Goal: Information Seeking & Learning: Learn about a topic

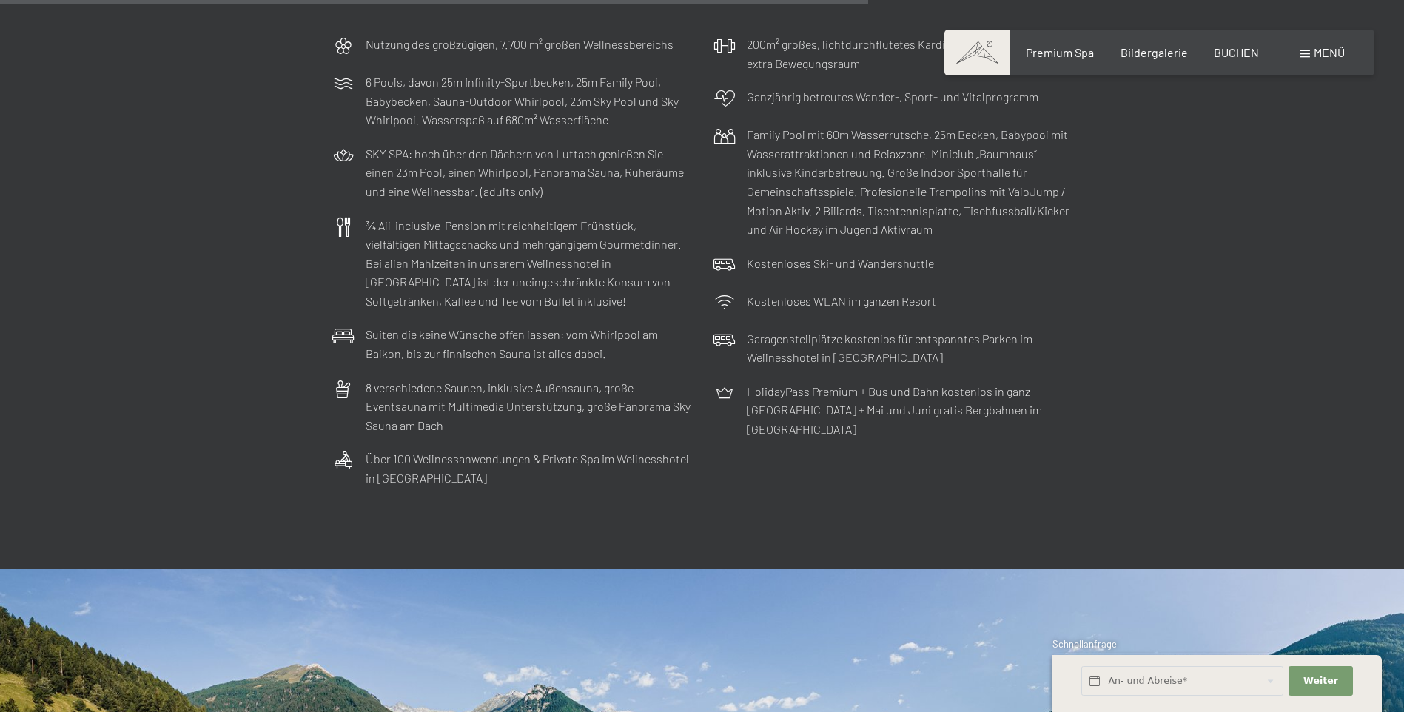
scroll to position [4495, 0]
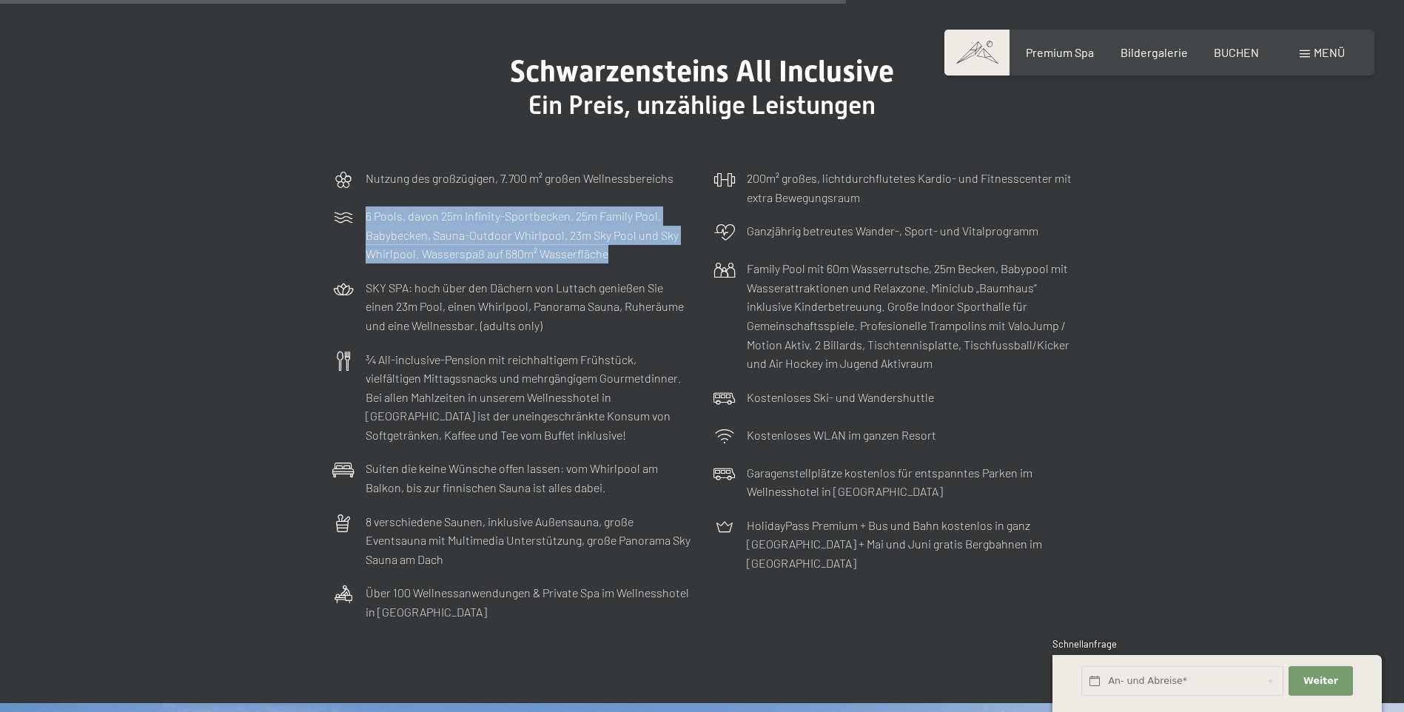
drag, startPoint x: 366, startPoint y: 164, endPoint x: 617, endPoint y: 203, distance: 253.9
click at [617, 207] on p "6 Pools, davon 25m Infinity-Sportbecken, 25m Family Pool, Babybecken, Sauna-Out…" at bounding box center [529, 235] width 326 height 57
drag, startPoint x: 617, startPoint y: 203, endPoint x: 555, endPoint y: 193, distance: 62.9
copy p "6 Pools, davon 25m Infinity-Sportbecken, 25m Family Pool, Babybecken, Sauna-Out…"
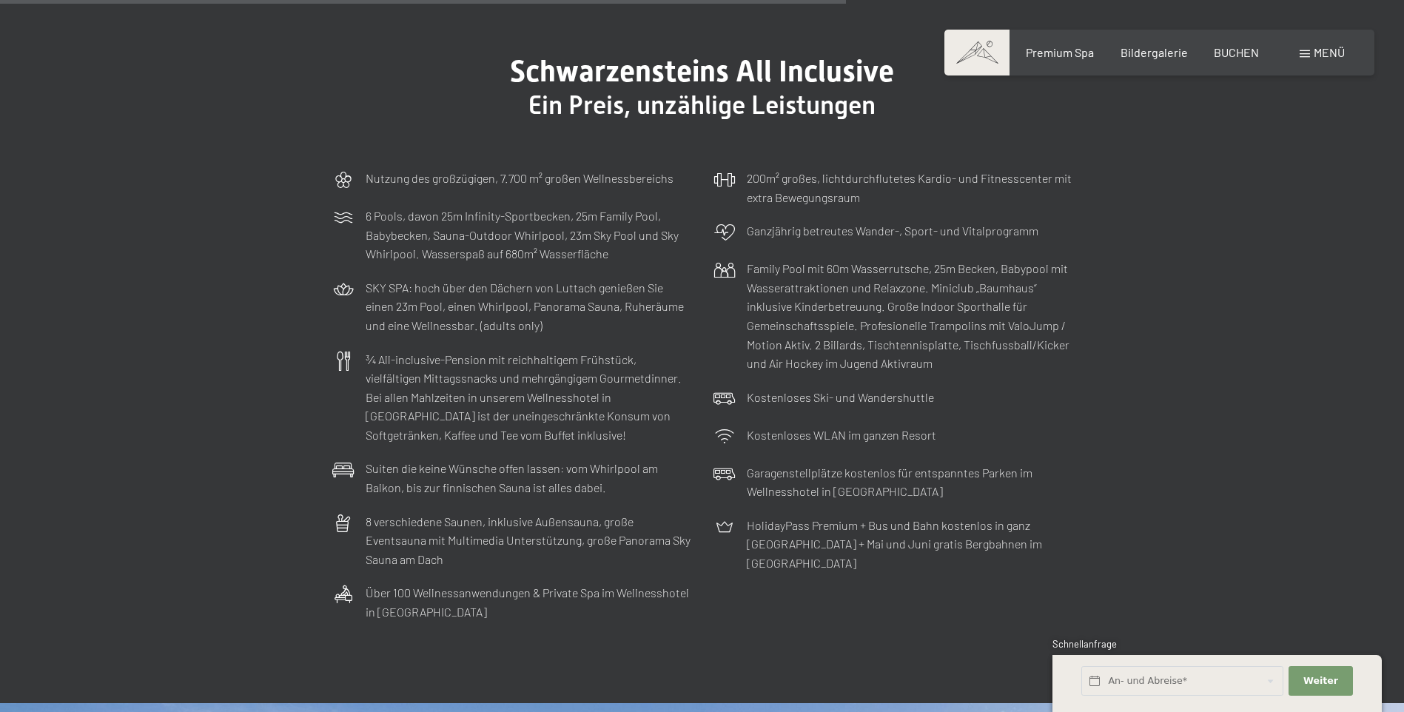
click at [462, 278] on p "SKY SPA: hoch über den Dächern von Luttach genießen Sie einen 23m Pool, einen W…" at bounding box center [529, 306] width 326 height 57
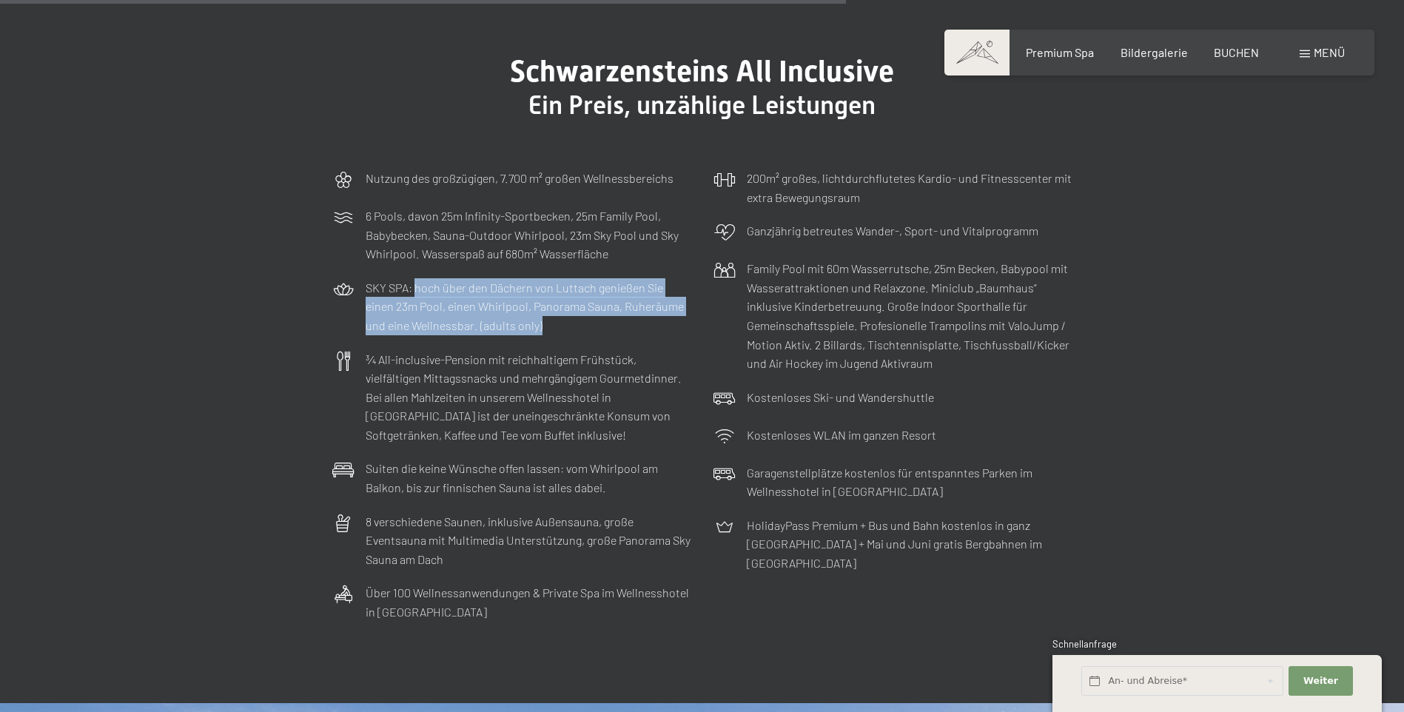
drag, startPoint x: 415, startPoint y: 231, endPoint x: 555, endPoint y: 273, distance: 146.8
click at [555, 278] on p "SKY SPA: hoch über den Dächern von Luttach genießen Sie einen 23m Pool, einen W…" at bounding box center [529, 306] width 326 height 57
drag, startPoint x: 555, startPoint y: 273, endPoint x: 503, endPoint y: 257, distance: 55.0
copy p "hoch über den Dächern von Luttach genießen Sie einen 23m Pool, einen Whirlpool,…"
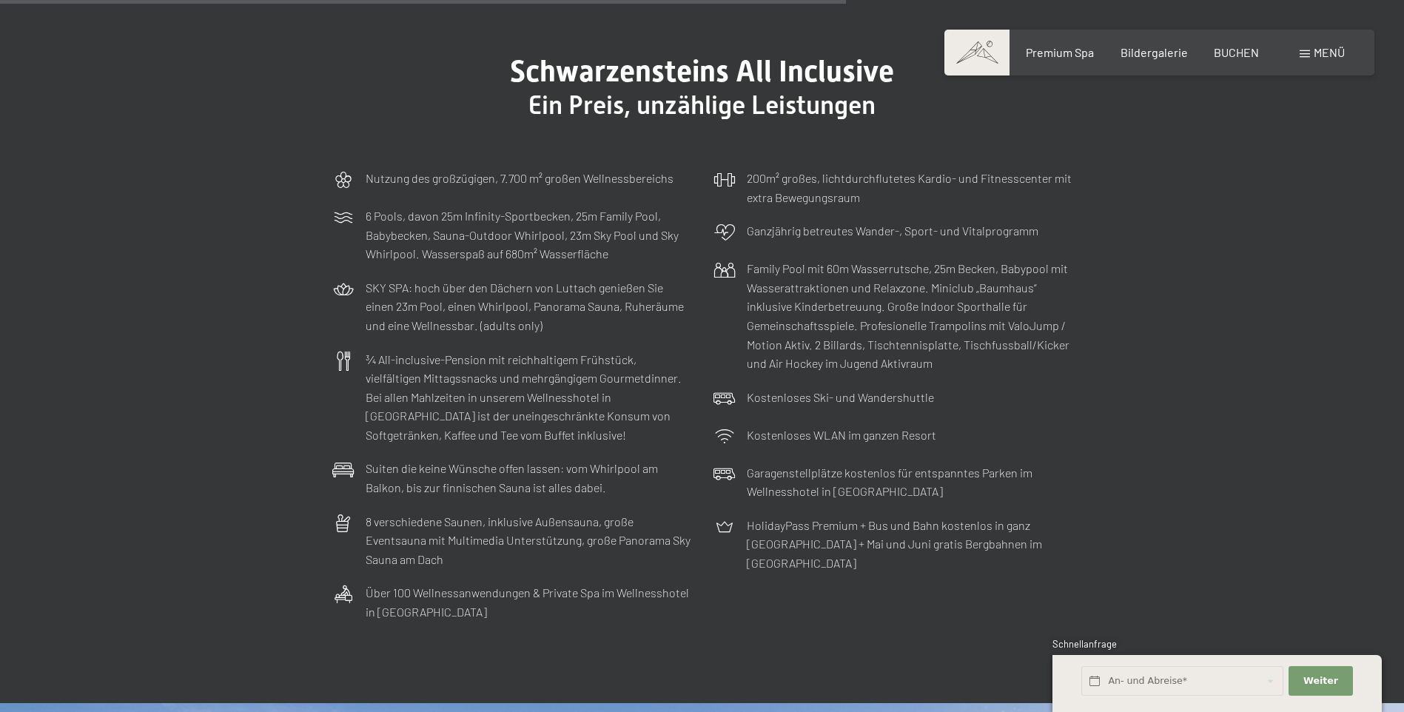
click at [542, 565] on section "Schwarzensteins All Inclusive Ein Preis, unzählige Leistungen Nutzung des großz…" at bounding box center [702, 341] width 1404 height 723
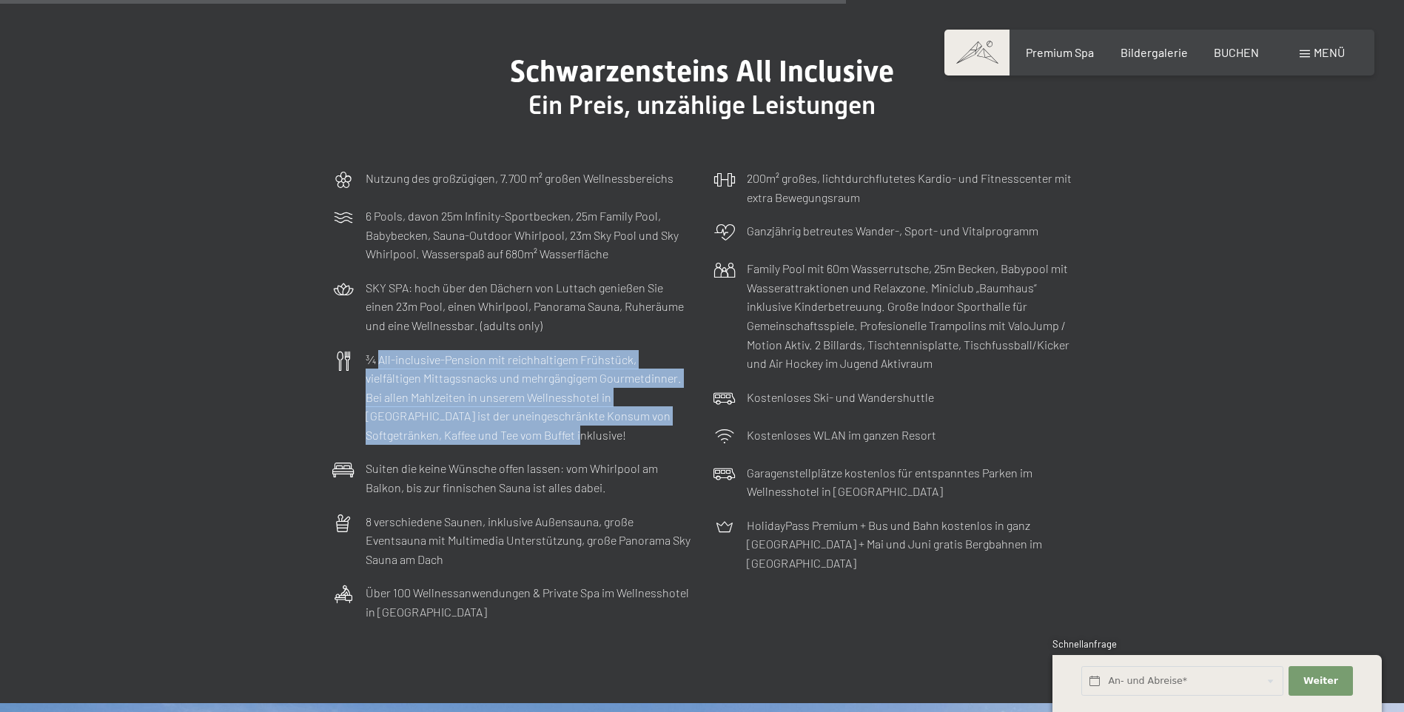
drag, startPoint x: 379, startPoint y: 303, endPoint x: 551, endPoint y: 378, distance: 188.3
click at [551, 378] on p "¾ All-inclusive-Pension mit reichhaltigem Frühstück, vielfältigen Mittagssnacks…" at bounding box center [529, 397] width 326 height 95
drag, startPoint x: 551, startPoint y: 378, endPoint x: 507, endPoint y: 344, distance: 56.0
copy p "All-inclusive-Pension mit reichhaltigem Frühstück, vielfältigen Mittagssnacks u…"
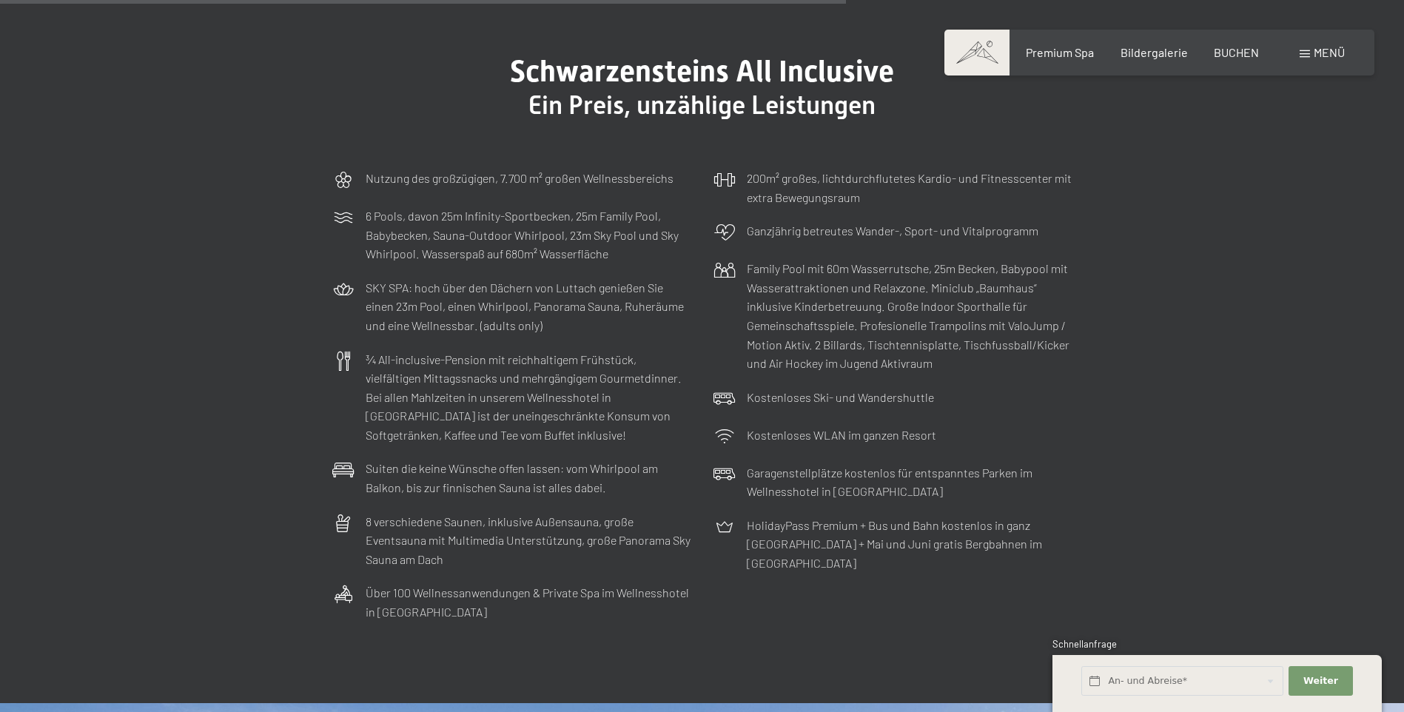
click at [430, 459] on p "Suiten die keine Wünsche offen lassen: vom Whirlpool am Balkon, bis zur finnisc…" at bounding box center [529, 478] width 326 height 38
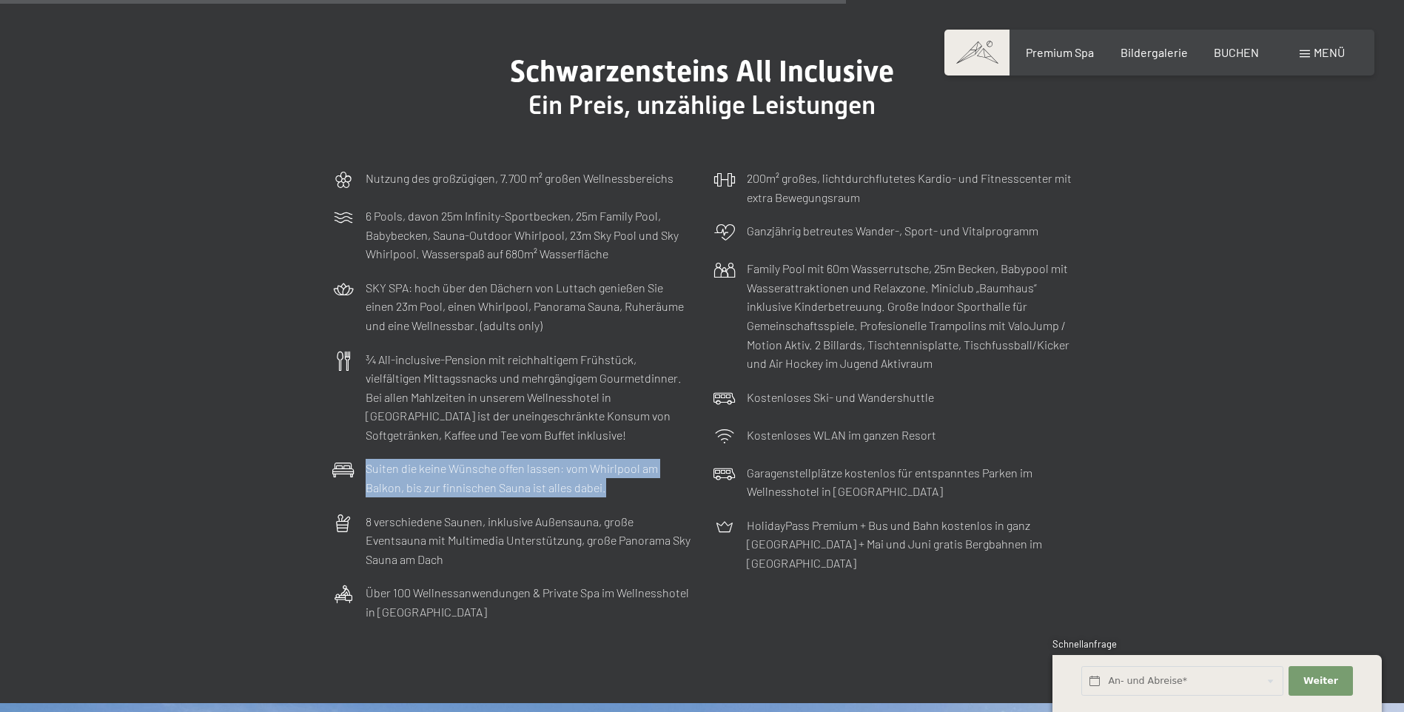
drag, startPoint x: 367, startPoint y: 412, endPoint x: 624, endPoint y: 442, distance: 258.6
click at [624, 459] on p "Suiten die keine Wünsche offen lassen: vom Whirlpool am Balkon, bis zur finnisc…" at bounding box center [529, 478] width 326 height 38
drag, startPoint x: 624, startPoint y: 442, endPoint x: 565, endPoint y: 433, distance: 59.9
copy p "Suiten die keine Wünsche offen lassen: vom Whirlpool am Balkon, bis zur finnisc…"
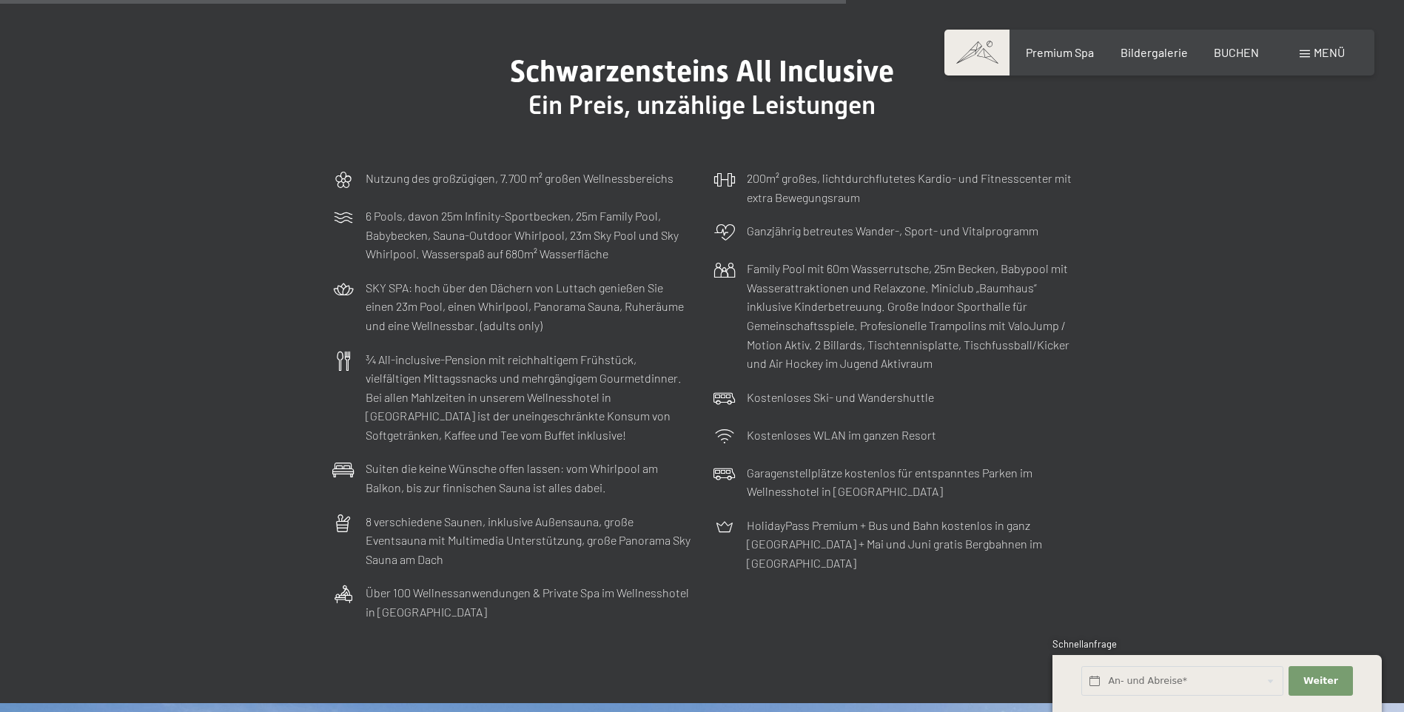
click at [421, 512] on p "8 verschiedene Saunen, inklusive Außensauna, große Eventsauna mit Multimedia Un…" at bounding box center [529, 540] width 326 height 57
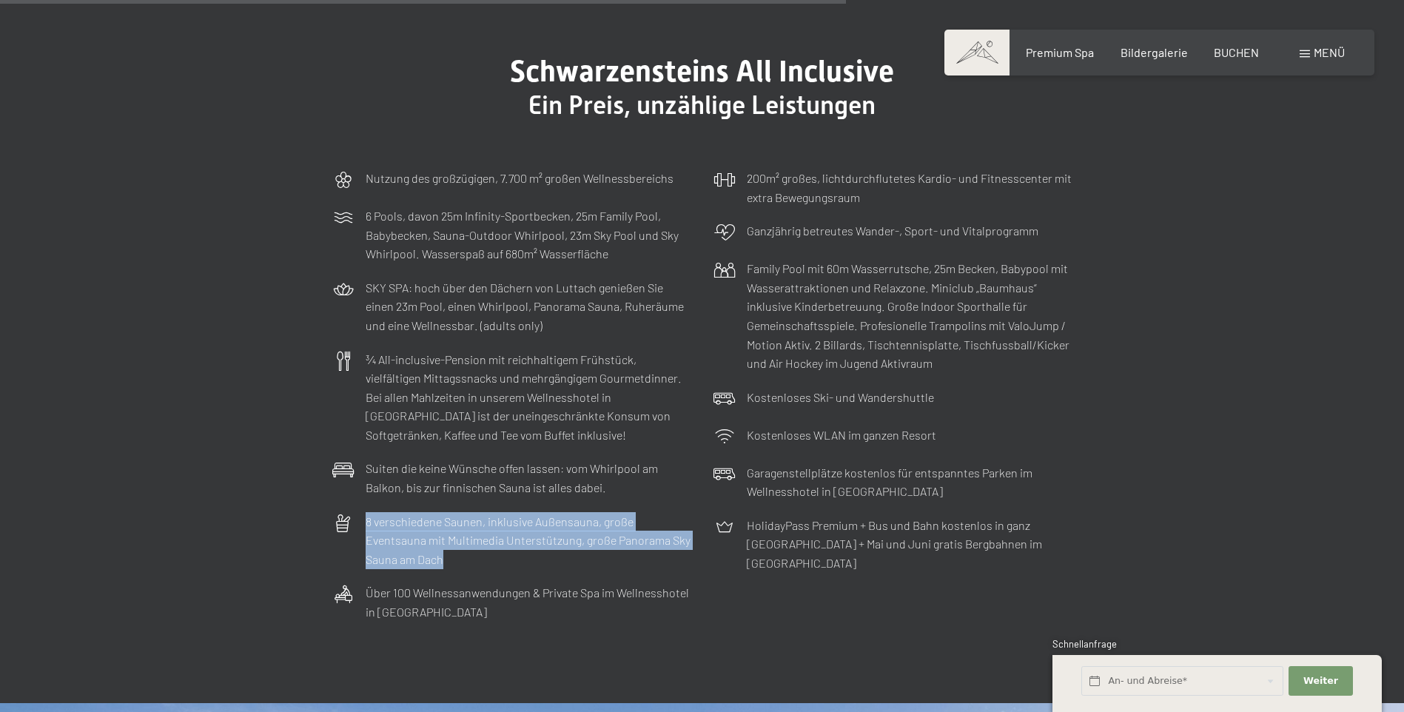
drag, startPoint x: 367, startPoint y: 465, endPoint x: 452, endPoint y: 511, distance: 96.1
click at [452, 512] on p "8 verschiedene Saunen, inklusive Außensauna, große Eventsauna mit Multimedia Un…" at bounding box center [529, 540] width 326 height 57
drag, startPoint x: 452, startPoint y: 511, endPoint x: 428, endPoint y: 490, distance: 31.5
copy p "8 verschiedene Saunen, inklusive Außensauna, große Eventsauna mit Multimedia Un…"
click at [557, 522] on div "Nutzung des großzügigen, 7.700 m² großen Wellnessbereichs 6 Pools, davon 25m In…" at bounding box center [702, 395] width 755 height 468
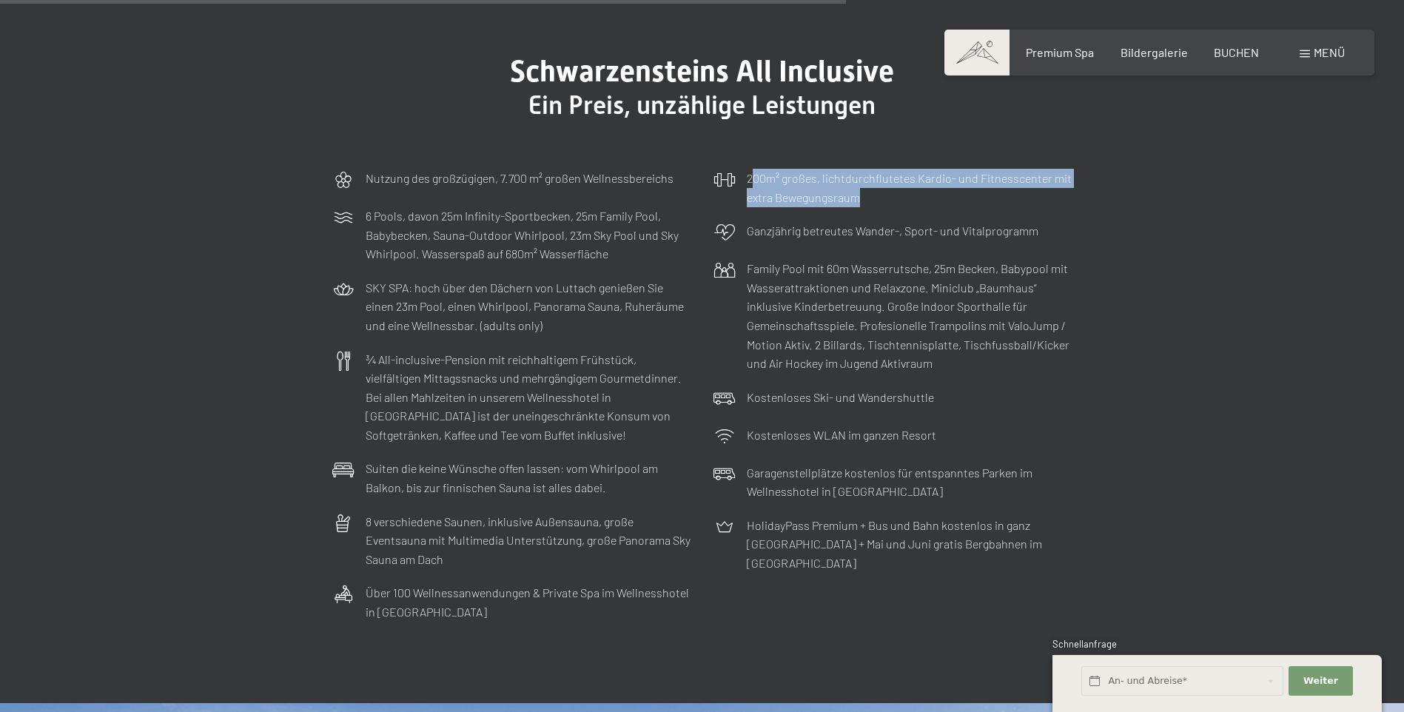
drag, startPoint x: 751, startPoint y: 177, endPoint x: 874, endPoint y: 201, distance: 126.0
click at [874, 201] on p "200m² großes, lichtdurchflutetes Kardio- und Fitnesscenter mit extra Bewegungsr…" at bounding box center [910, 188] width 326 height 38
drag, startPoint x: 874, startPoint y: 201, endPoint x: 806, endPoint y: 189, distance: 69.3
click at [806, 189] on p "200m² großes, lichtdurchflutetes Kardio- und Fitnesscenter mit extra Bewegungsr…" at bounding box center [910, 188] width 326 height 38
drag, startPoint x: 747, startPoint y: 177, endPoint x: 864, endPoint y: 202, distance: 119.6
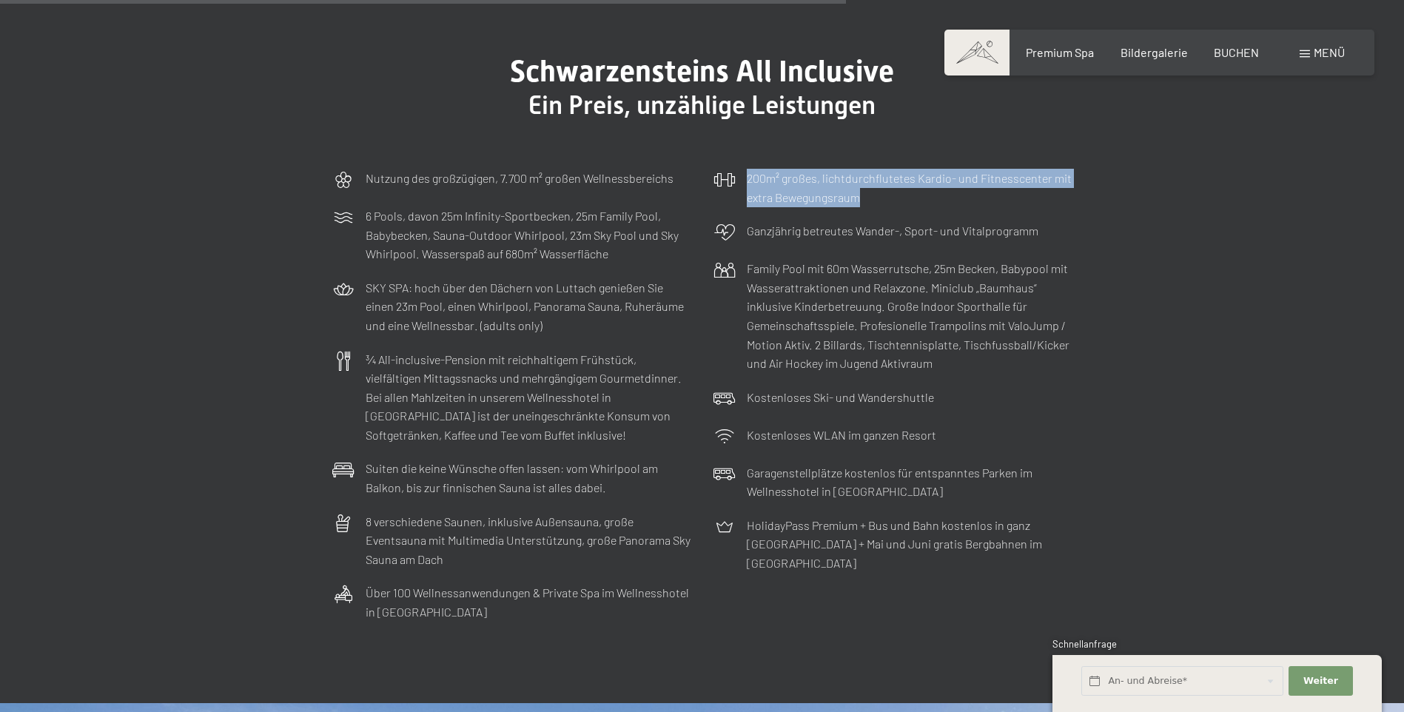
click at [864, 202] on p "200m² großes, lichtdurchflutetes Kardio- und Fitnesscenter mit extra Bewegungsr…" at bounding box center [910, 188] width 326 height 38
drag, startPoint x: 864, startPoint y: 202, endPoint x: 835, endPoint y: 184, distance: 33.9
copy p "200m² großes, lichtdurchflutetes Kardio- und Fitnesscenter mit extra Bewegungsr…"
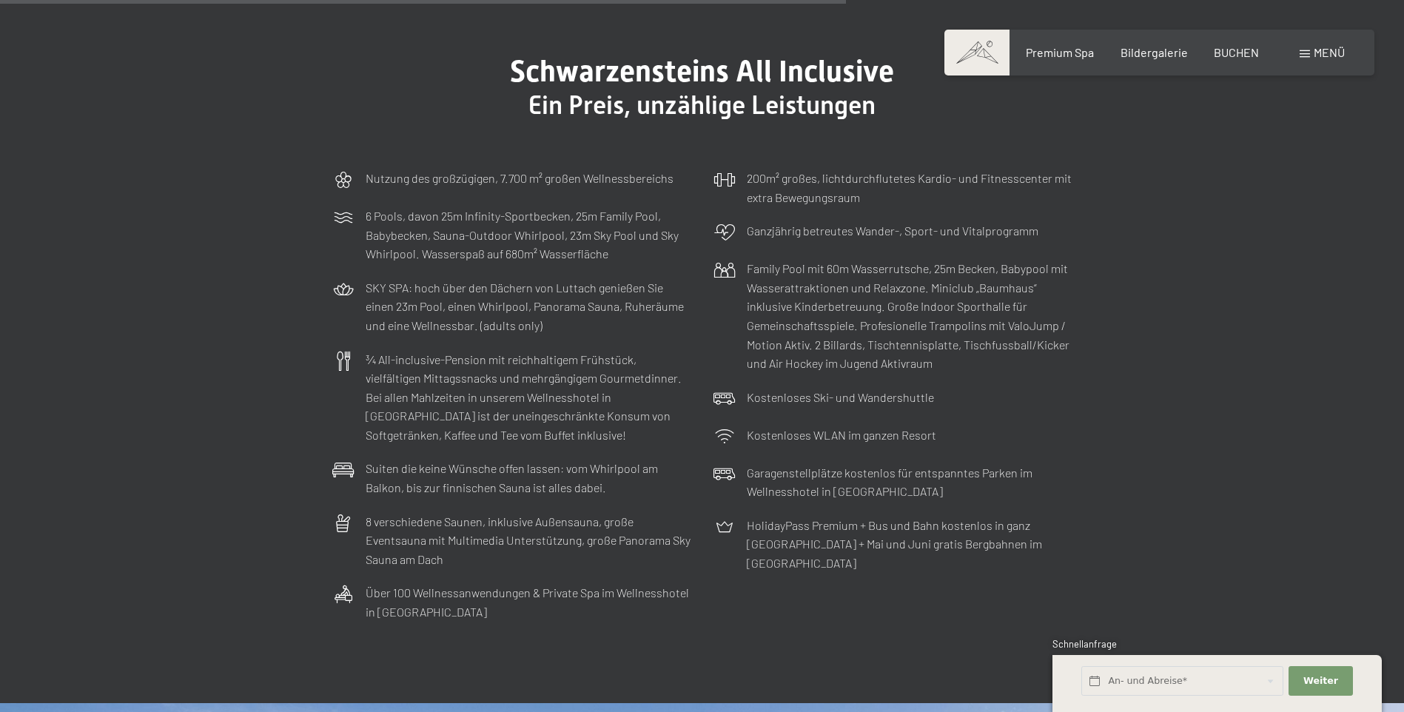
click at [1133, 311] on section "Schwarzensteins All Inclusive Ein Preis, unzählige Leistungen Nutzung des großz…" at bounding box center [702, 341] width 1404 height 723
drag, startPoint x: 979, startPoint y: 120, endPoint x: 742, endPoint y: 119, distance: 236.9
click at [699, 576] on div "Über 100 Wellnessanwendungen & Private Spa im Wellnesshotel in Südtirol" at bounding box center [512, 602] width 374 height 53
drag, startPoint x: 742, startPoint y: 119, endPoint x: 864, endPoint y: 128, distance: 122.5
copy p "Über 100 Wellnessanwendungen & Private Spa"
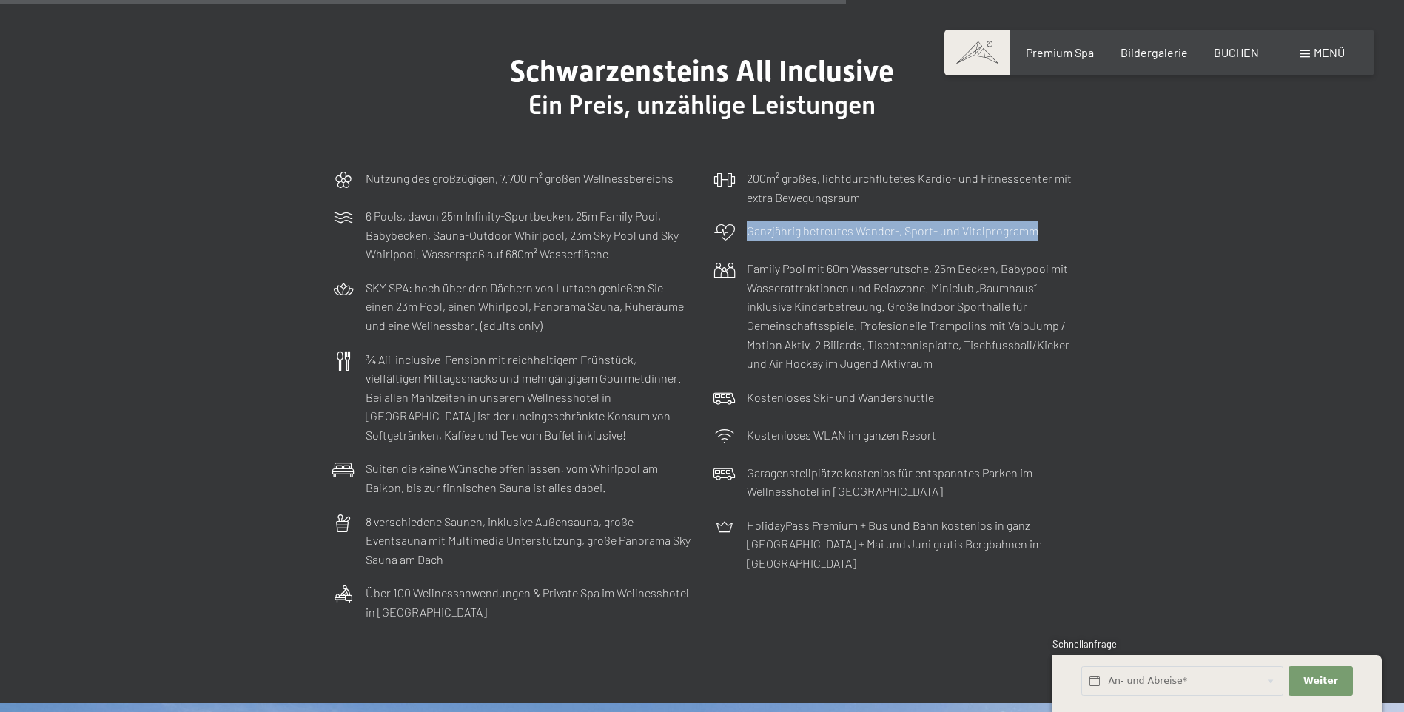
drag, startPoint x: 748, startPoint y: 229, endPoint x: 1035, endPoint y: 237, distance: 286.6
click at [1035, 237] on div "Ganzjährig betreutes Wander-, Sport- und Vitalprogramm" at bounding box center [893, 233] width 374 height 38
drag, startPoint x: 1035, startPoint y: 237, endPoint x: 980, endPoint y: 232, distance: 55.0
copy p "Ganzjährig betreutes Wander-, Sport- und Vitalprogramm"
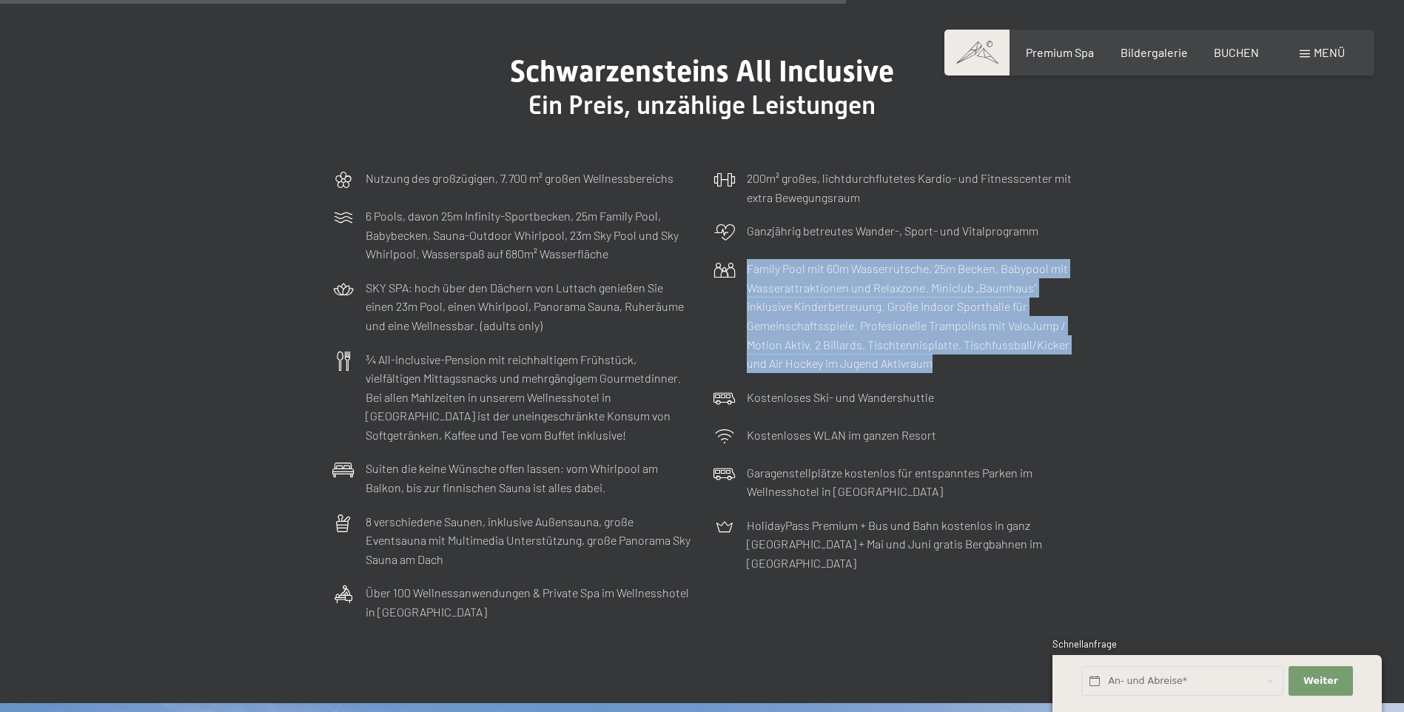
drag, startPoint x: 745, startPoint y: 265, endPoint x: 944, endPoint y: 360, distance: 220.5
click at [944, 360] on div "Family Pool mit 60m Wasserrutsche, 25m Becken, Babypool mit Wasserattraktionen …" at bounding box center [893, 316] width 374 height 129
drag, startPoint x: 944, startPoint y: 360, endPoint x: 898, endPoint y: 347, distance: 47.6
copy p "Family Pool mit 60m Wasserrutsche, 25m Becken, Babypool mit Wasserattraktionen …"
click at [1030, 375] on div "Family Pool mit 60m Wasserrutsche, 25m Becken, Babypool mit Wasserattraktionen …" at bounding box center [893, 316] width 374 height 129
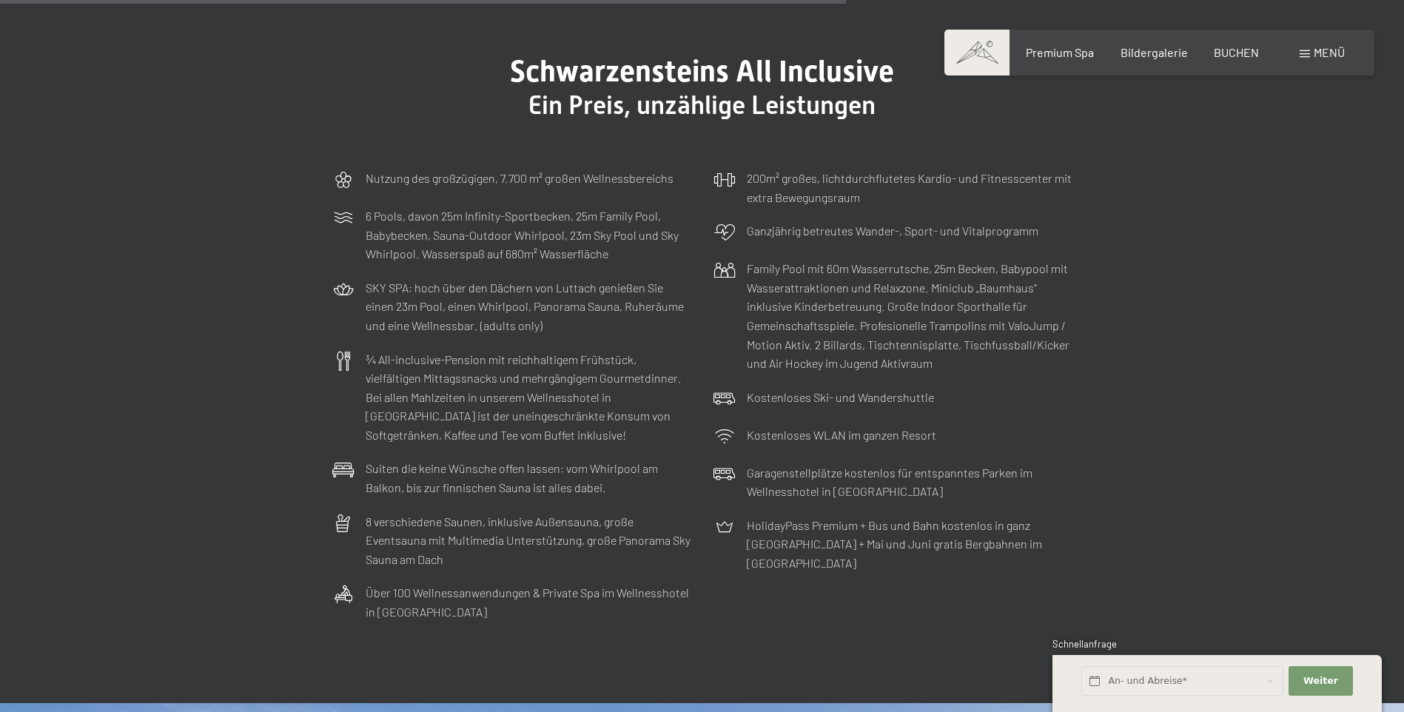
click at [950, 383] on div "Kostenloses Ski- und Wandershuttle" at bounding box center [893, 399] width 374 height 38
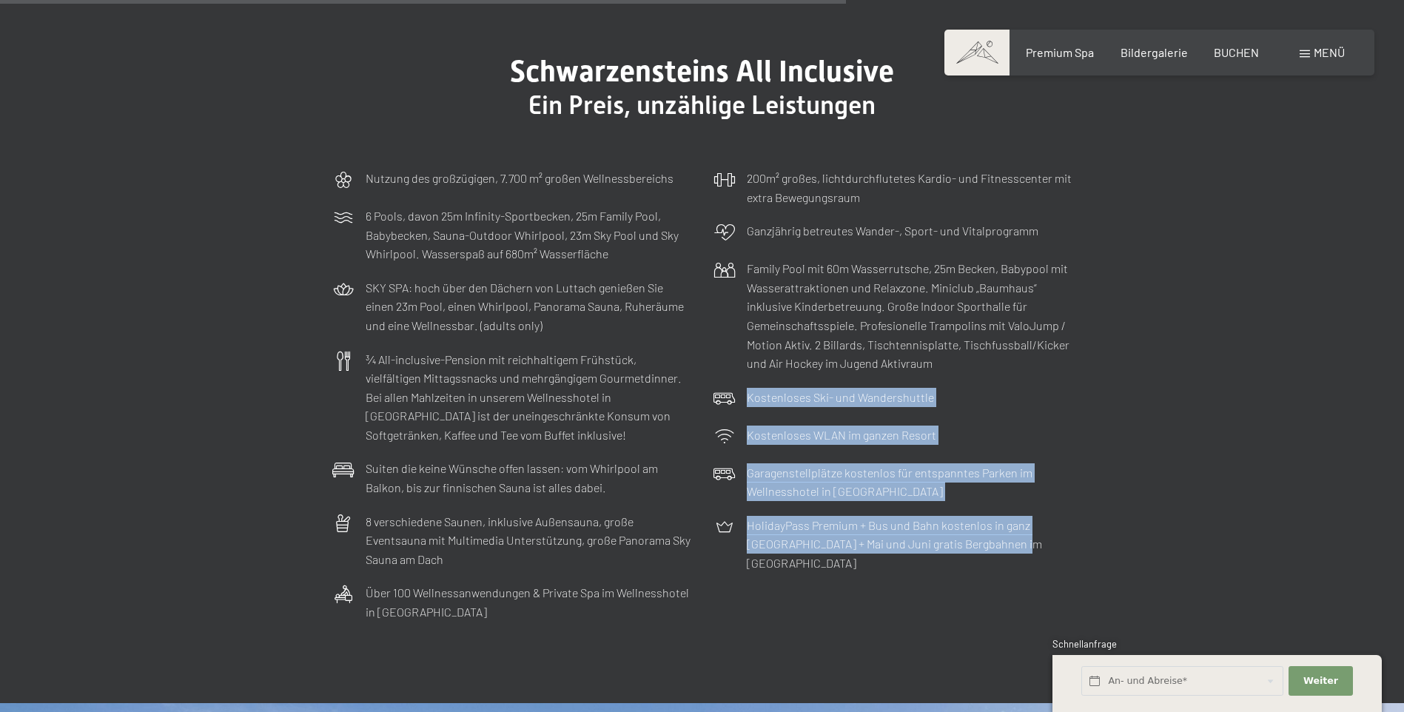
drag, startPoint x: 748, startPoint y: 397, endPoint x: 1051, endPoint y: 554, distance: 341.7
click at [1051, 554] on div "Nutzung des großzügigen, 7.700 m² großen Wellnessbereichs 6 Pools, davon 25m In…" at bounding box center [702, 395] width 755 height 468
drag, startPoint x: 1051, startPoint y: 554, endPoint x: 902, endPoint y: 537, distance: 150.5
copy div "Kostenloses Ski- und Wandershuttle Kostenloses WLAN im ganzen Resort Garagenste…"
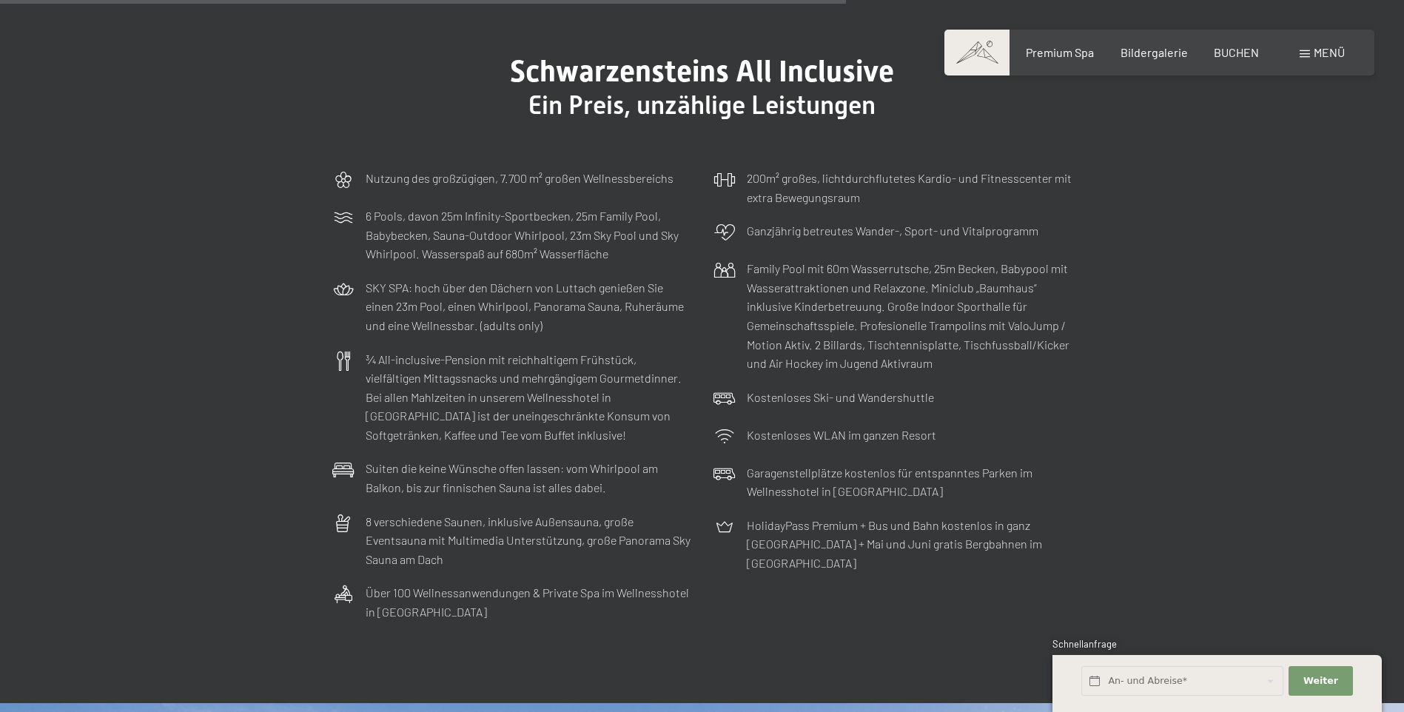
drag, startPoint x: 690, startPoint y: 545, endPoint x: 694, endPoint y: 553, distance: 8.9
click at [694, 553] on div "Nutzung des großzügigen, 7.700 m² großen Wellnessbereichs 6 Pools, davon 25m In…" at bounding box center [702, 395] width 755 height 468
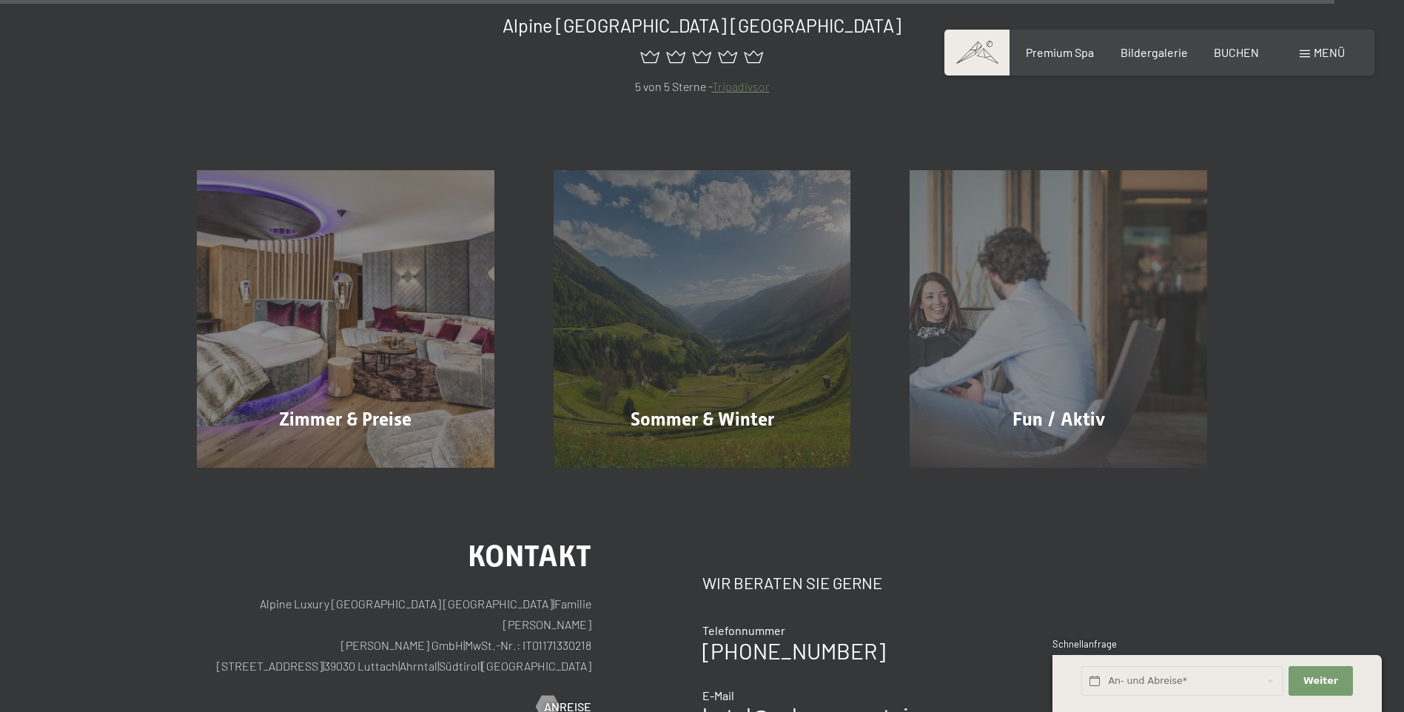
scroll to position [7162, 0]
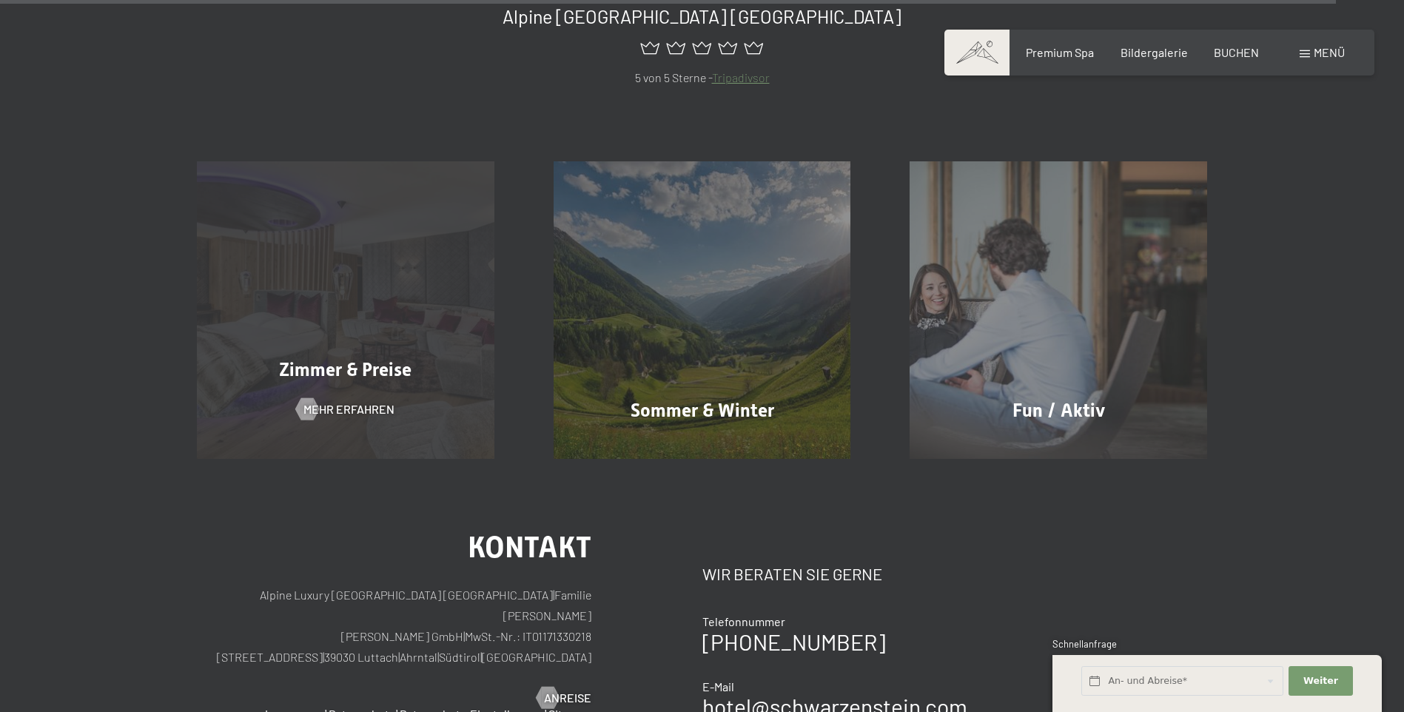
click at [267, 326] on div "Zimmer & Preise Mehr erfahren" at bounding box center [345, 310] width 357 height 298
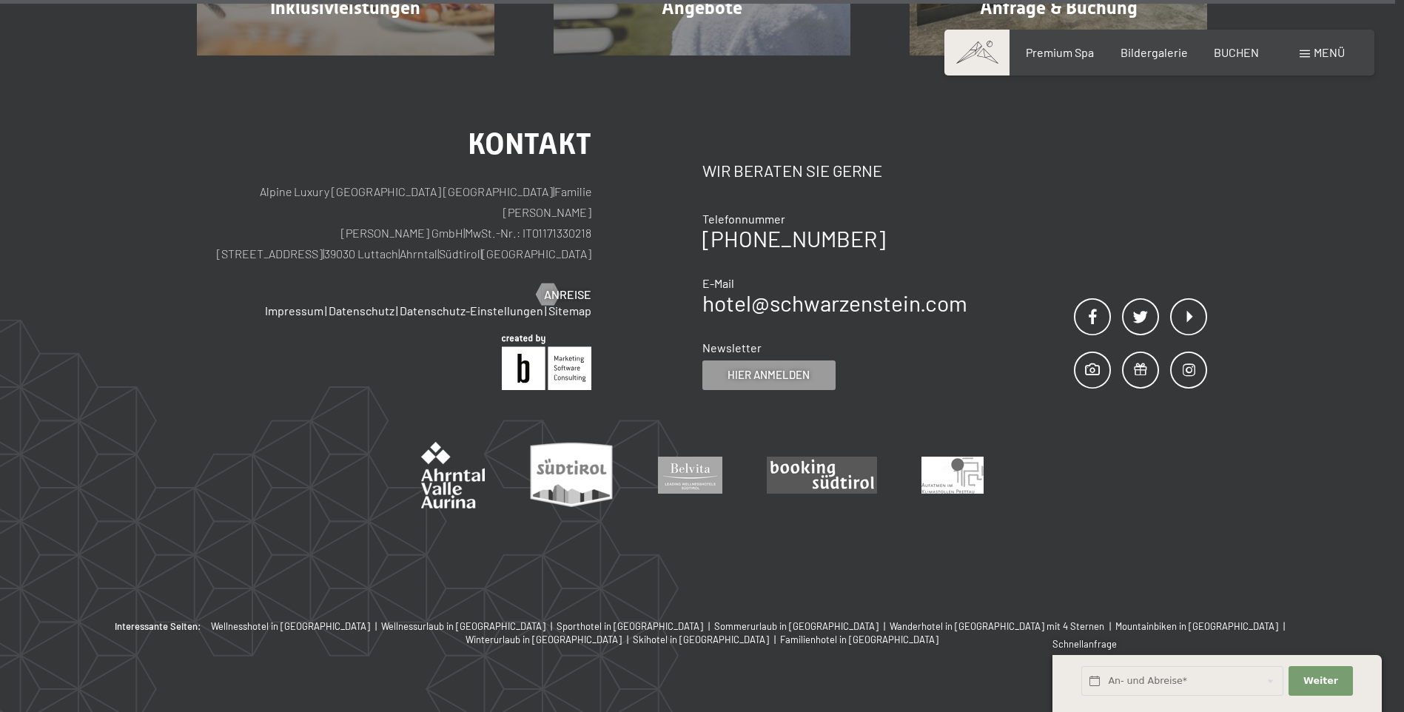
scroll to position [4755, 0]
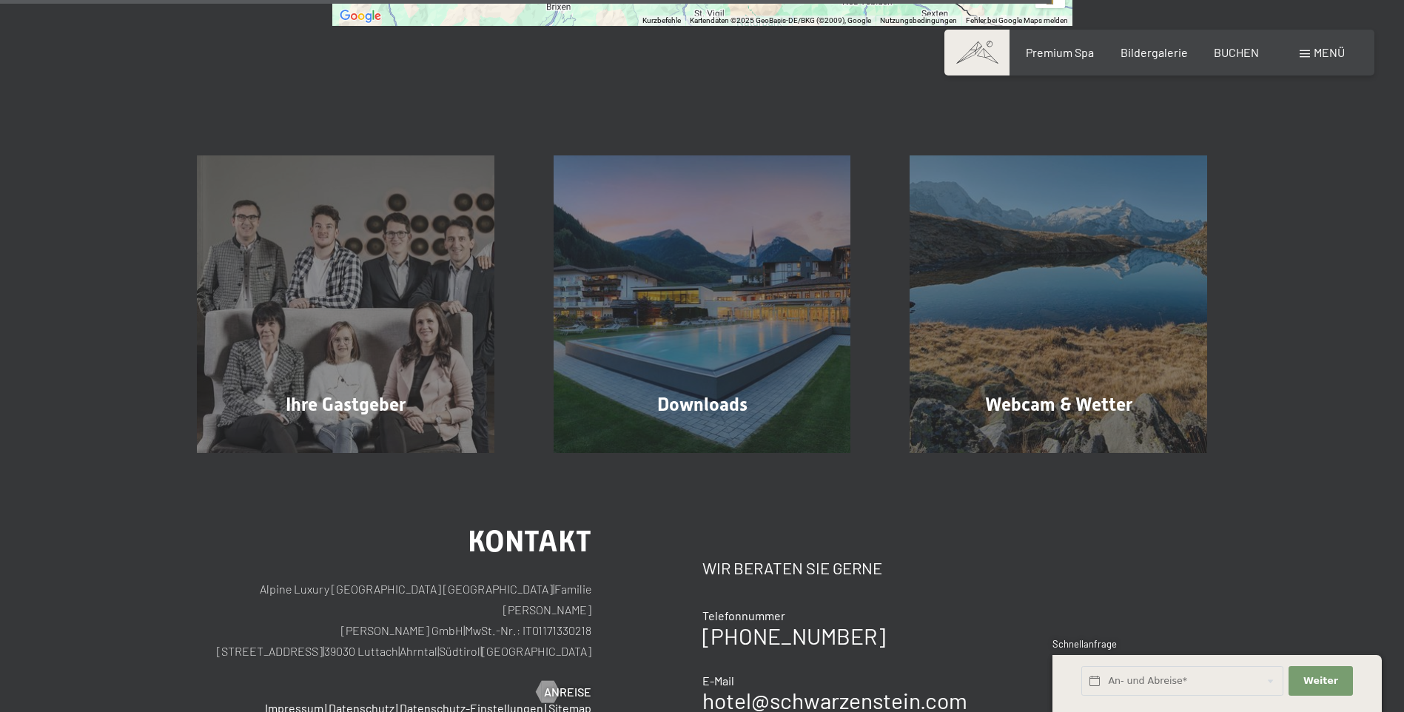
scroll to position [1171, 0]
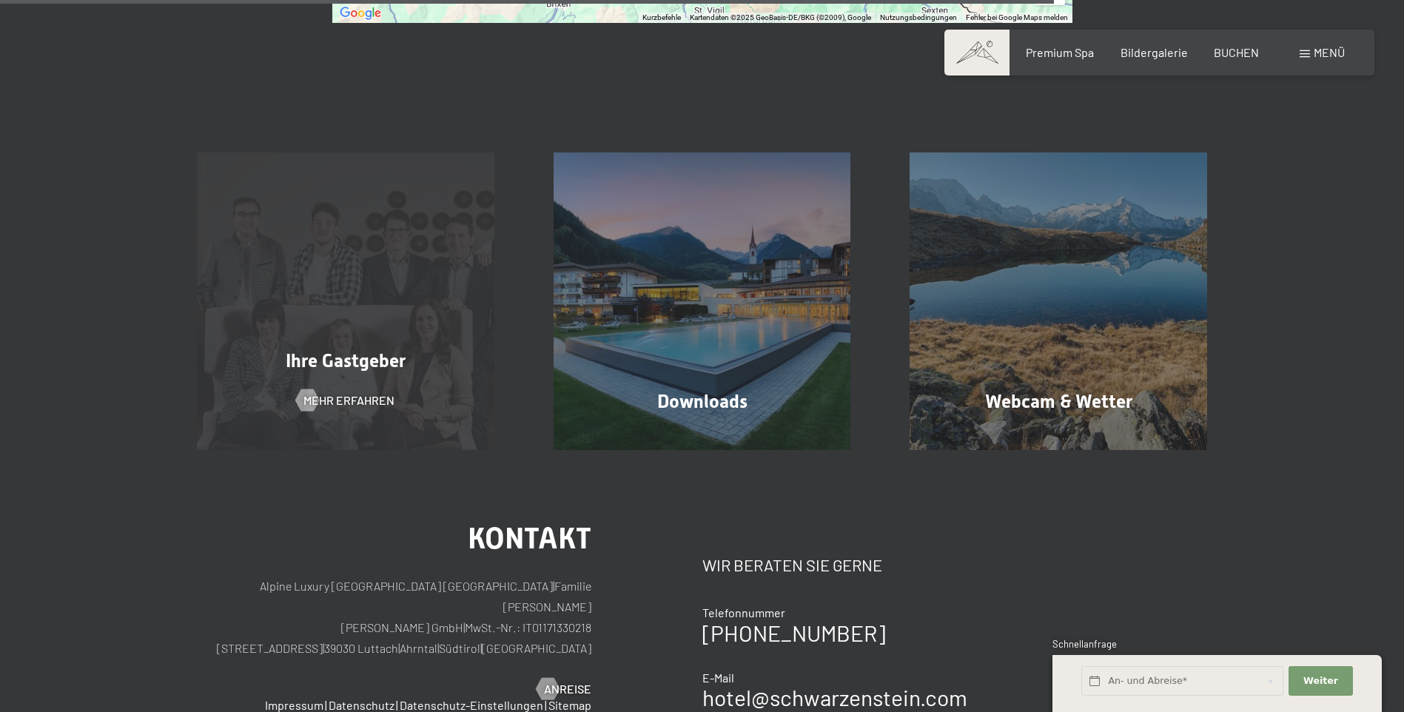
click at [449, 272] on div "Ihre Gastgeber Mehr erfahren" at bounding box center [345, 301] width 357 height 298
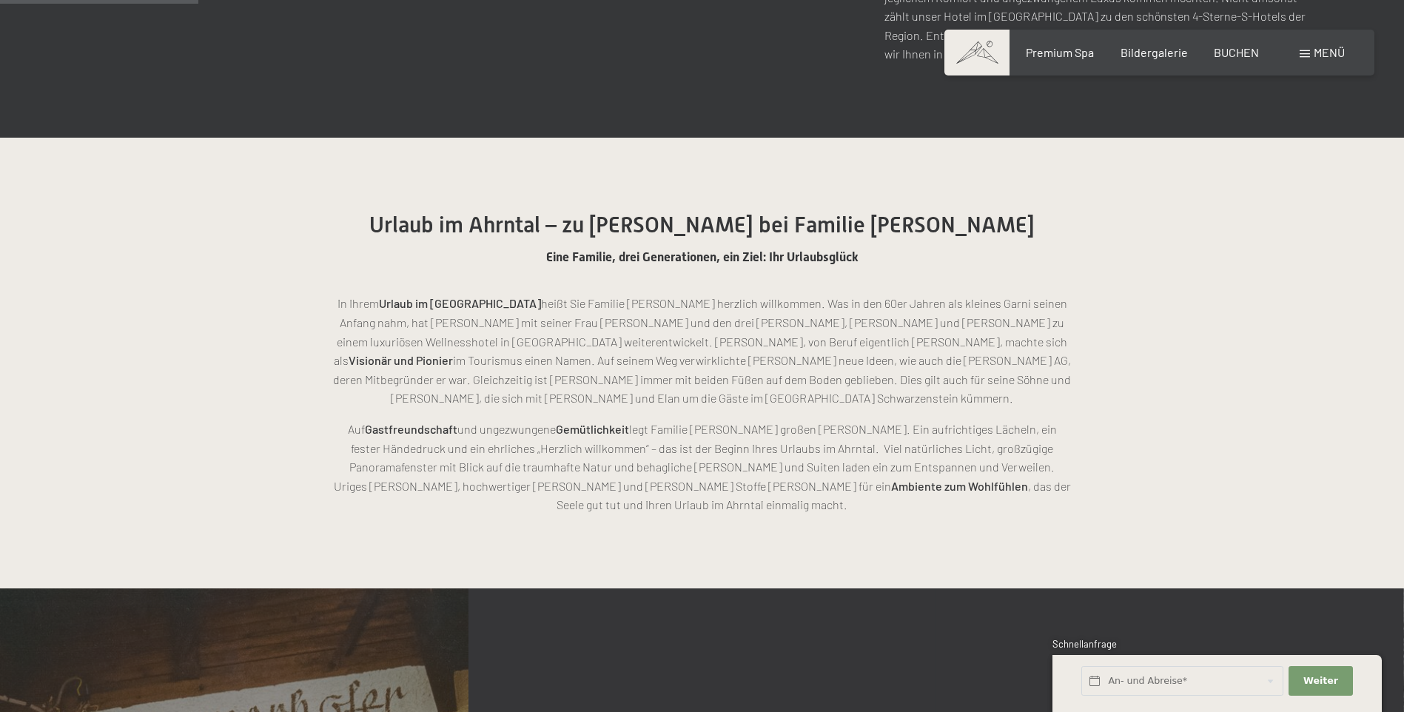
scroll to position [782, 0]
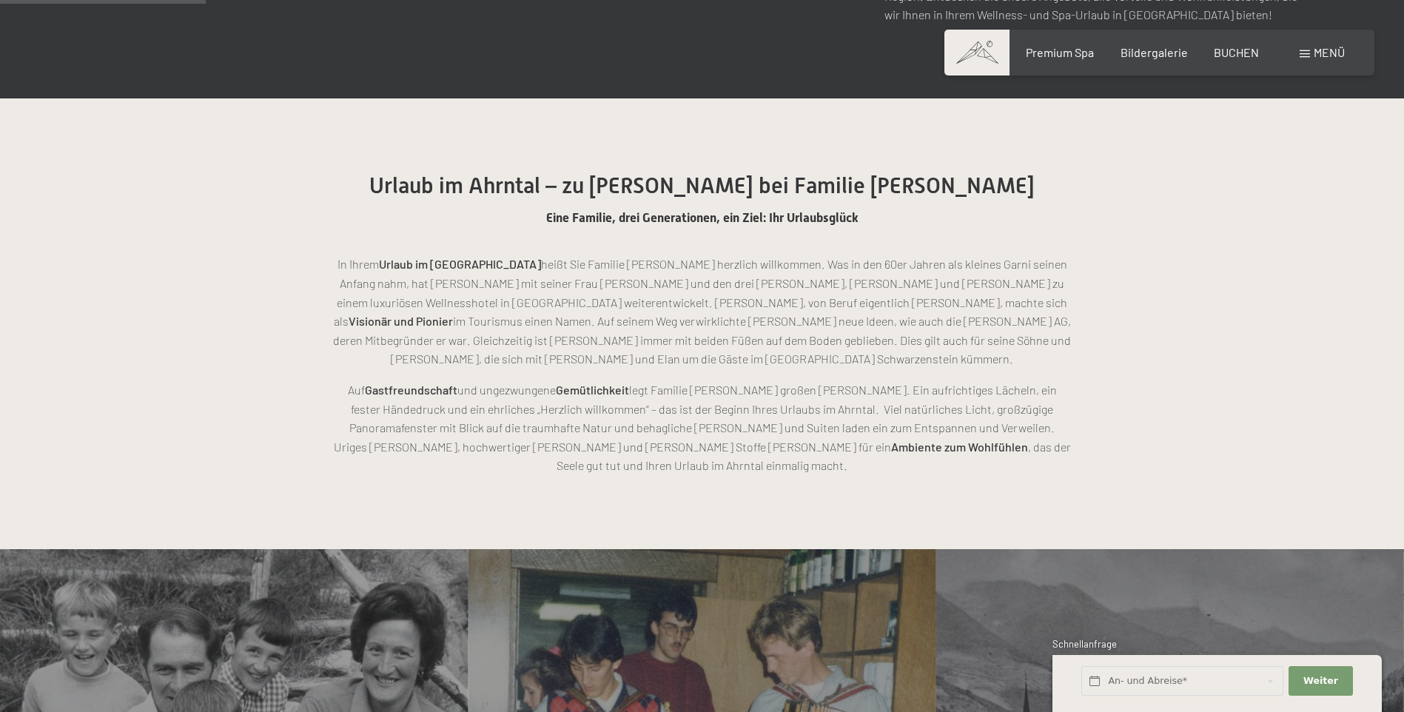
click at [337, 260] on p "In Ihrem Urlaub im Ahrntal heißt Sie Familie Zimmerhofer herzlich willkommen. W…" at bounding box center [702, 312] width 740 height 114
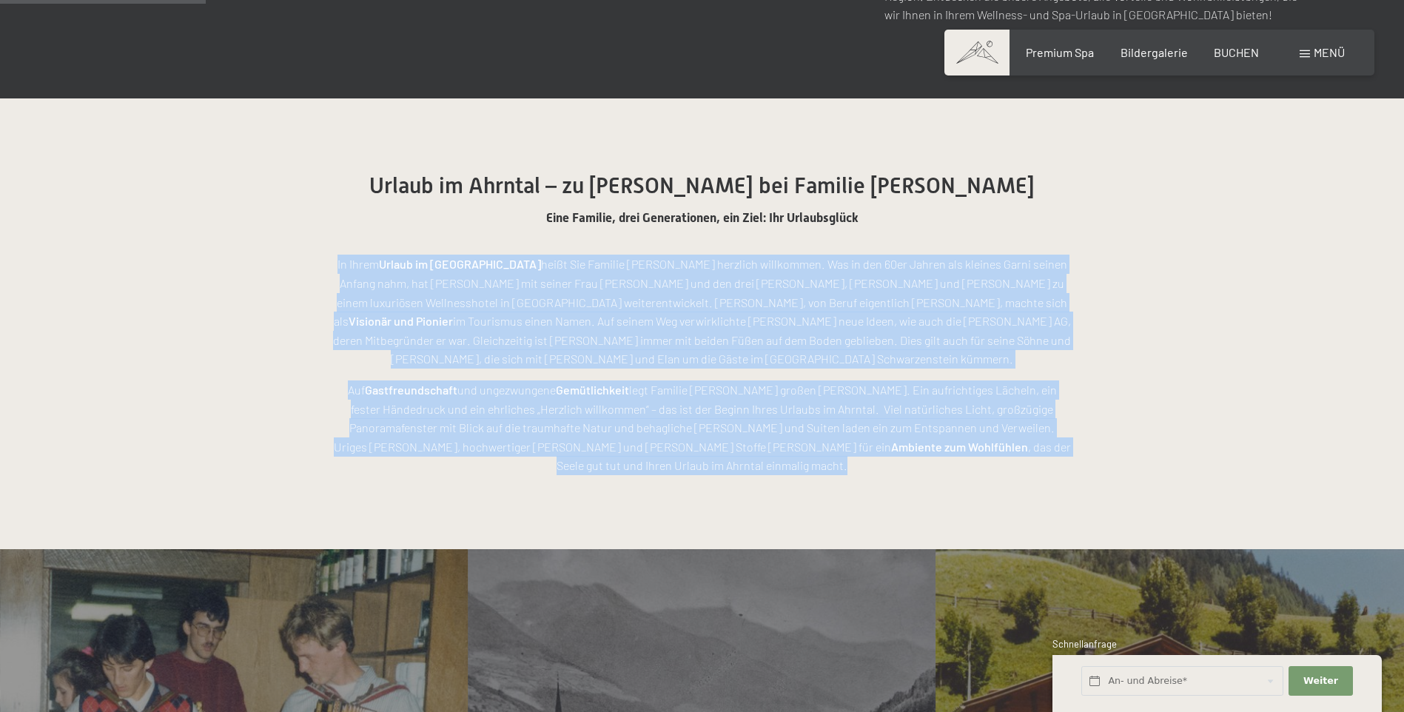
drag, startPoint x: 339, startPoint y: 268, endPoint x: 989, endPoint y: 457, distance: 677.0
click at [989, 457] on section "Urlaub im Ahrntal – zu Gast bei Familie Zimmerhofer Eine Familie, drei Generati…" at bounding box center [702, 323] width 1404 height 451
copy div "In Ihrem Urlaub im Ahrntal heißt Sie Familie Zimmerhofer herzlich willkommen. W…"
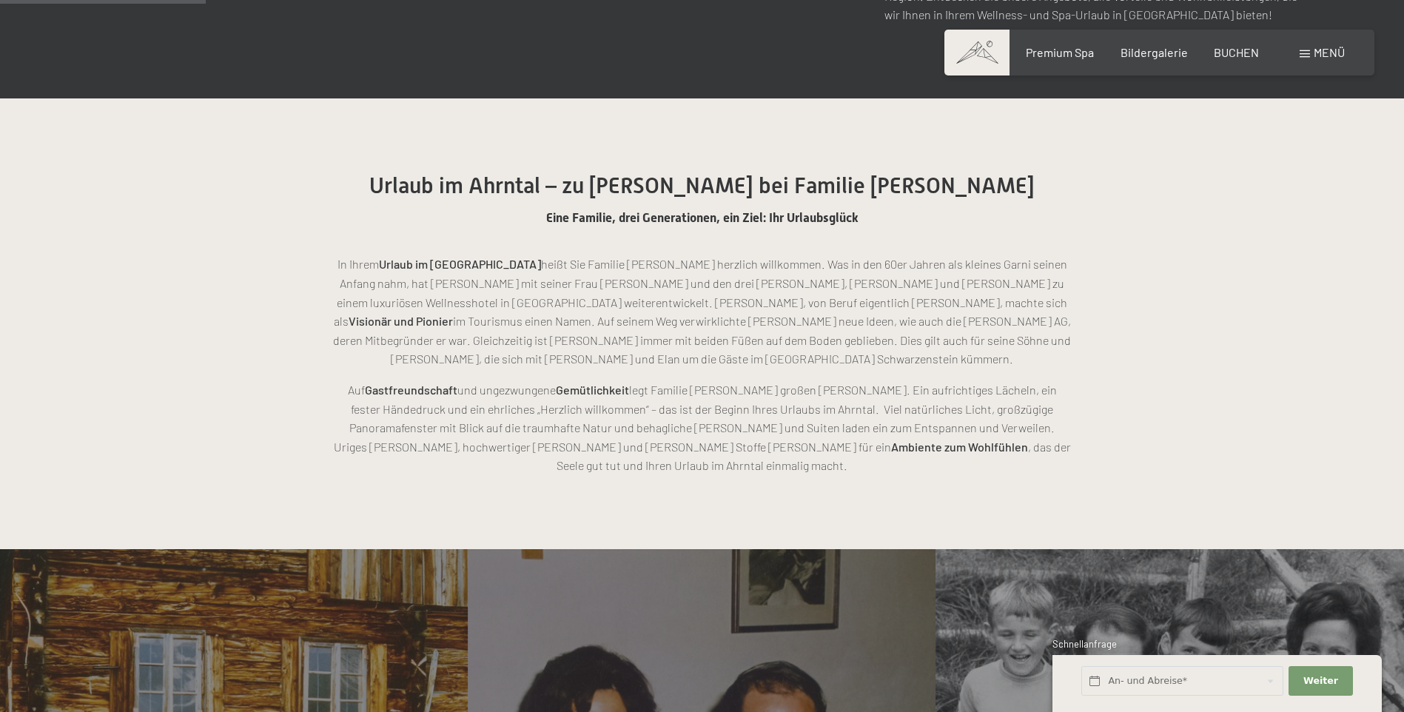
click at [1004, 187] on h2 "Urlaub im Ahrntal – zu Gast bei Familie Zimmerhofer" at bounding box center [702, 185] width 740 height 27
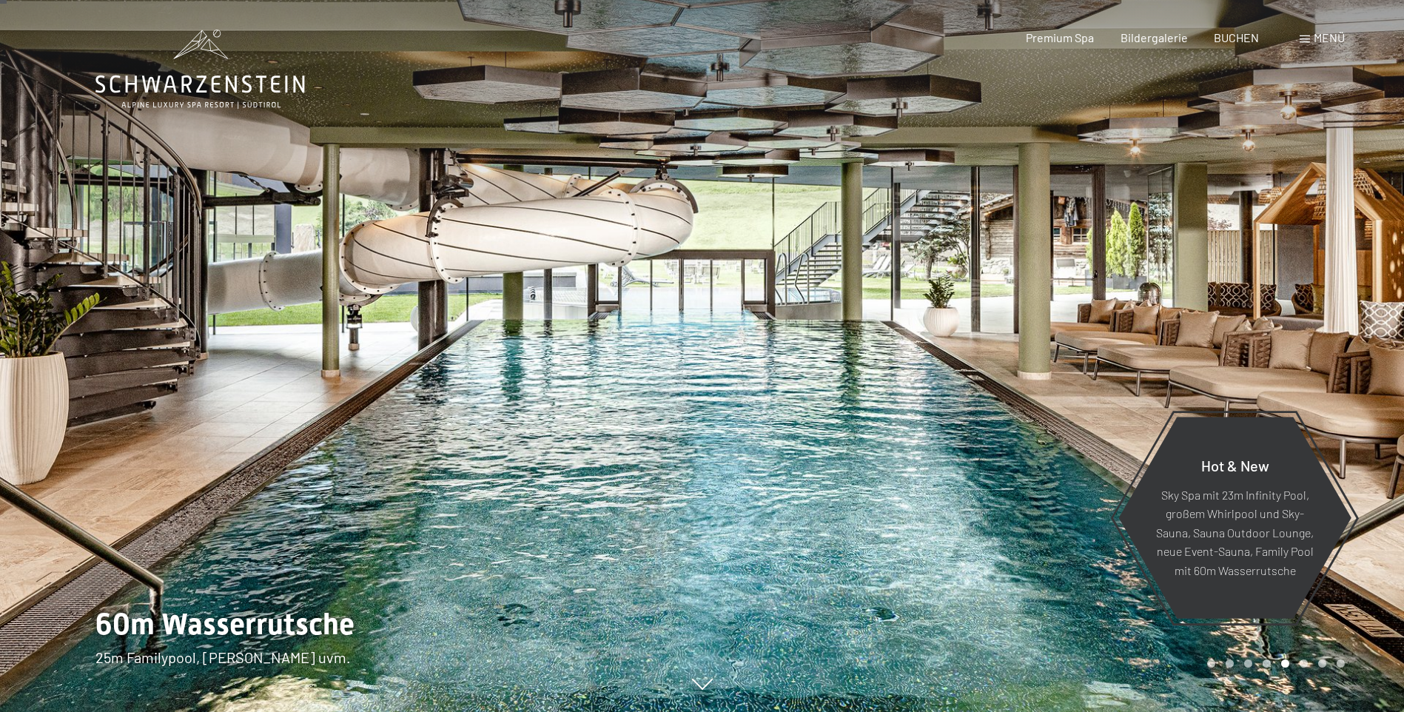
scroll to position [41, 0]
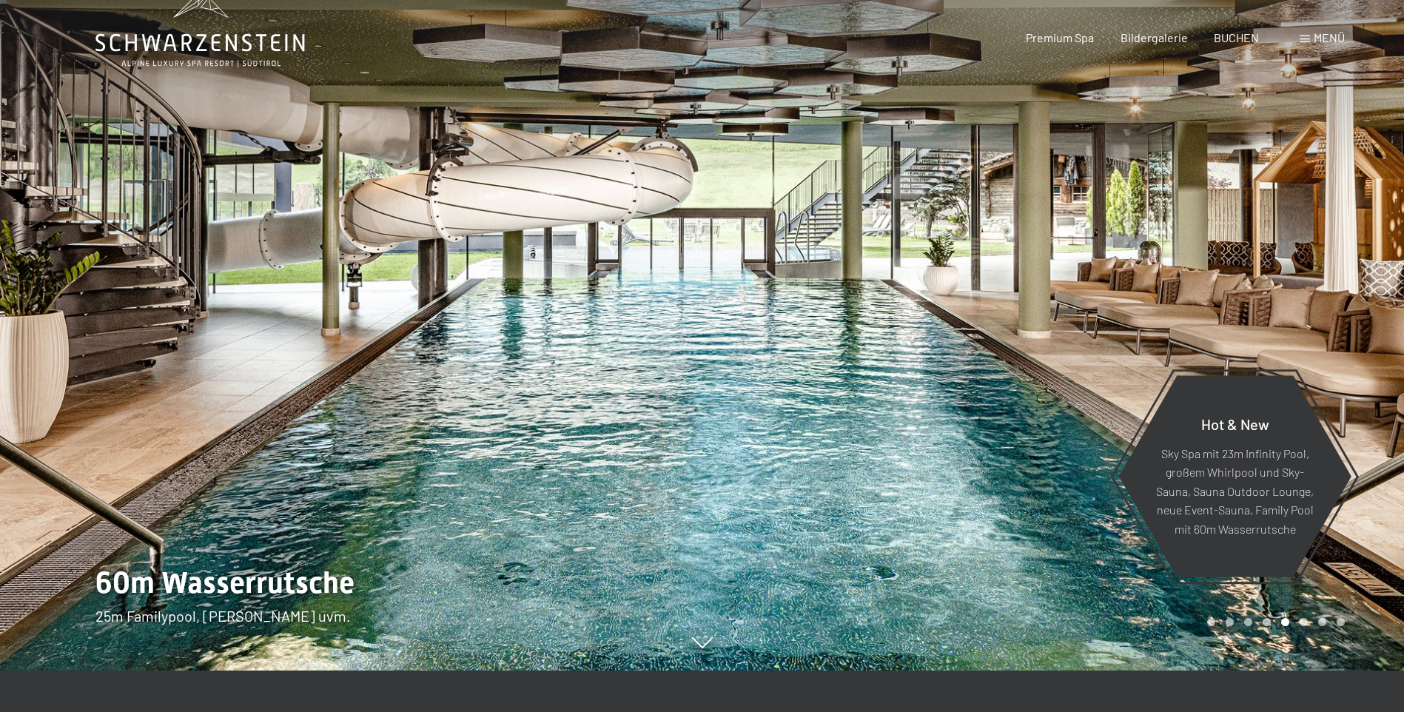
click at [1138, 356] on div at bounding box center [1053, 315] width 702 height 712
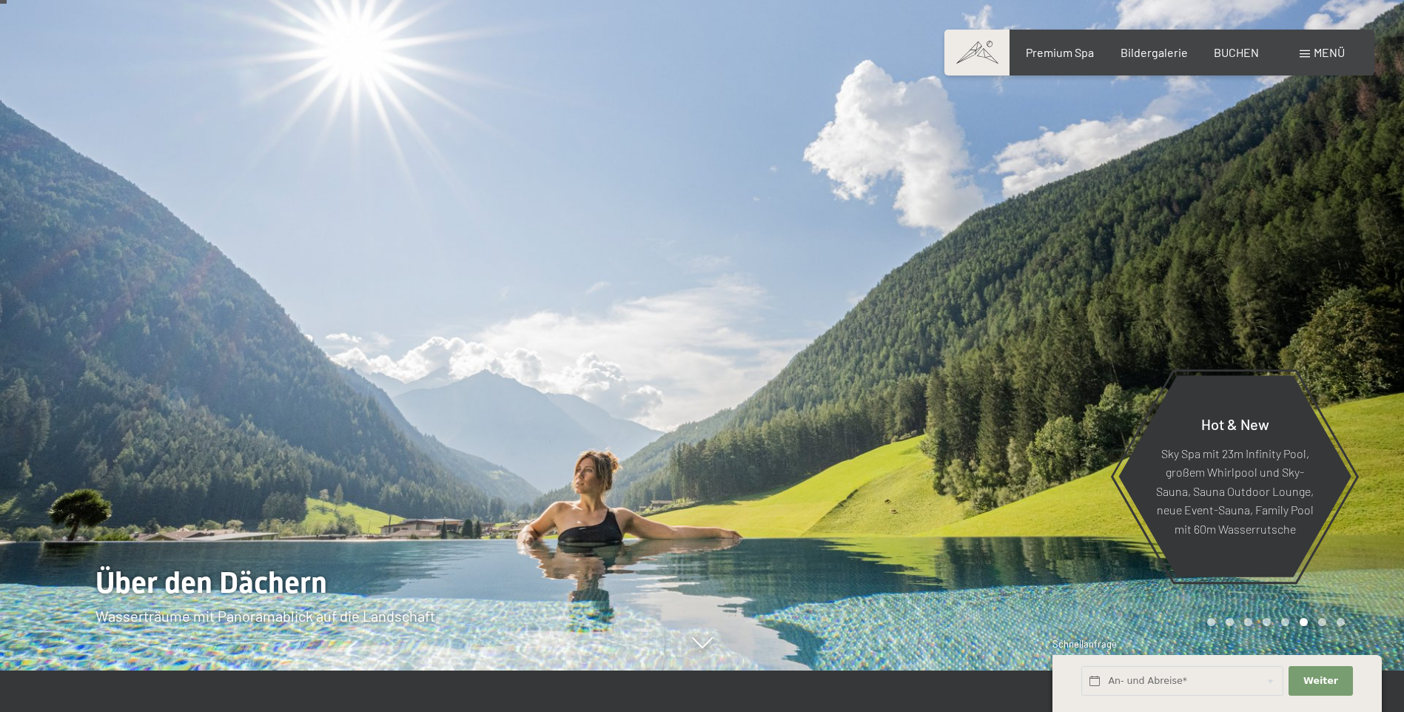
click at [1393, 234] on div at bounding box center [1053, 315] width 702 height 712
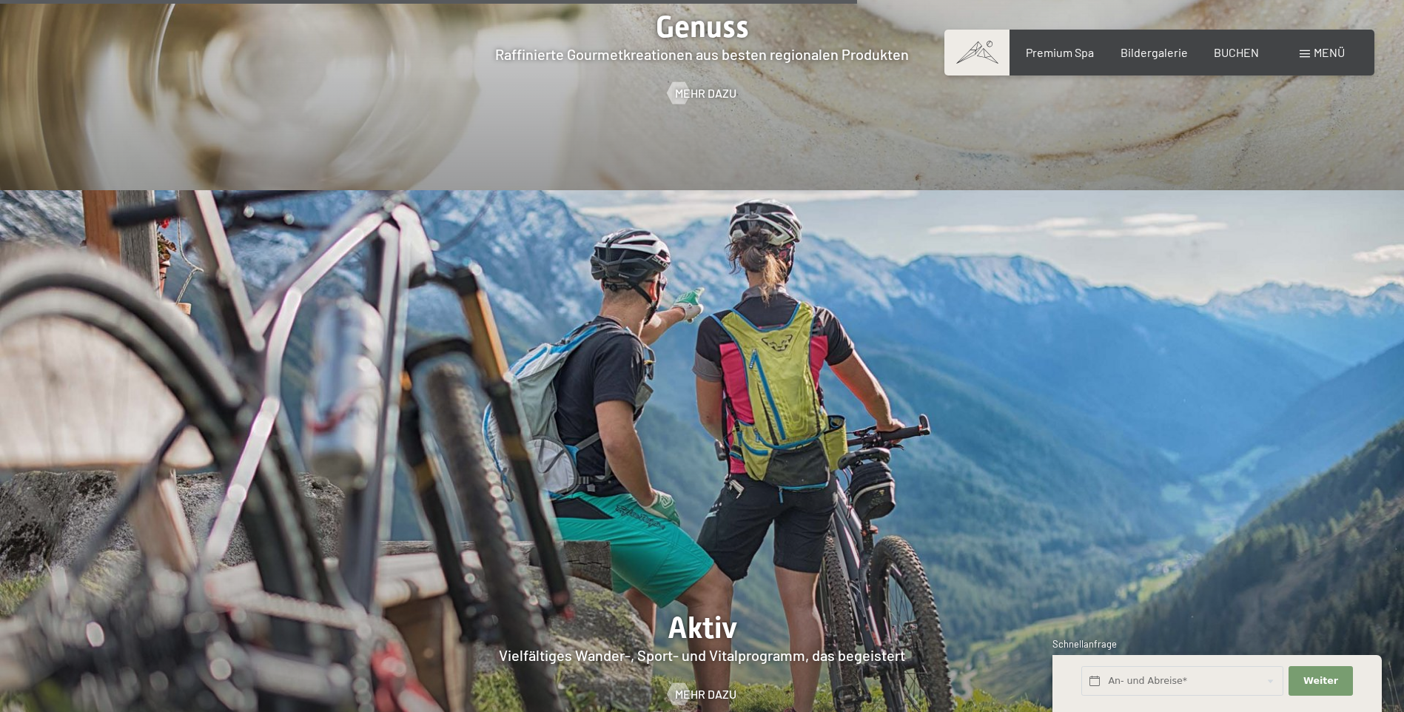
scroll to position [4553, 0]
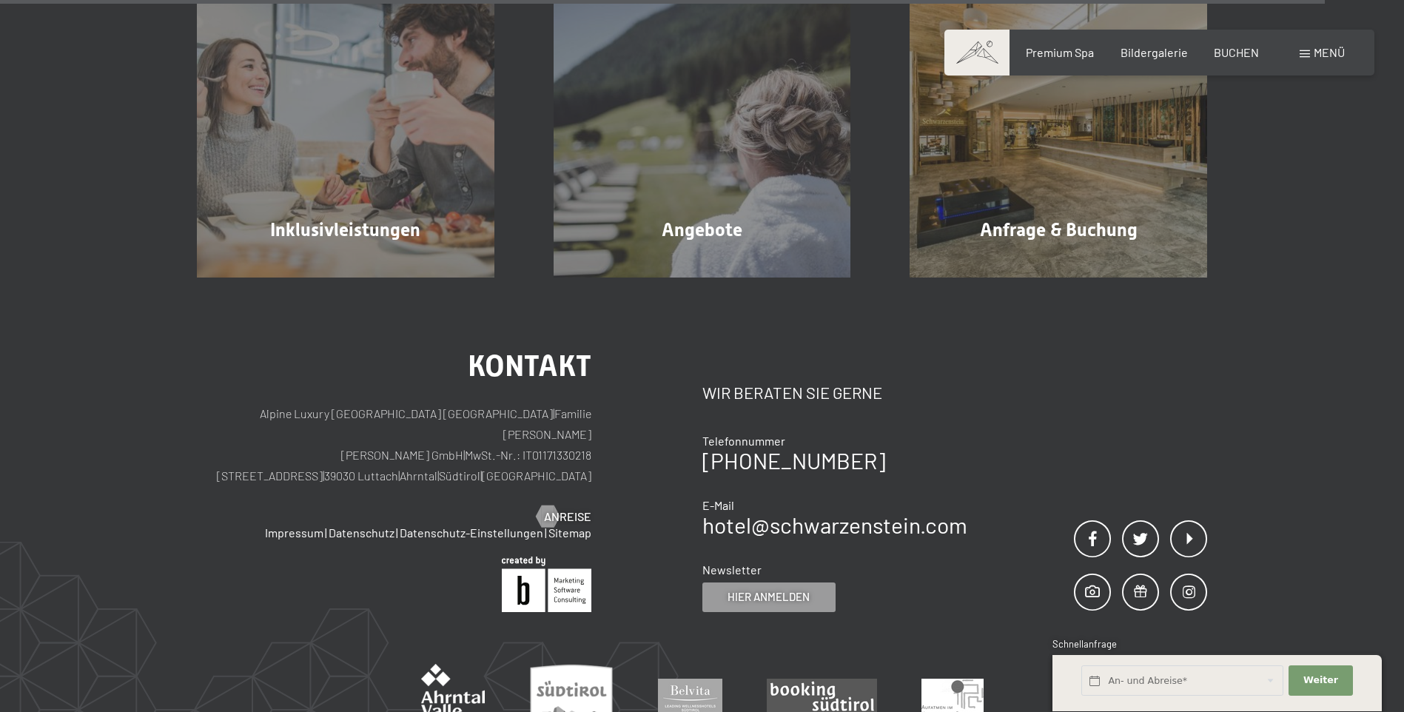
scroll to position [4473, 0]
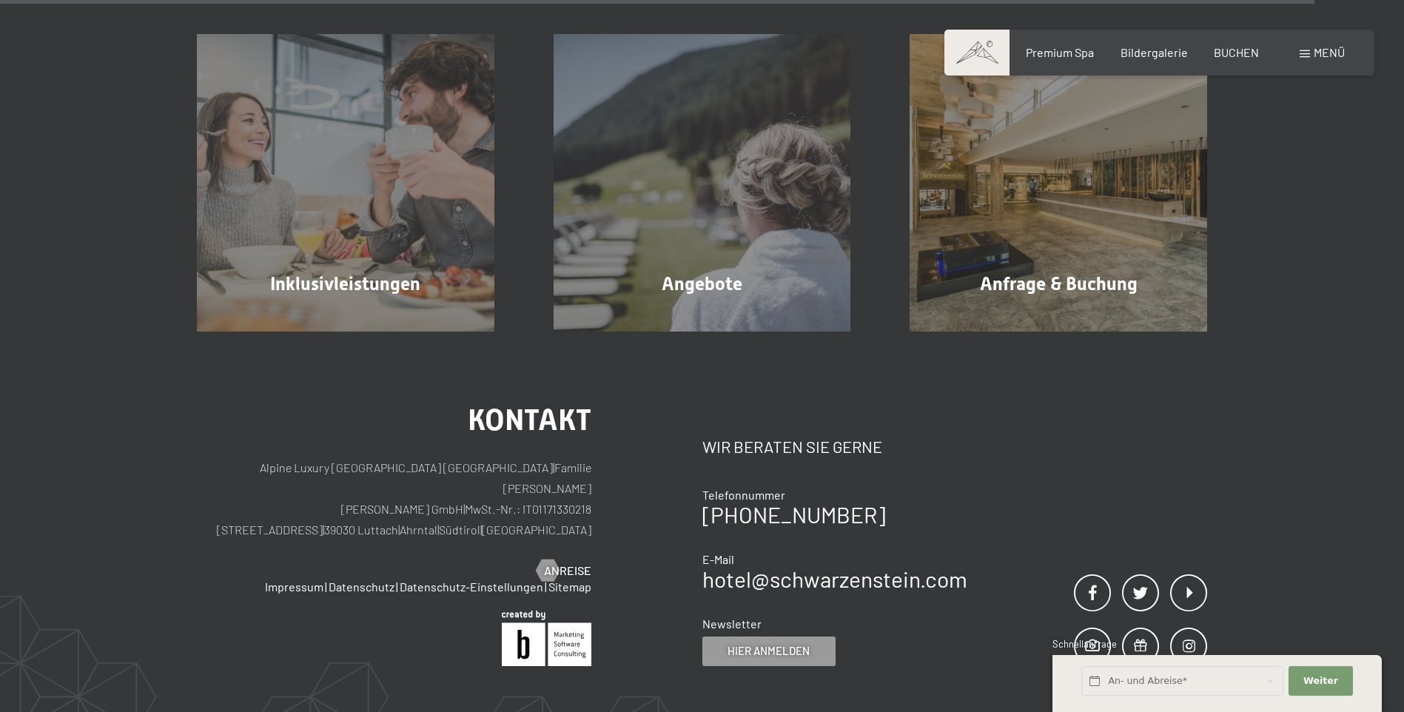
click at [1304, 58] on div "Menü" at bounding box center [1322, 52] width 45 height 16
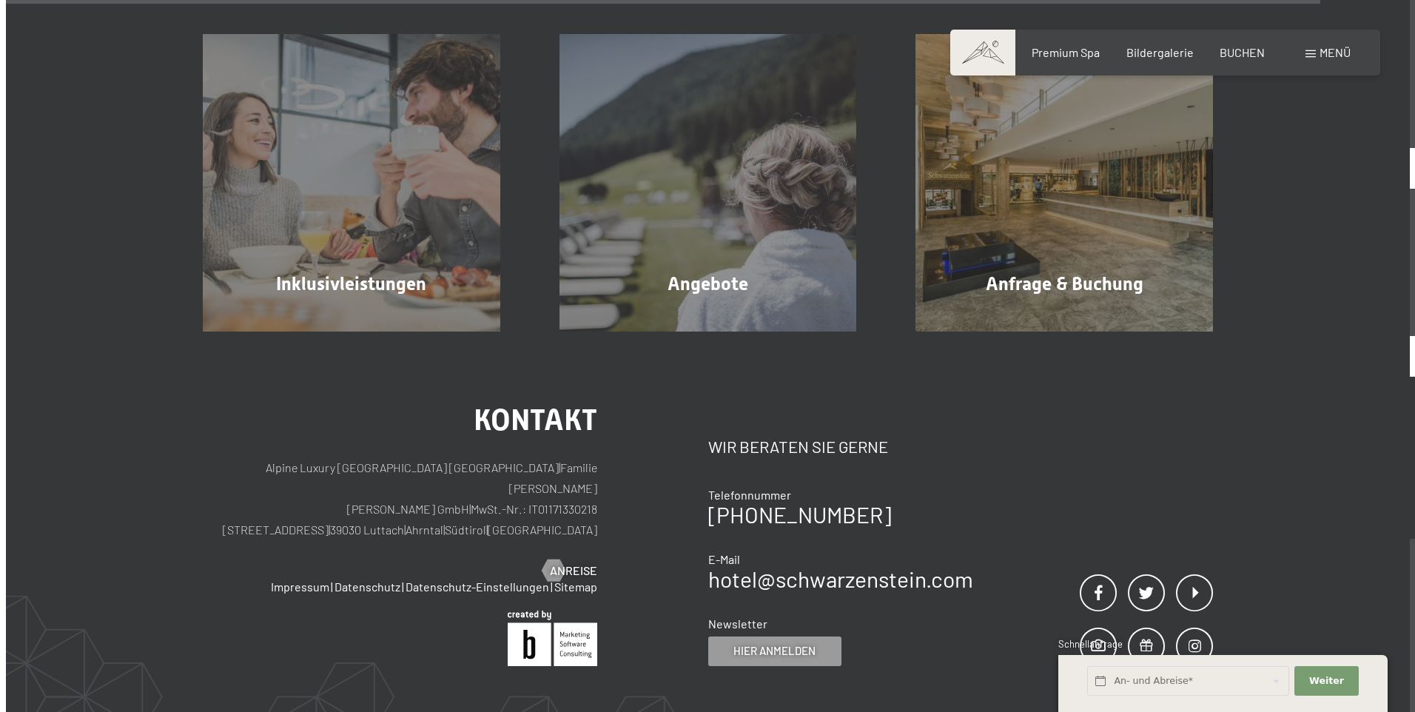
scroll to position [4479, 0]
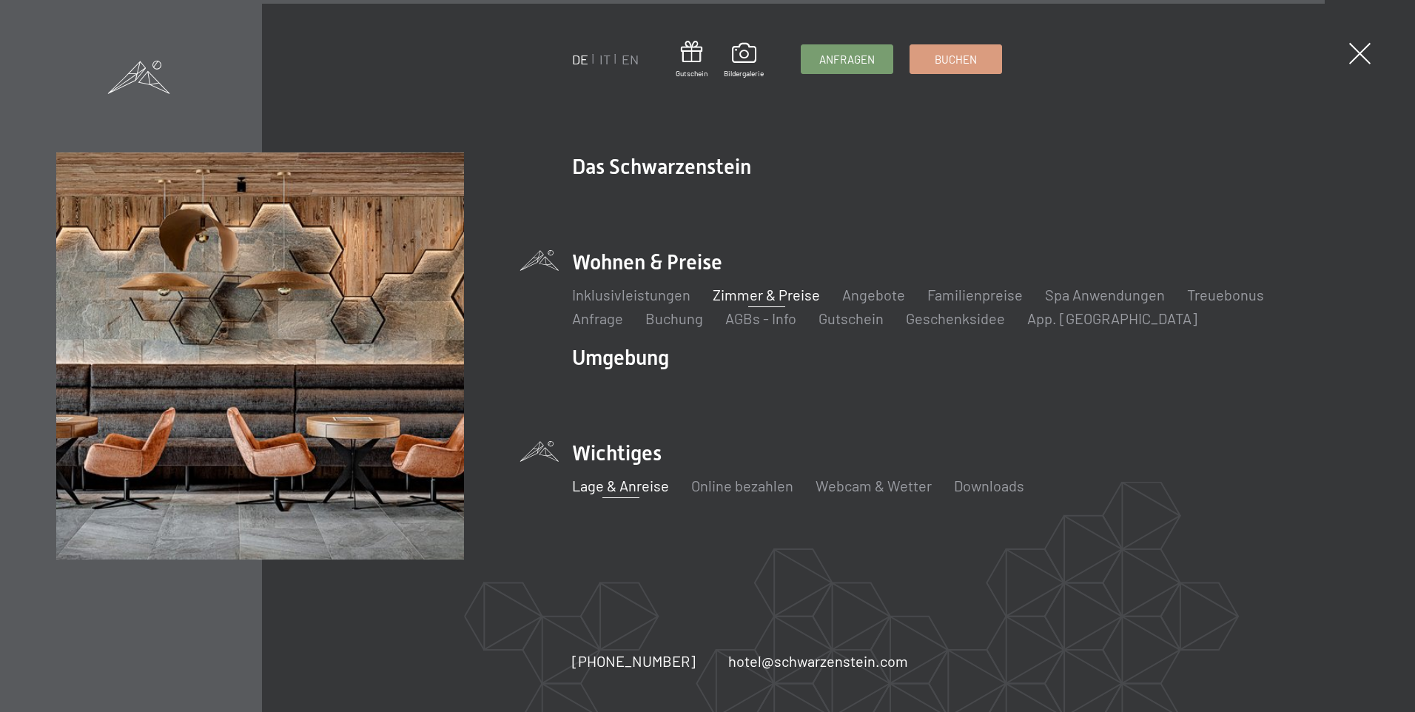
click at [643, 489] on link "Lage & Anreise" at bounding box center [620, 486] width 97 height 18
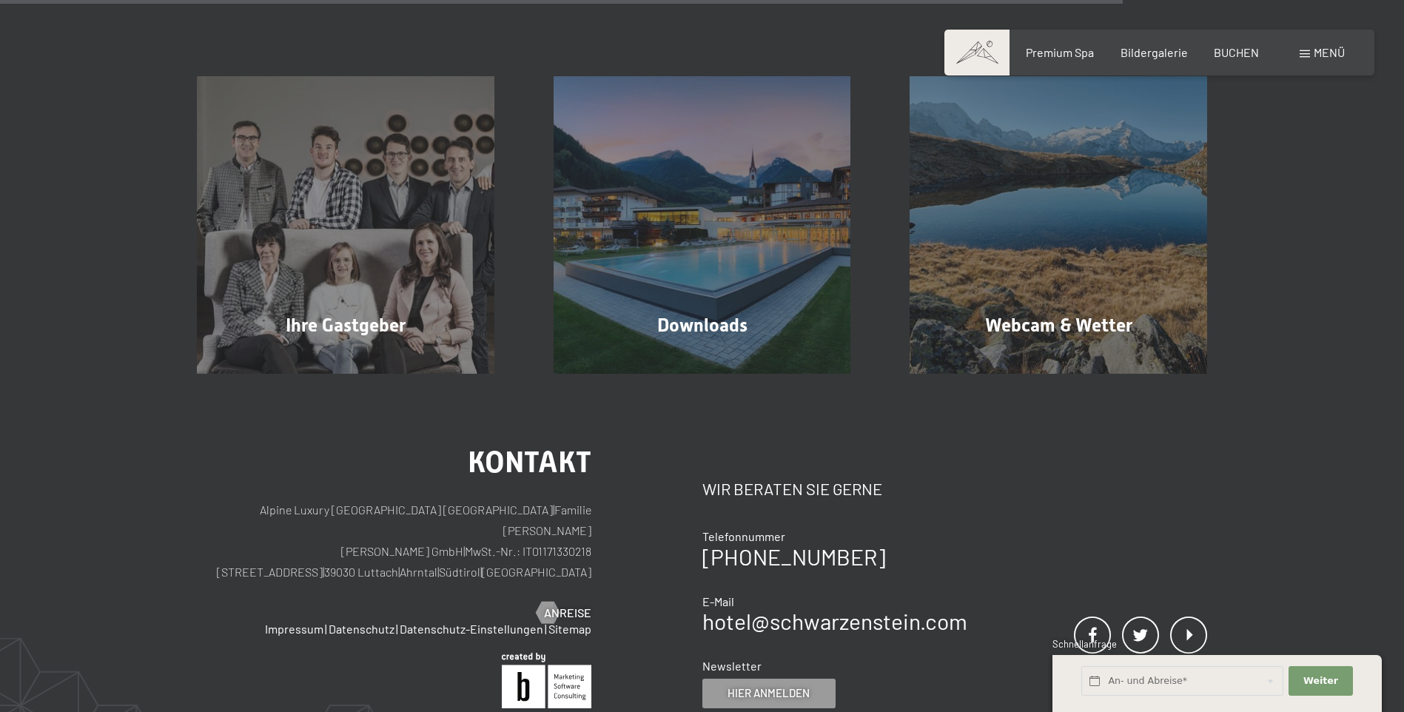
scroll to position [1245, 0]
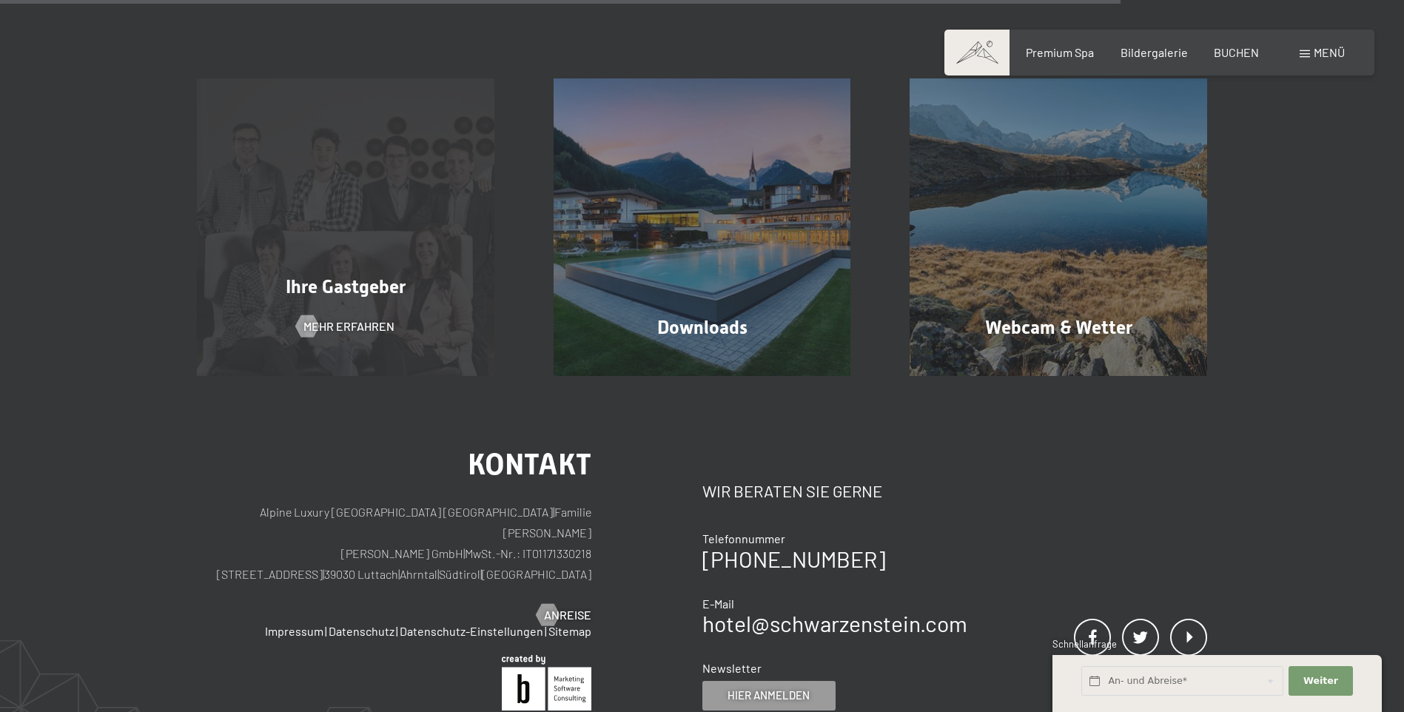
click at [353, 117] on div "Ihre Gastgeber Mehr erfahren" at bounding box center [345, 227] width 357 height 298
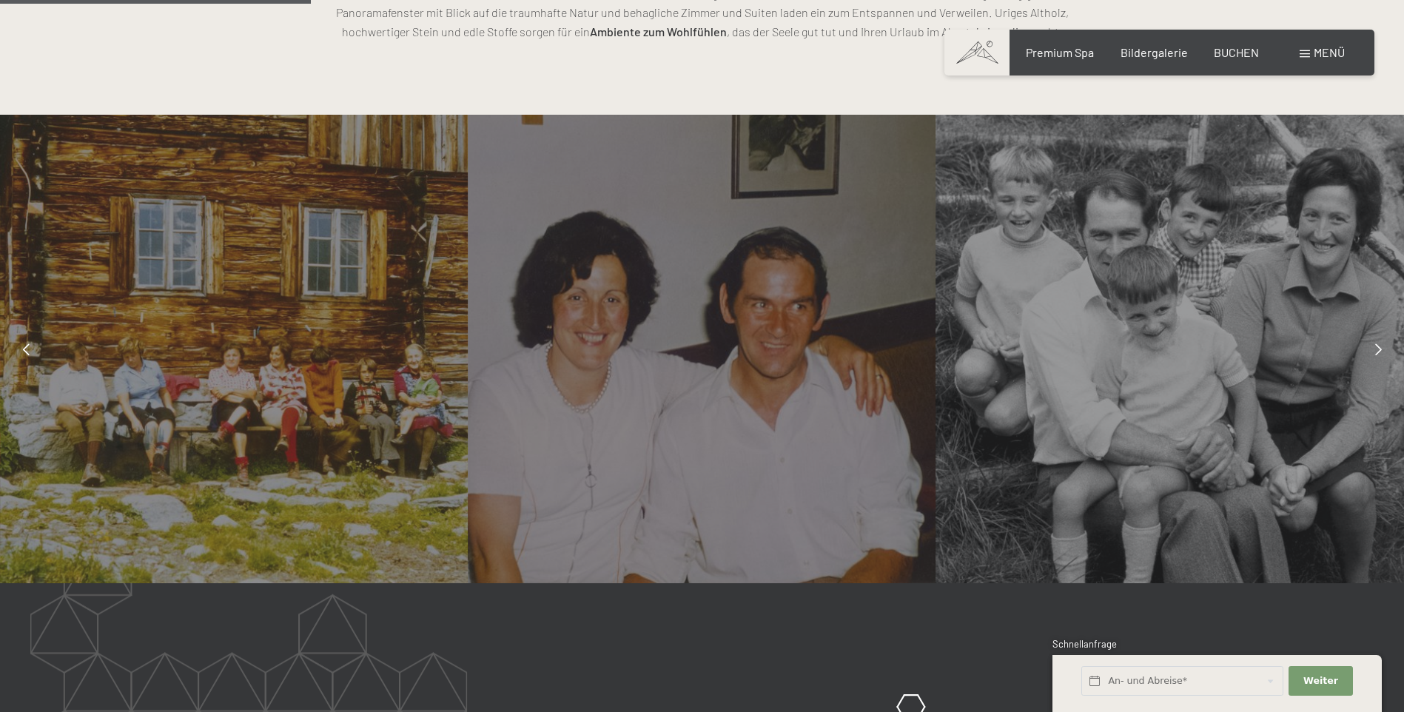
scroll to position [1231, 0]
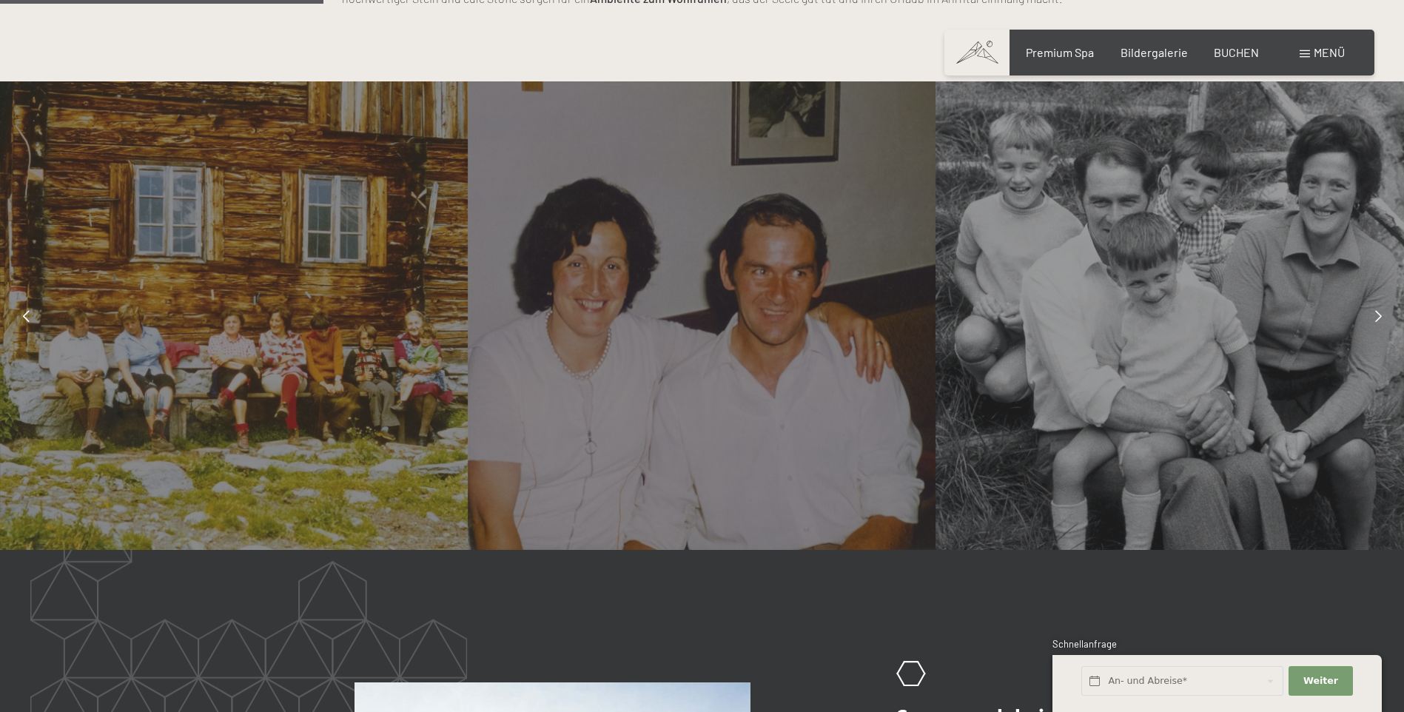
click at [1364, 304] on div at bounding box center [1378, 316] width 37 height 37
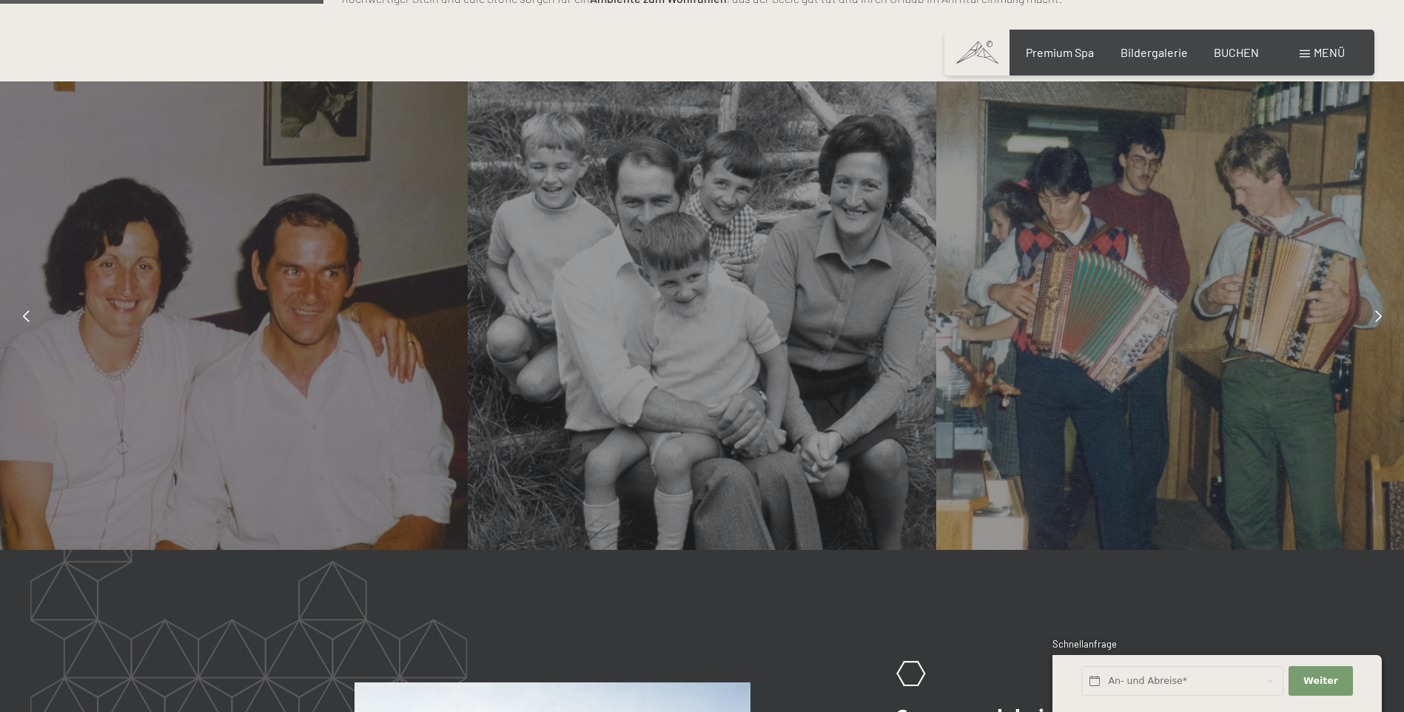
click at [1375, 309] on div at bounding box center [1378, 316] width 37 height 37
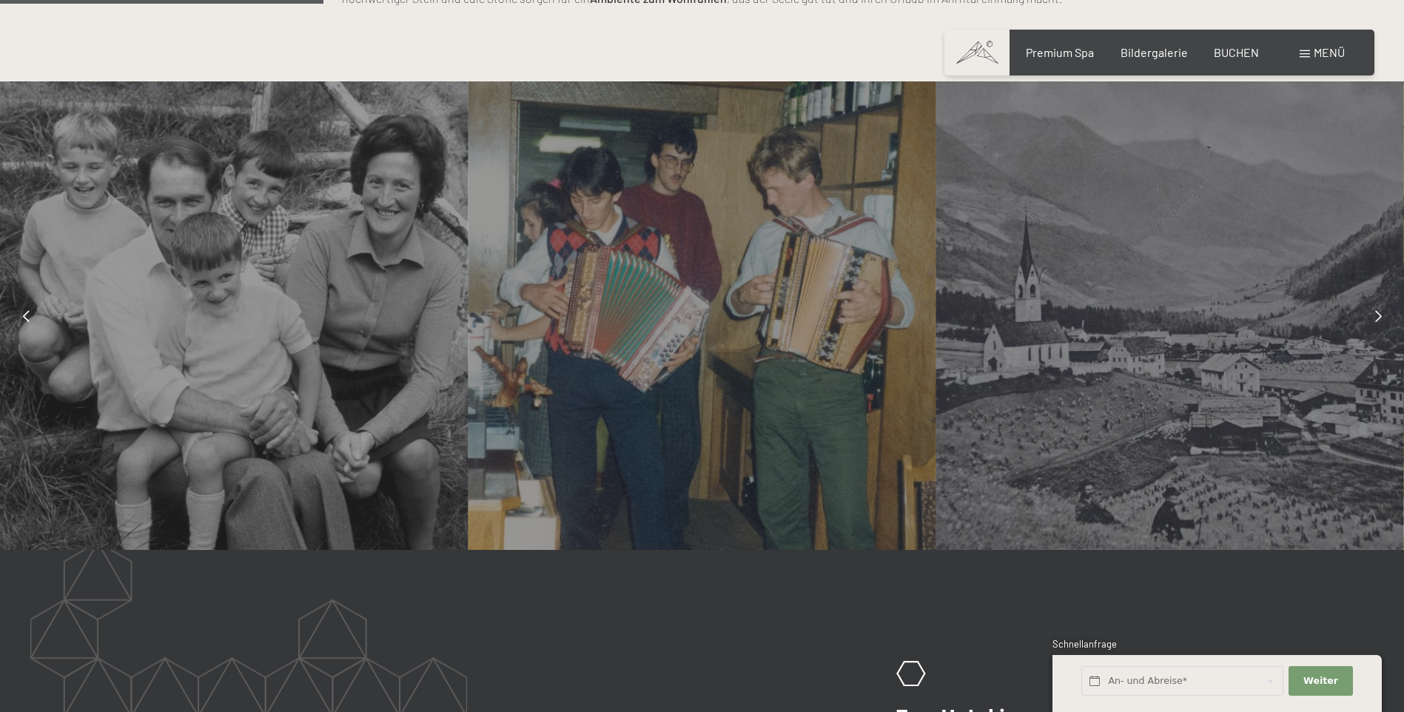
click at [1376, 310] on icon at bounding box center [1378, 316] width 7 height 12
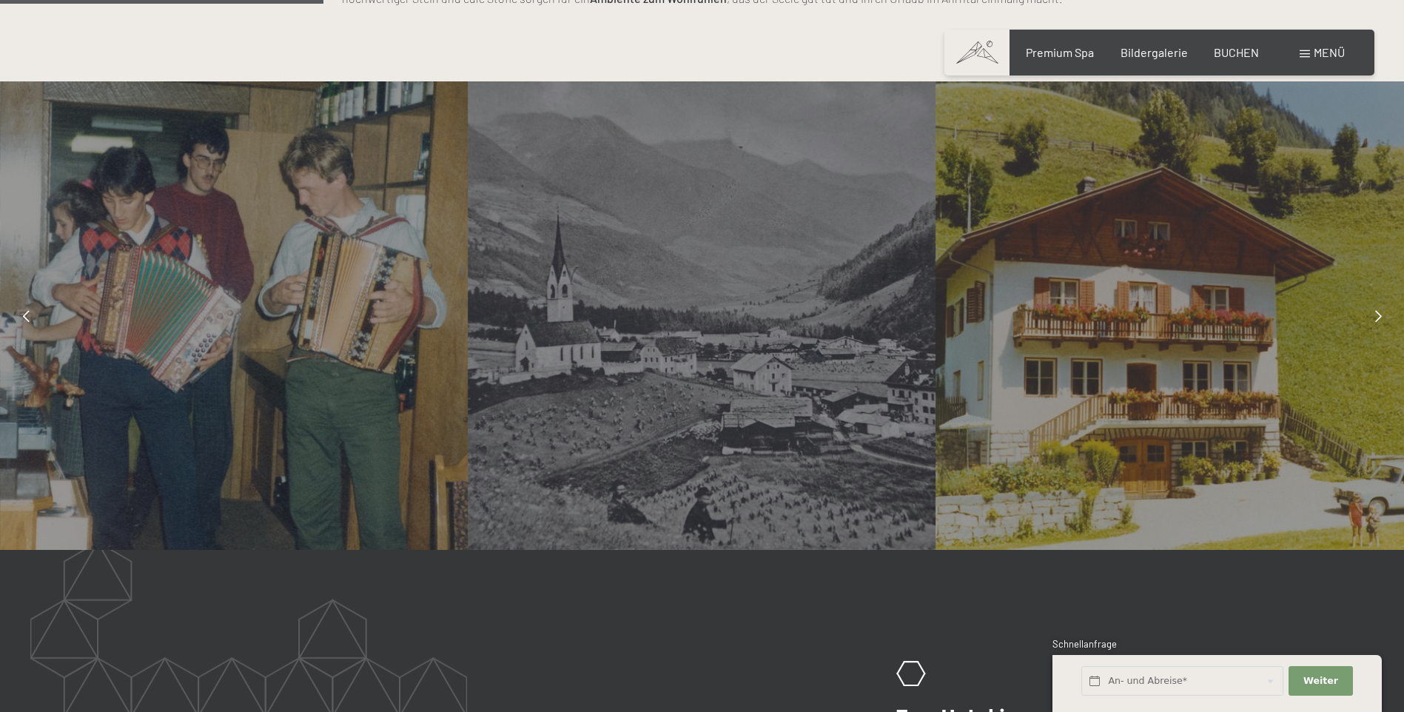
click at [1376, 310] on icon at bounding box center [1378, 316] width 7 height 12
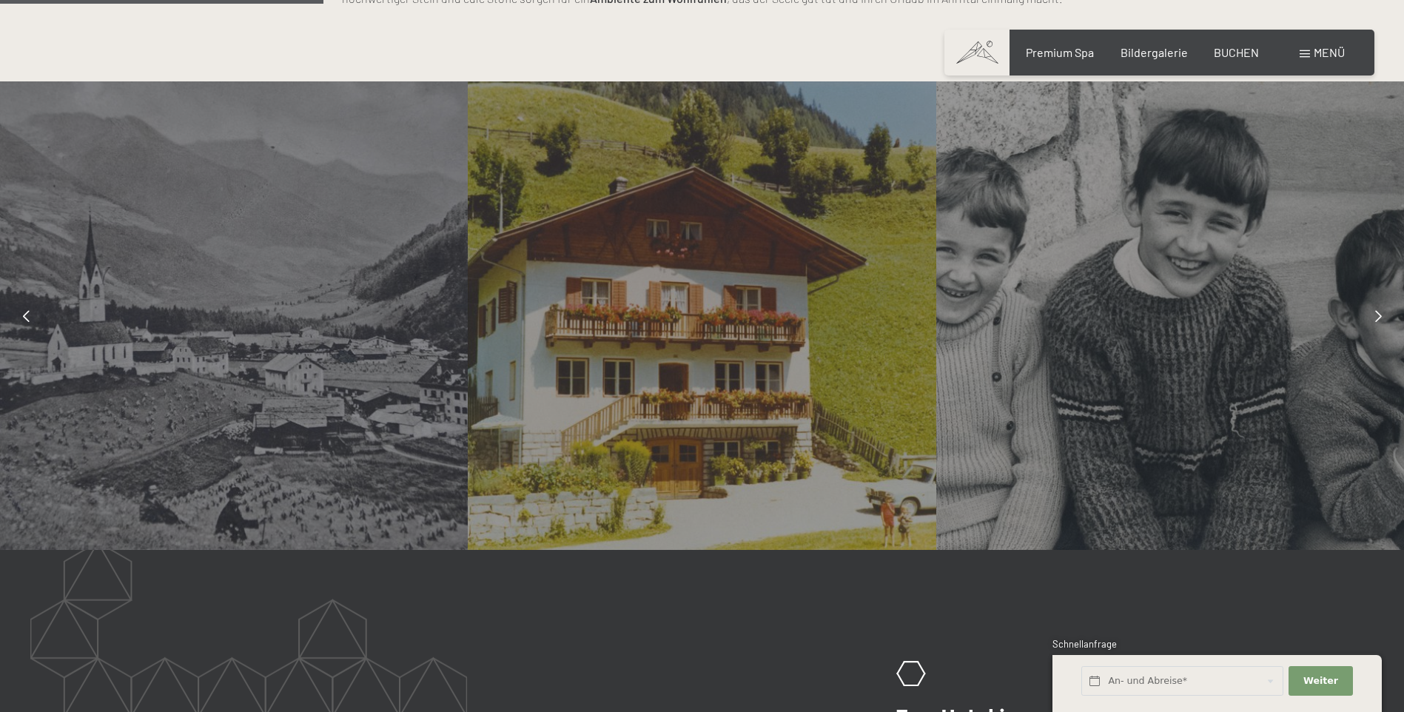
click at [1376, 310] on icon at bounding box center [1378, 316] width 7 height 12
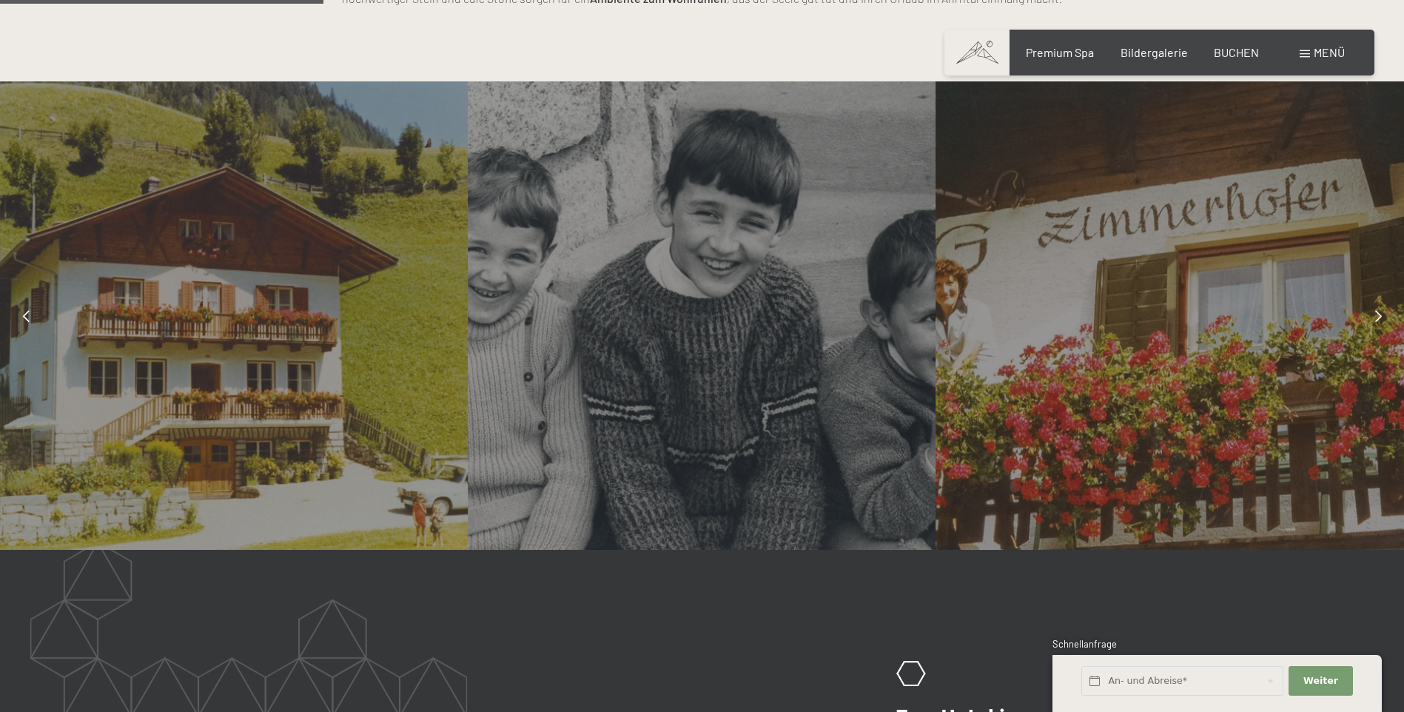
click at [1376, 310] on icon at bounding box center [1378, 316] width 7 height 12
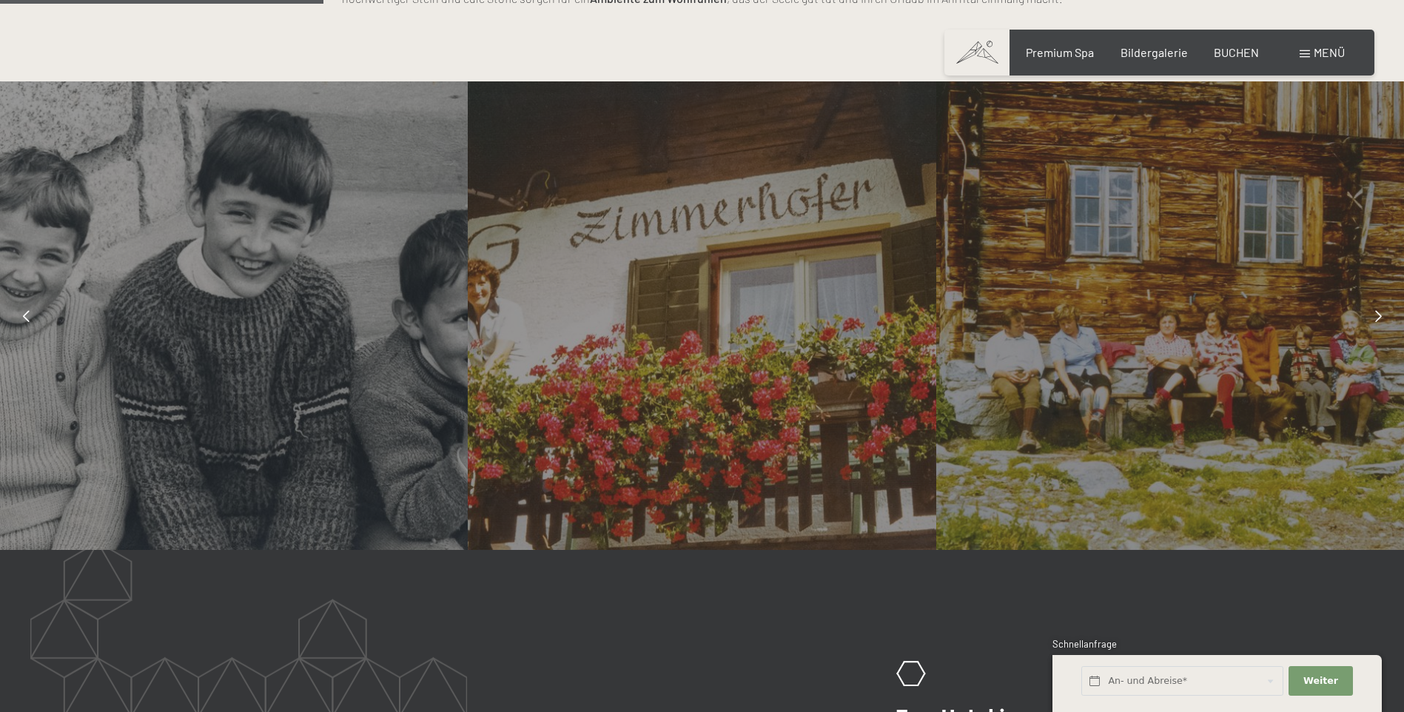
click at [1376, 310] on icon at bounding box center [1378, 316] width 7 height 12
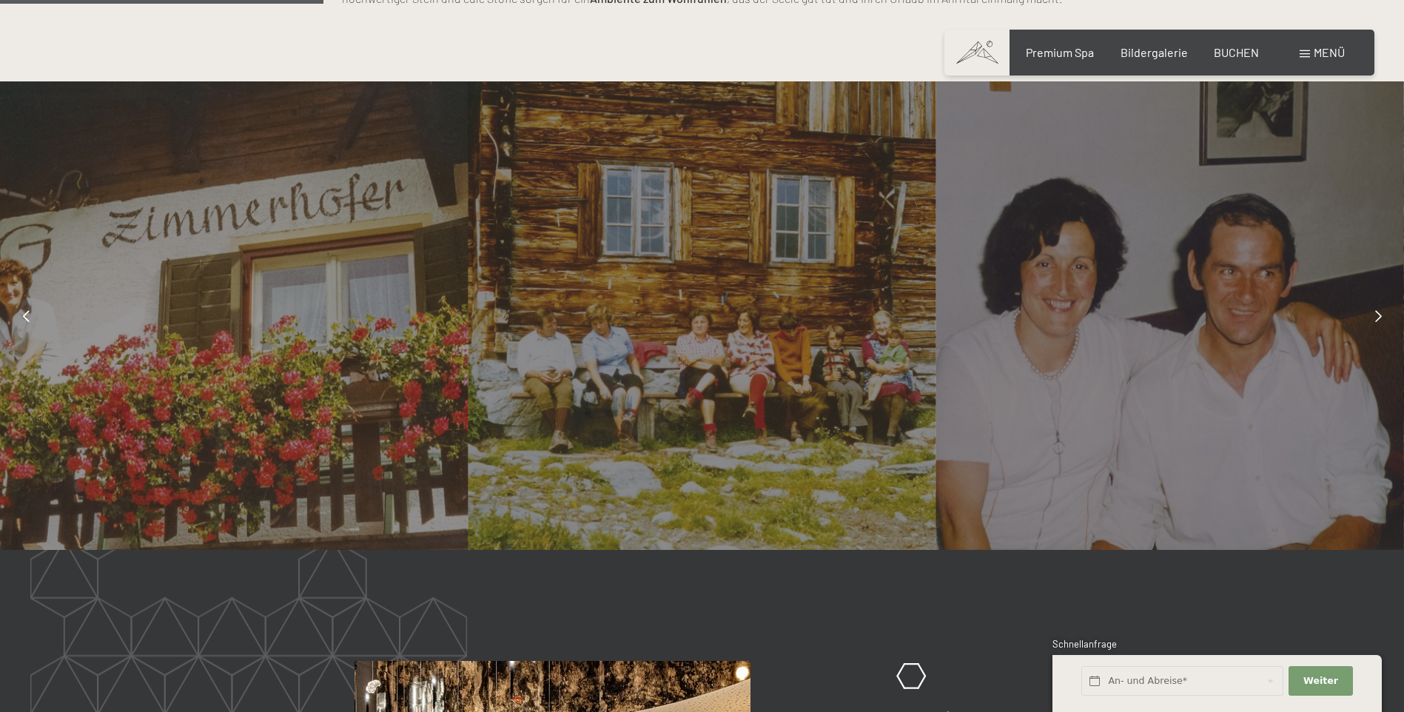
click at [1376, 312] on icon at bounding box center [1378, 316] width 7 height 12
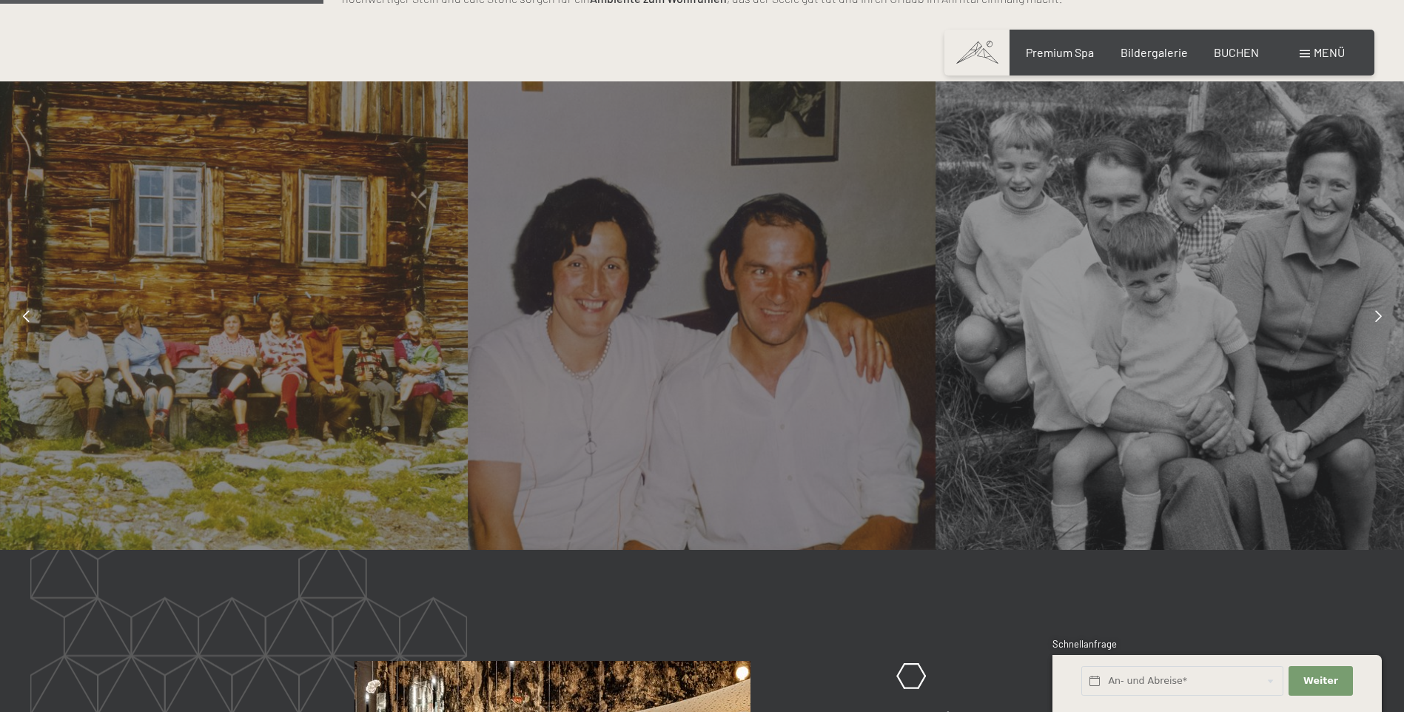
click at [1373, 316] on div at bounding box center [1378, 316] width 37 height 37
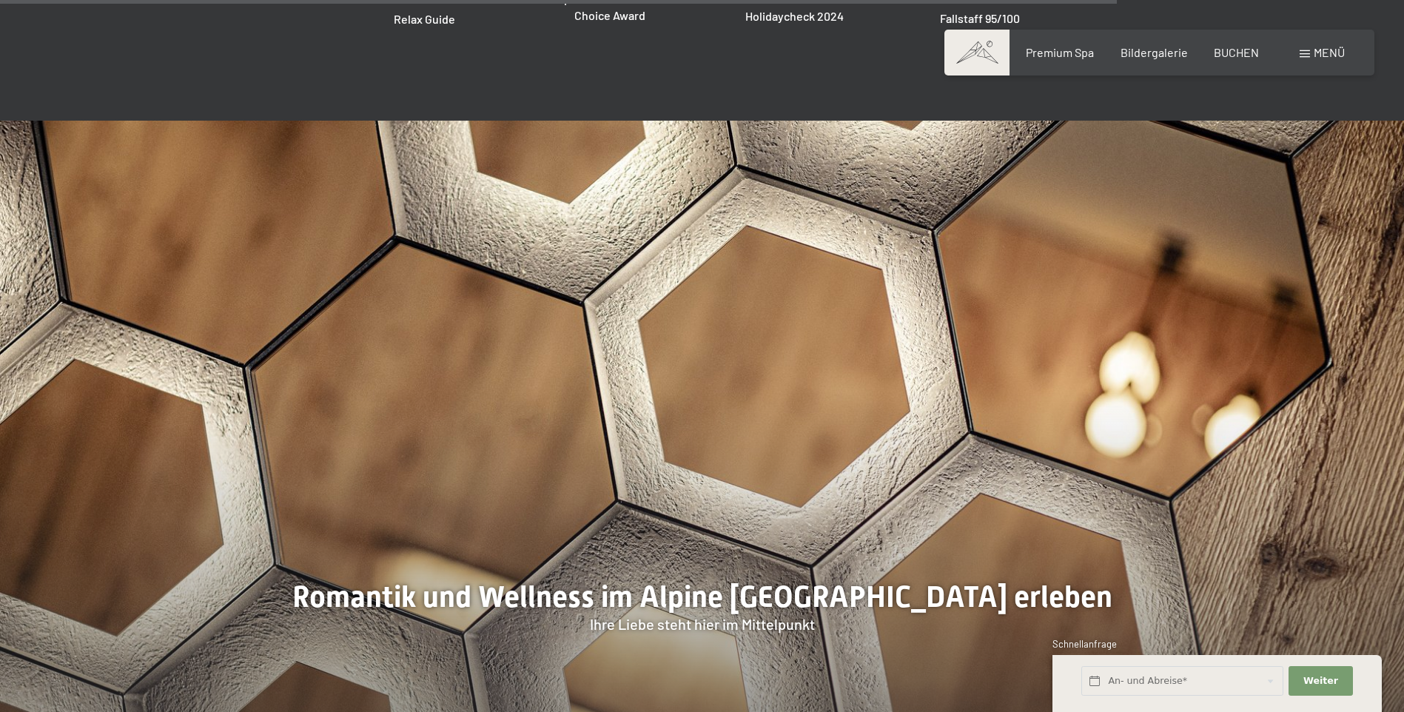
scroll to position [4045, 0]
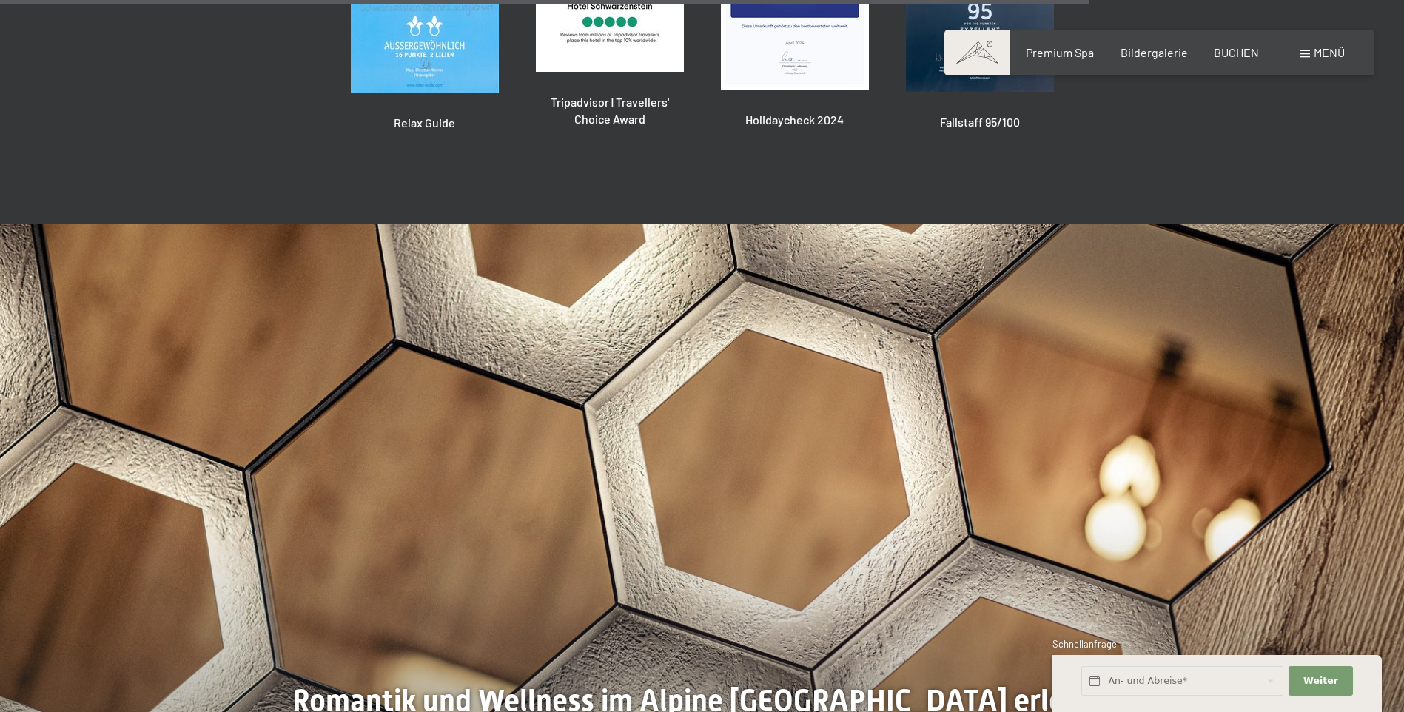
click at [1302, 47] on div "Menü" at bounding box center [1322, 52] width 45 height 16
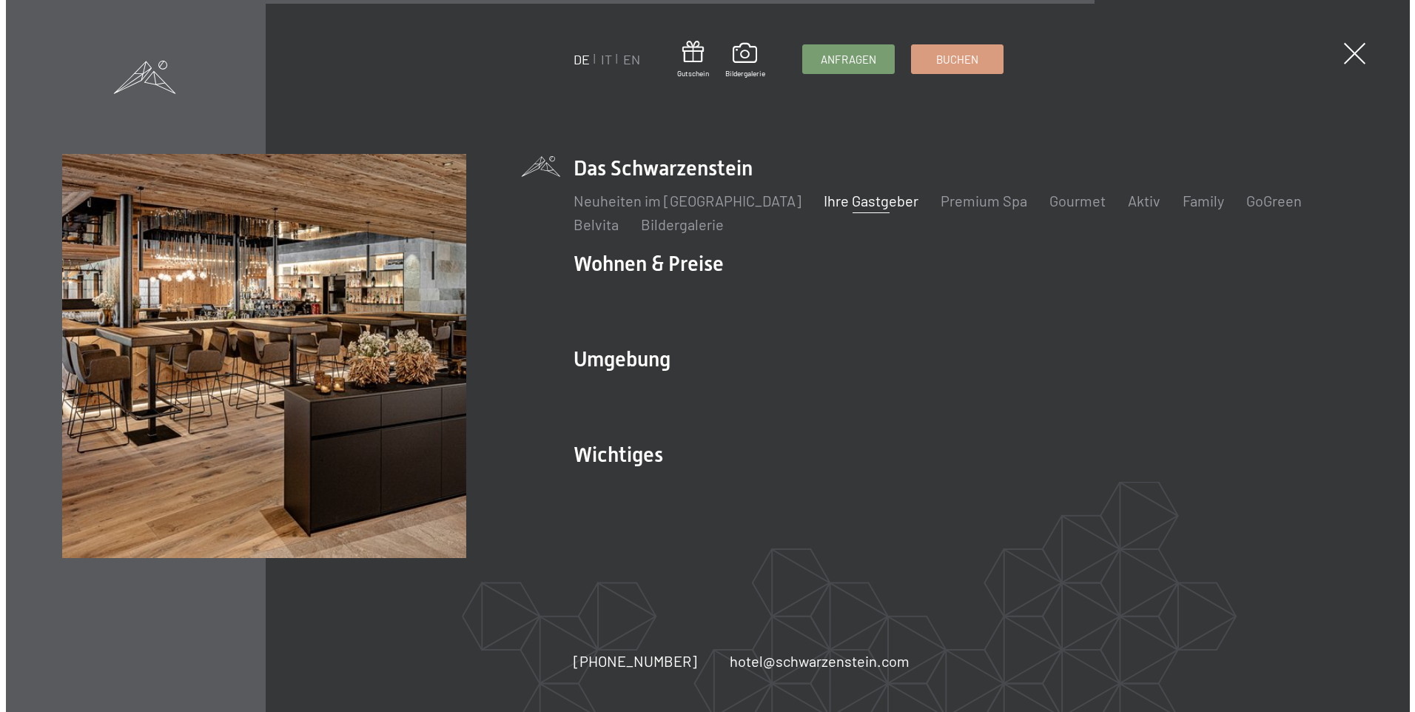
scroll to position [4054, 0]
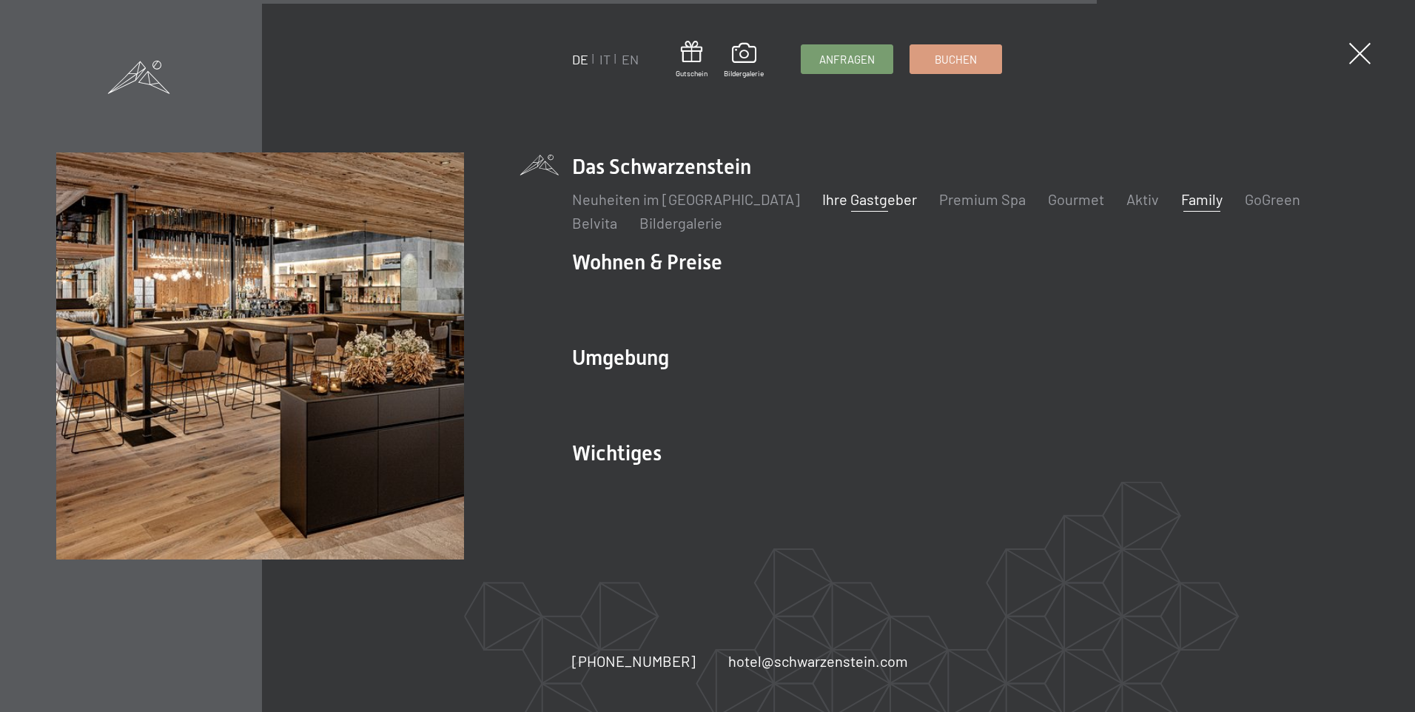
click at [1181, 192] on link "Family" at bounding box center [1201, 199] width 41 height 18
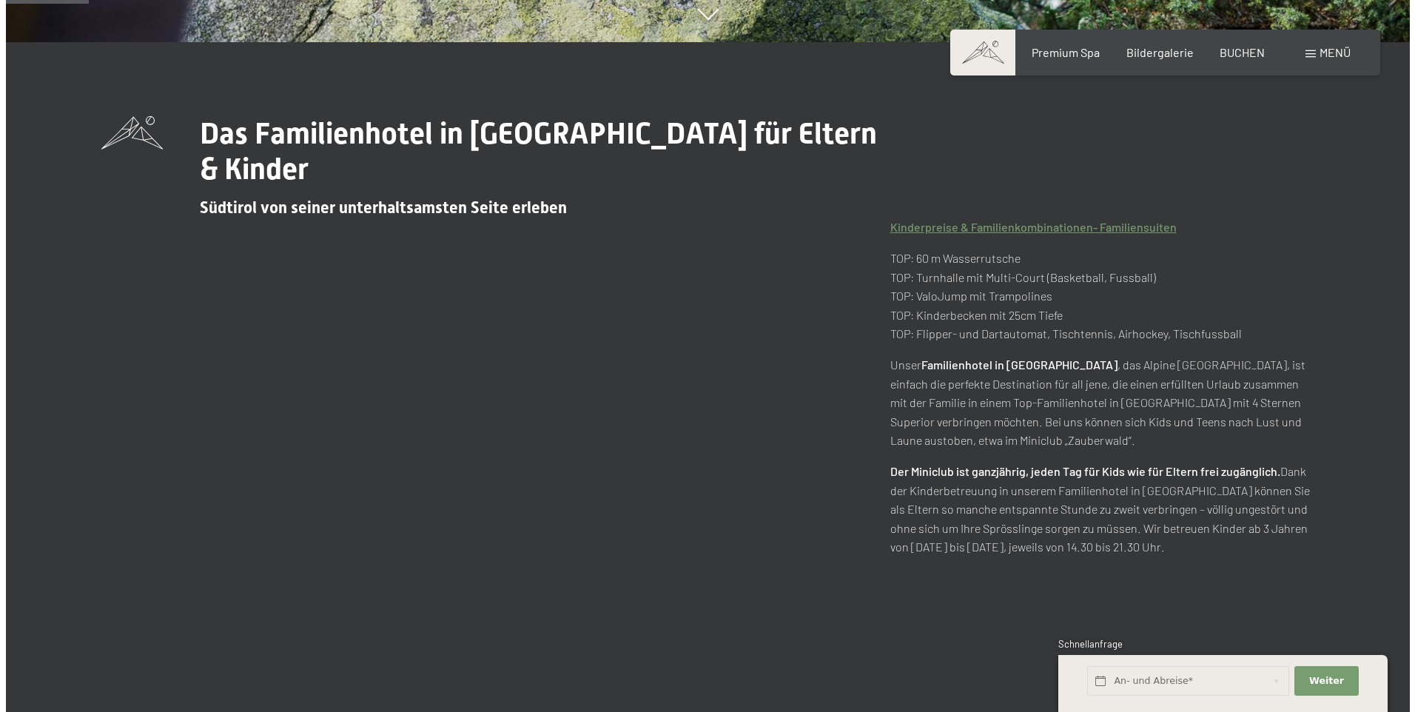
scroll to position [683, 0]
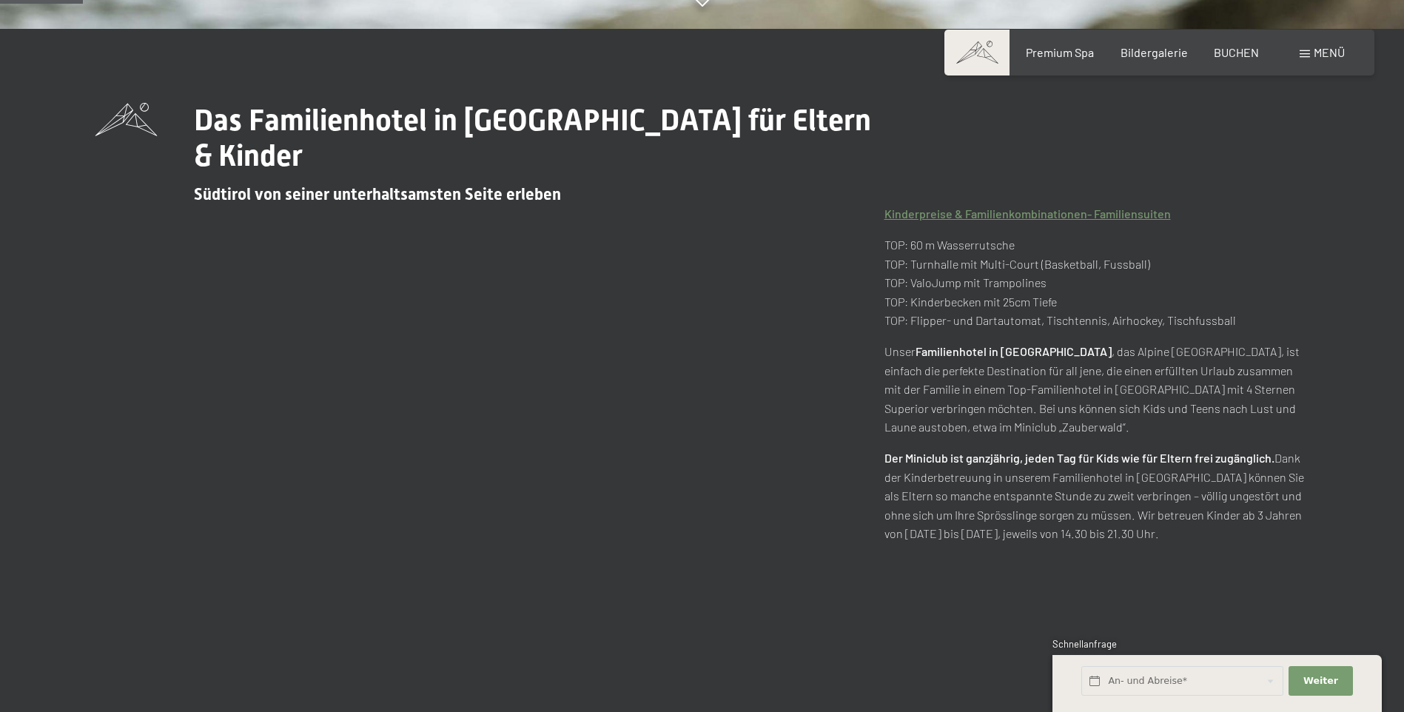
click at [882, 419] on div "Das Familienhotel in Südtirol für Eltern & Kinder Südtirol von seiner unterhalt…" at bounding box center [702, 338] width 1214 height 471
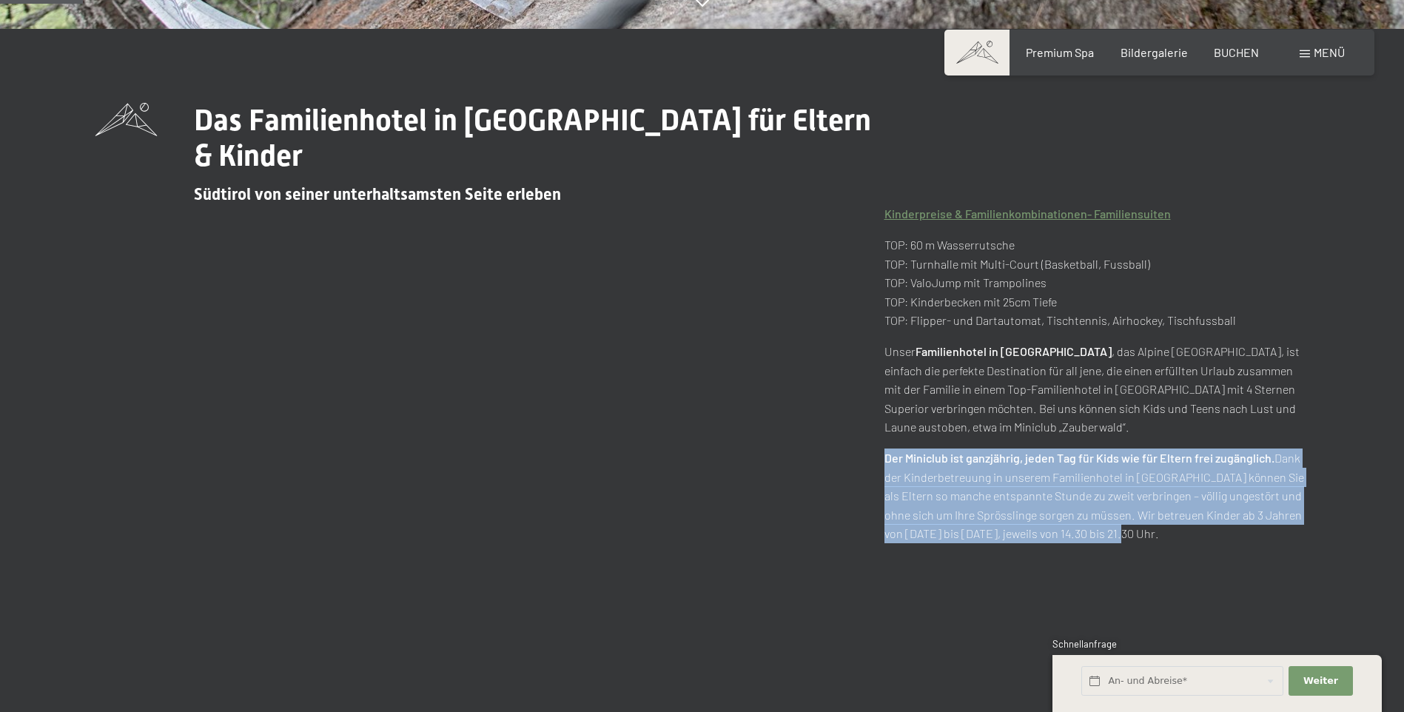
drag, startPoint x: 888, startPoint y: 417, endPoint x: 1055, endPoint y: 477, distance: 177.5
click at [1104, 506] on p "Der Miniclub ist ganzjährig, jeden Tag für Kids wie für Eltern frei zugänglich.…" at bounding box center [1097, 496] width 425 height 95
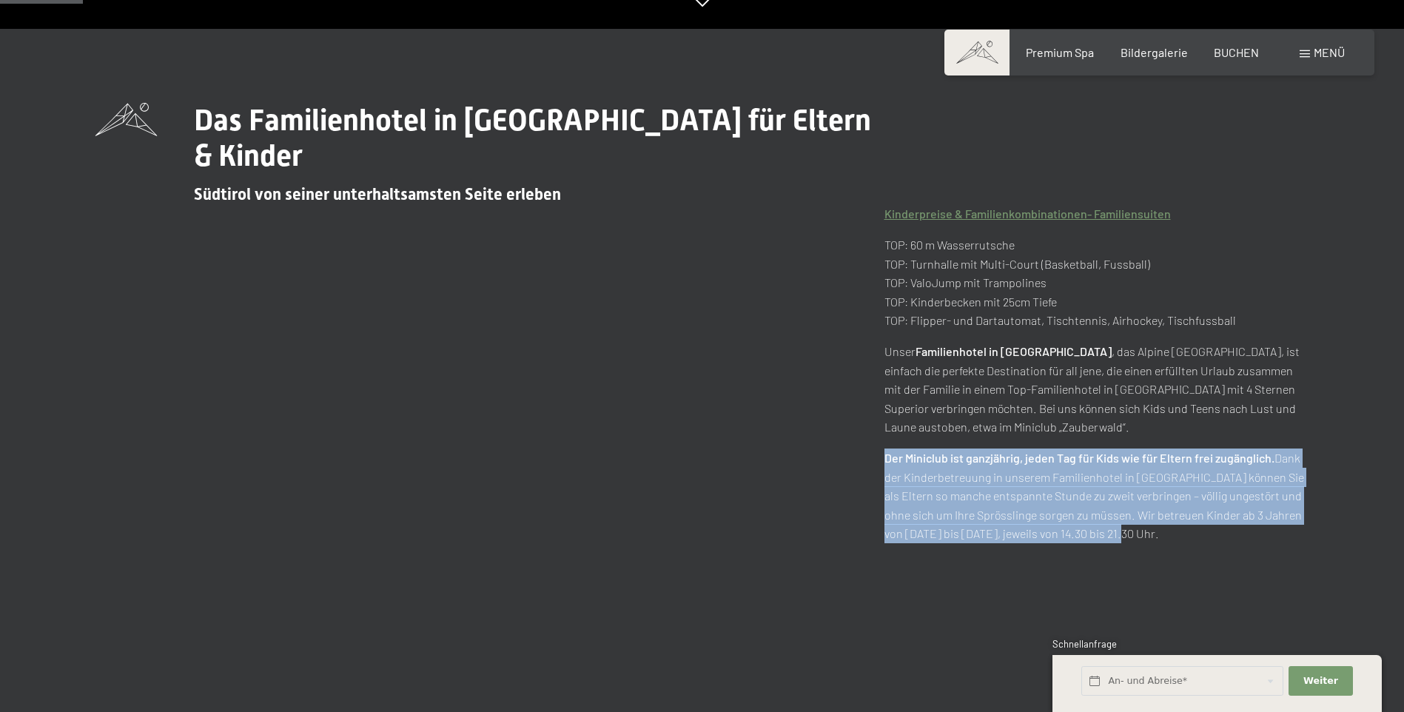
copy p "Der Miniclub ist ganzjährig, jeden Tag für Kids wie für Eltern frei zugänglich.…"
click at [835, 438] on div "Das Familienhotel in Südtirol für Eltern & Kinder Südtirol von seiner unterhalt…" at bounding box center [702, 338] width 1214 height 471
click at [1302, 235] on p "TOP: 60 m Wasserrutsche TOP: Turnhalle mit Multi-Court (Basketball, Fussball) T…" at bounding box center [1097, 282] width 425 height 95
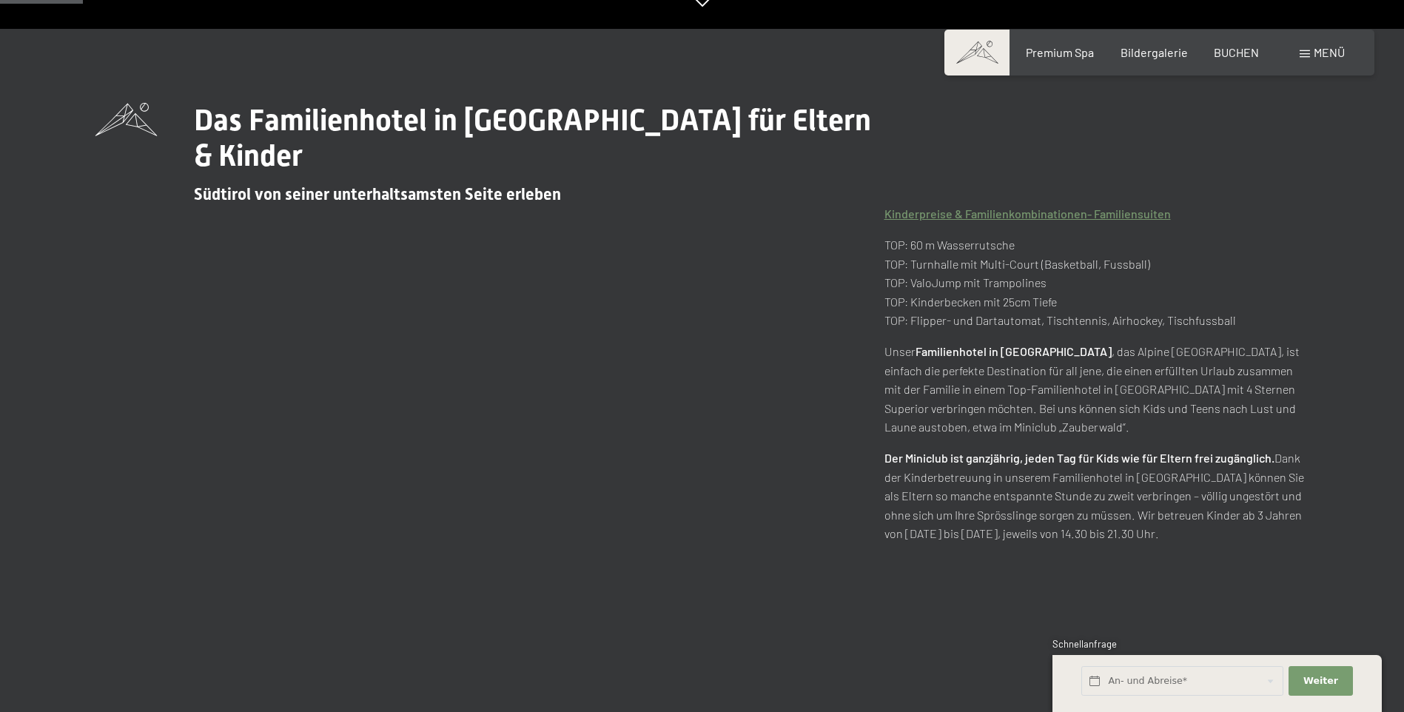
click at [1315, 51] on span "Menü" at bounding box center [1329, 52] width 31 height 14
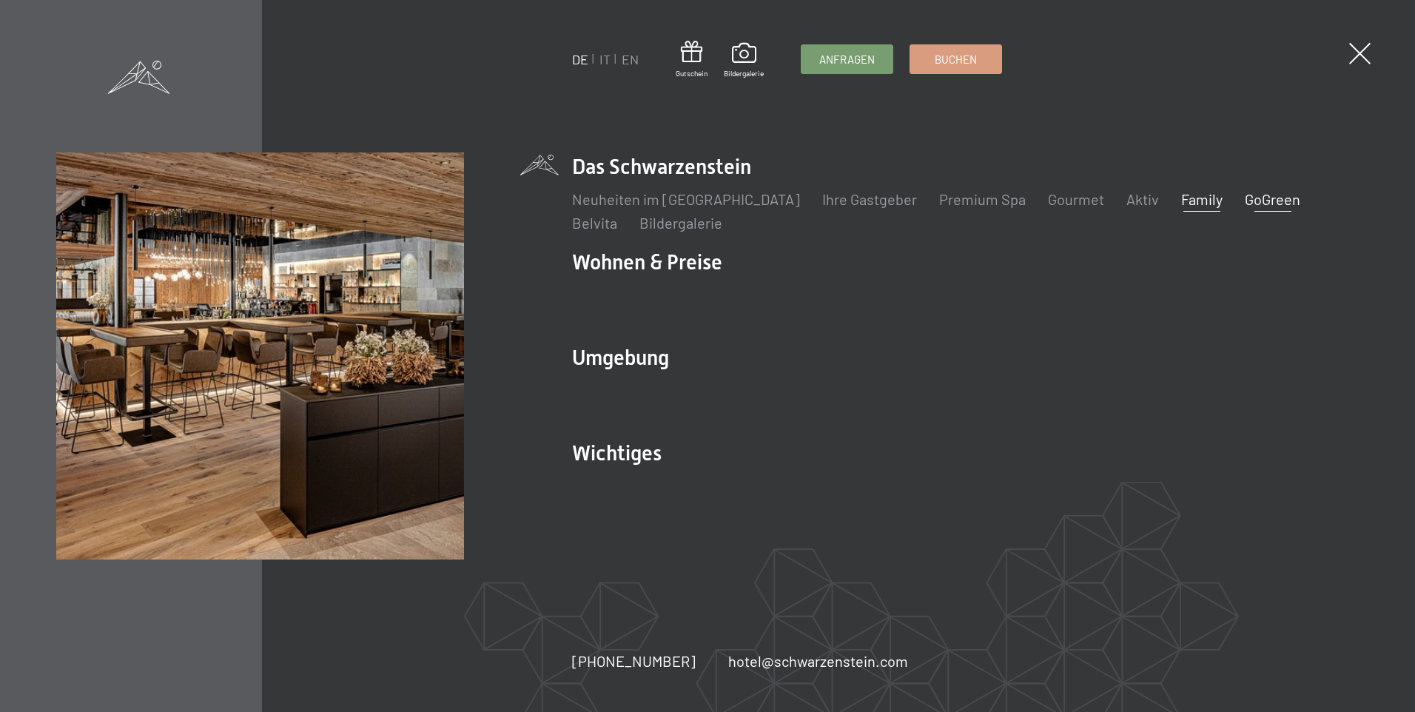
click at [1245, 195] on link "GoGreen" at bounding box center [1273, 199] width 56 height 18
click at [1245, 200] on link "GoGreen" at bounding box center [1273, 199] width 56 height 18
click at [1245, 206] on link "GoGreen" at bounding box center [1273, 199] width 56 height 18
click at [1245, 195] on link "GoGreen" at bounding box center [1273, 199] width 56 height 18
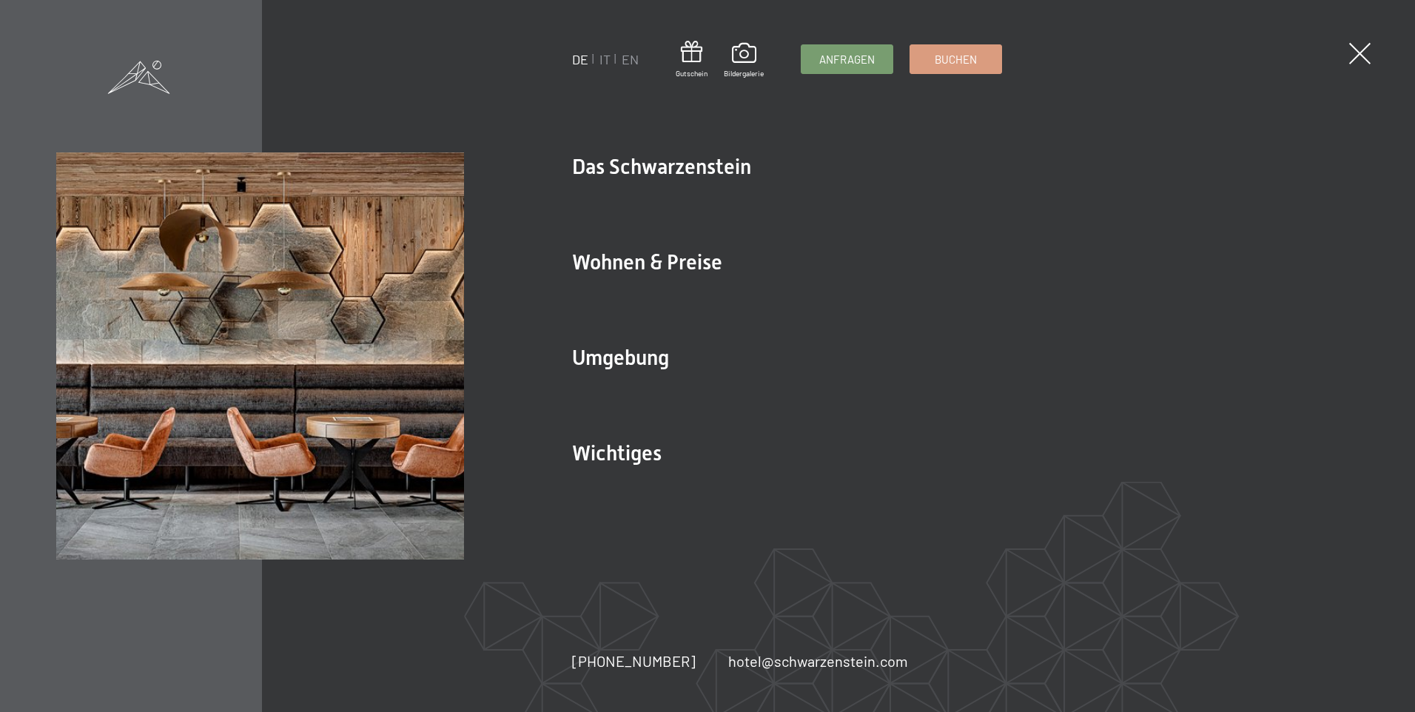
click at [657, 505] on div "Lage & Anreise Online bezahlen Webcam & Wetter Downloads" at bounding box center [965, 490] width 786 height 44
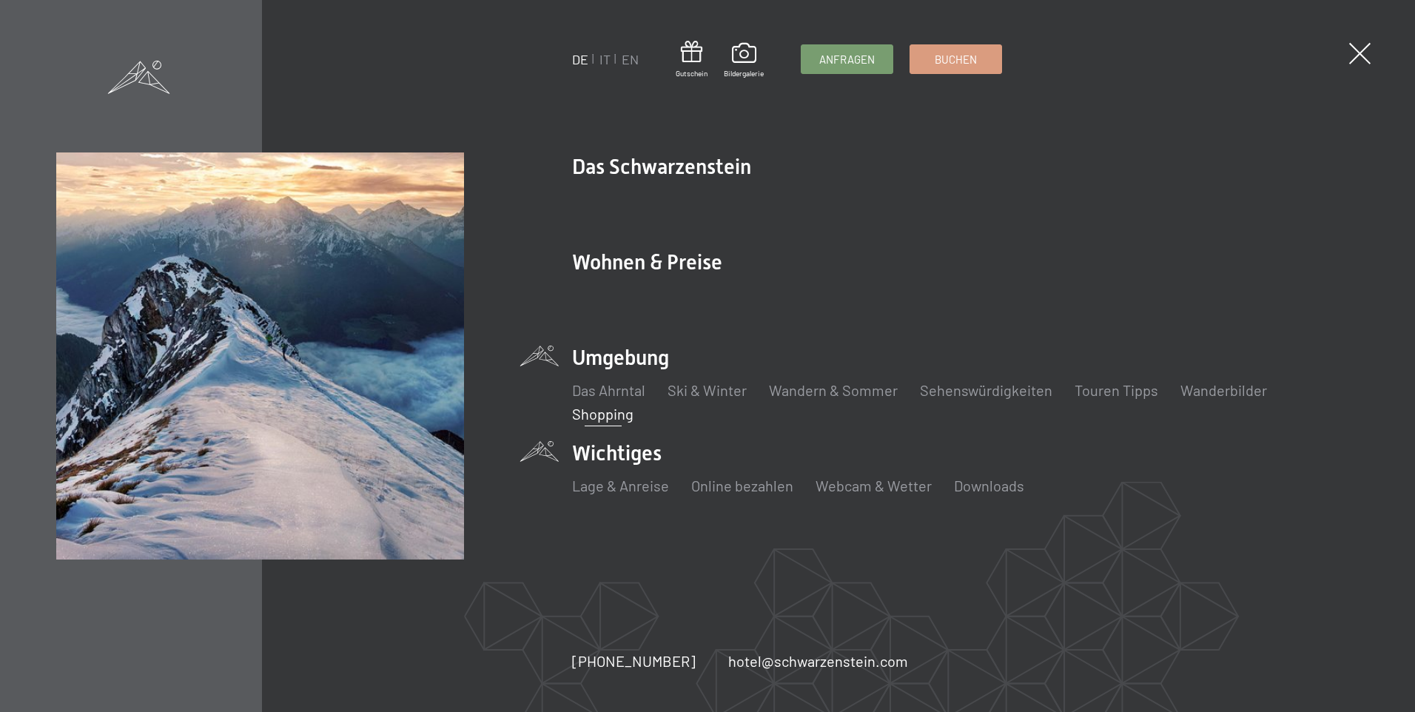
click at [608, 413] on link "Shopping" at bounding box center [602, 414] width 61 height 18
click at [620, 417] on link "Shopping" at bounding box center [602, 414] width 61 height 18
click at [620, 420] on link "Shopping" at bounding box center [602, 414] width 61 height 18
click at [623, 416] on link "Shopping" at bounding box center [602, 414] width 61 height 18
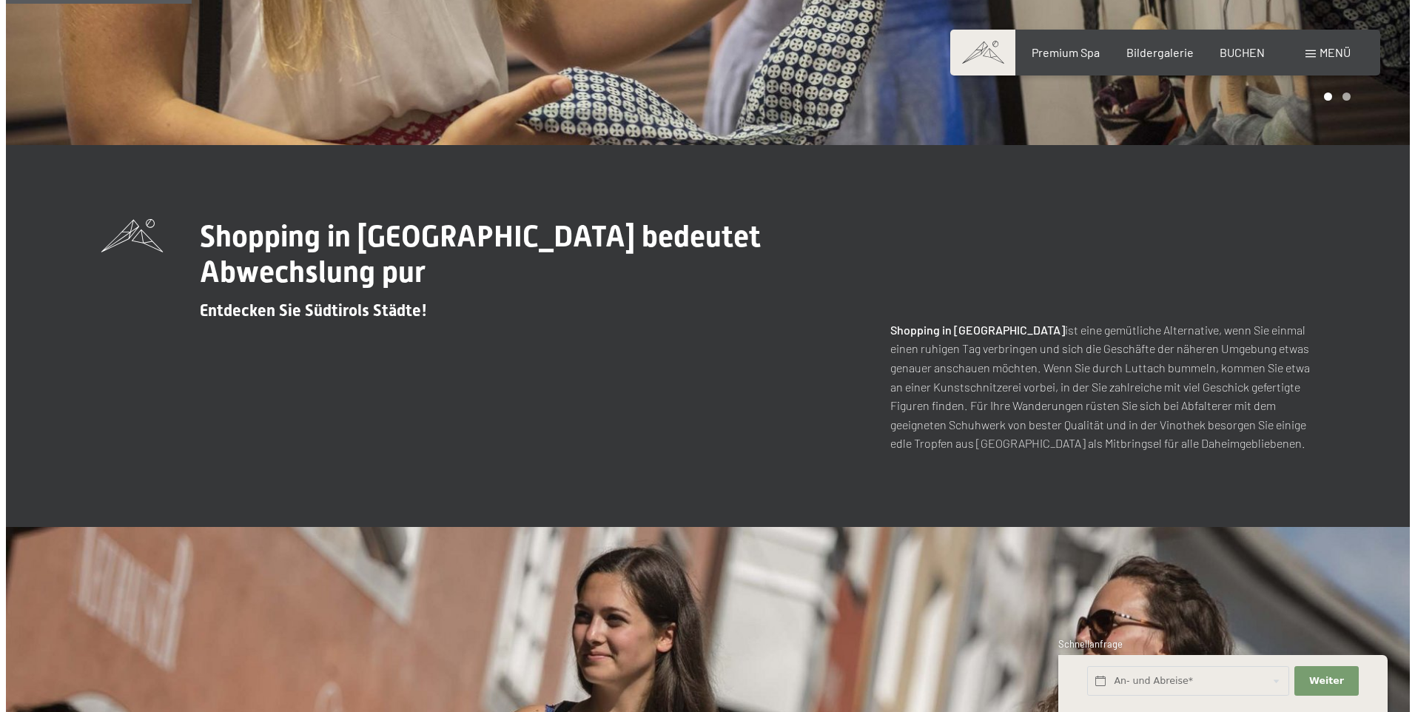
scroll to position [402, 0]
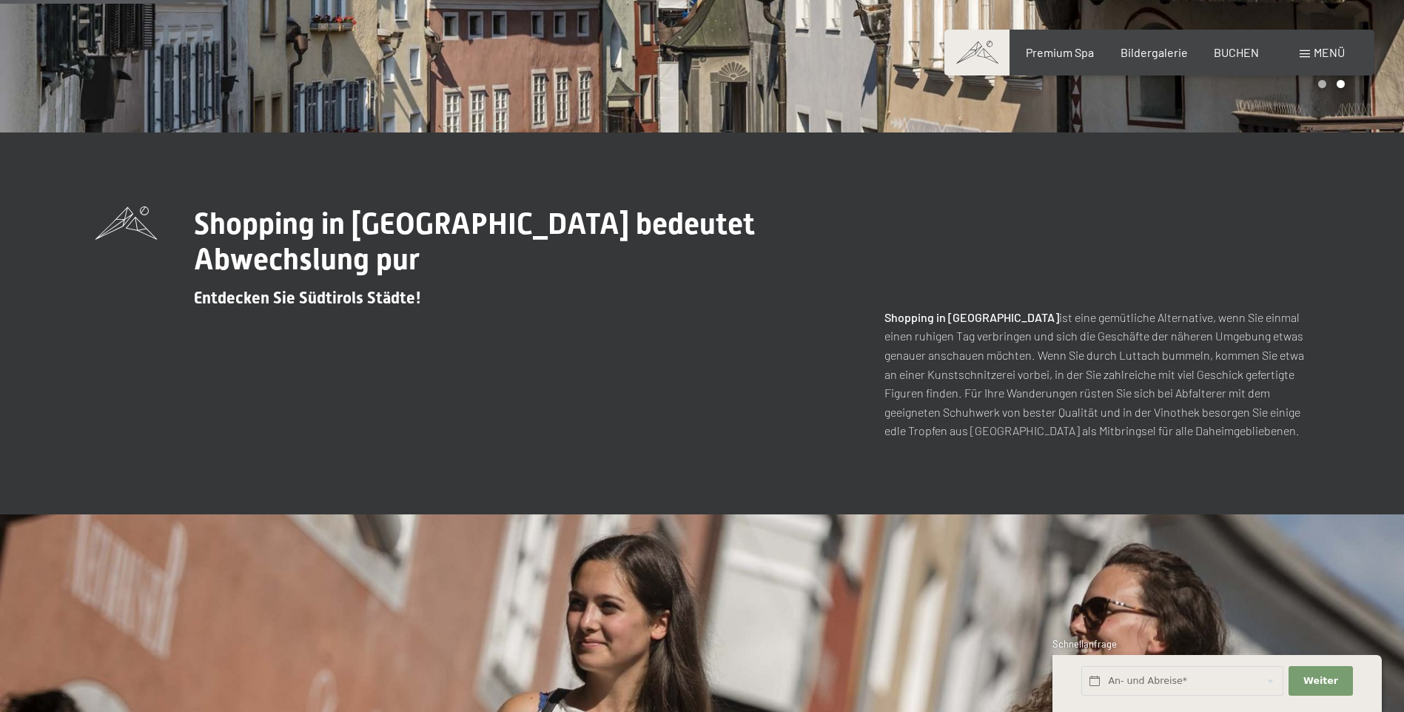
click at [1345, 55] on div "Buchen Anfragen Premium Spa Bildergalerie BUCHEN Menü DE IT EN Gutschein Bilder…" at bounding box center [1159, 52] width 371 height 16
click at [1332, 54] on span "Menü" at bounding box center [1329, 52] width 31 height 14
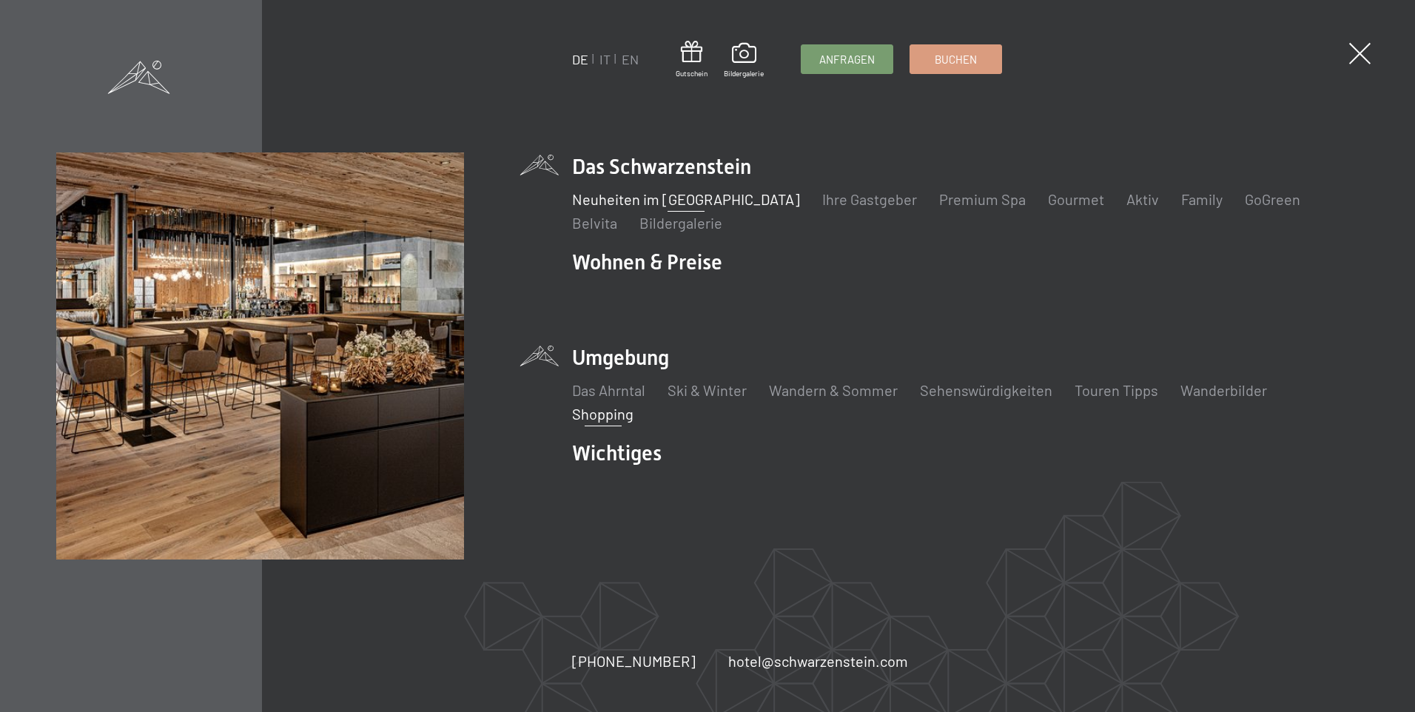
click at [668, 200] on link "Neuheiten im [GEOGRAPHIC_DATA]" at bounding box center [686, 199] width 228 height 18
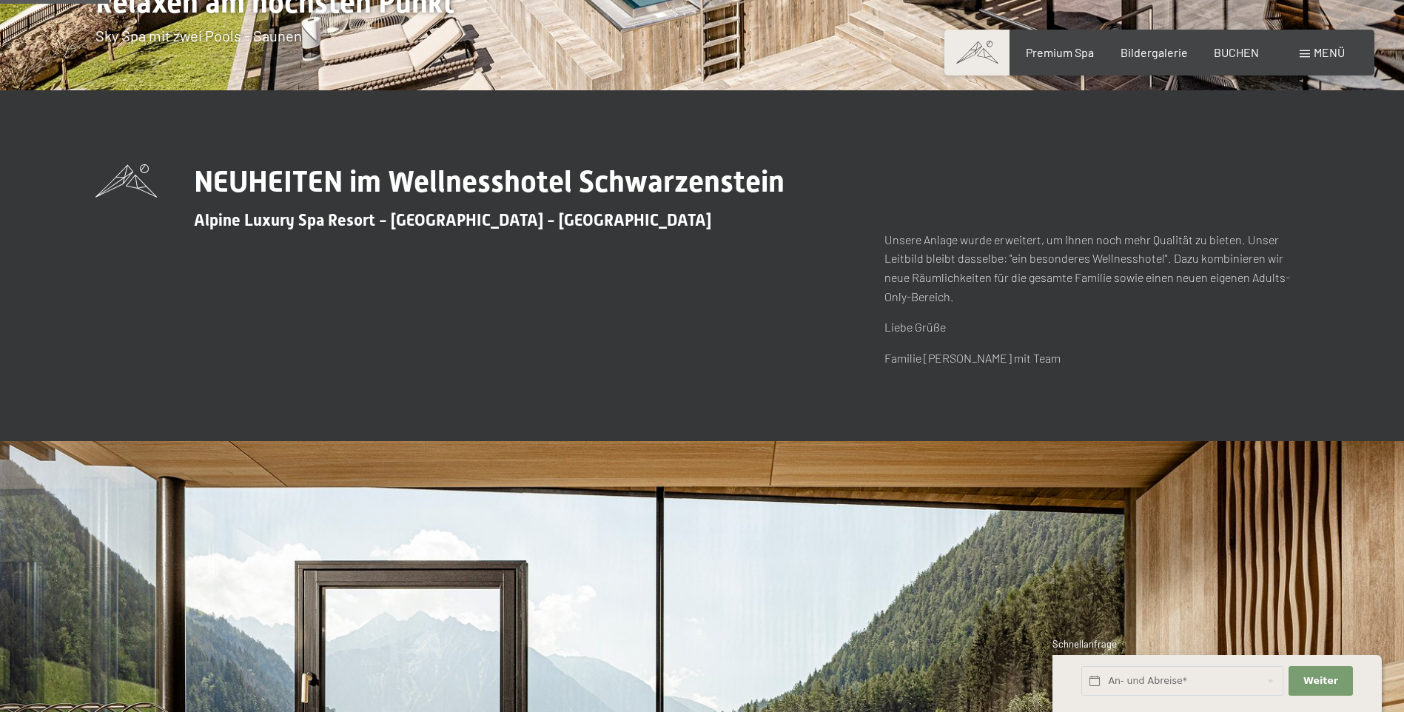
scroll to position [504, 0]
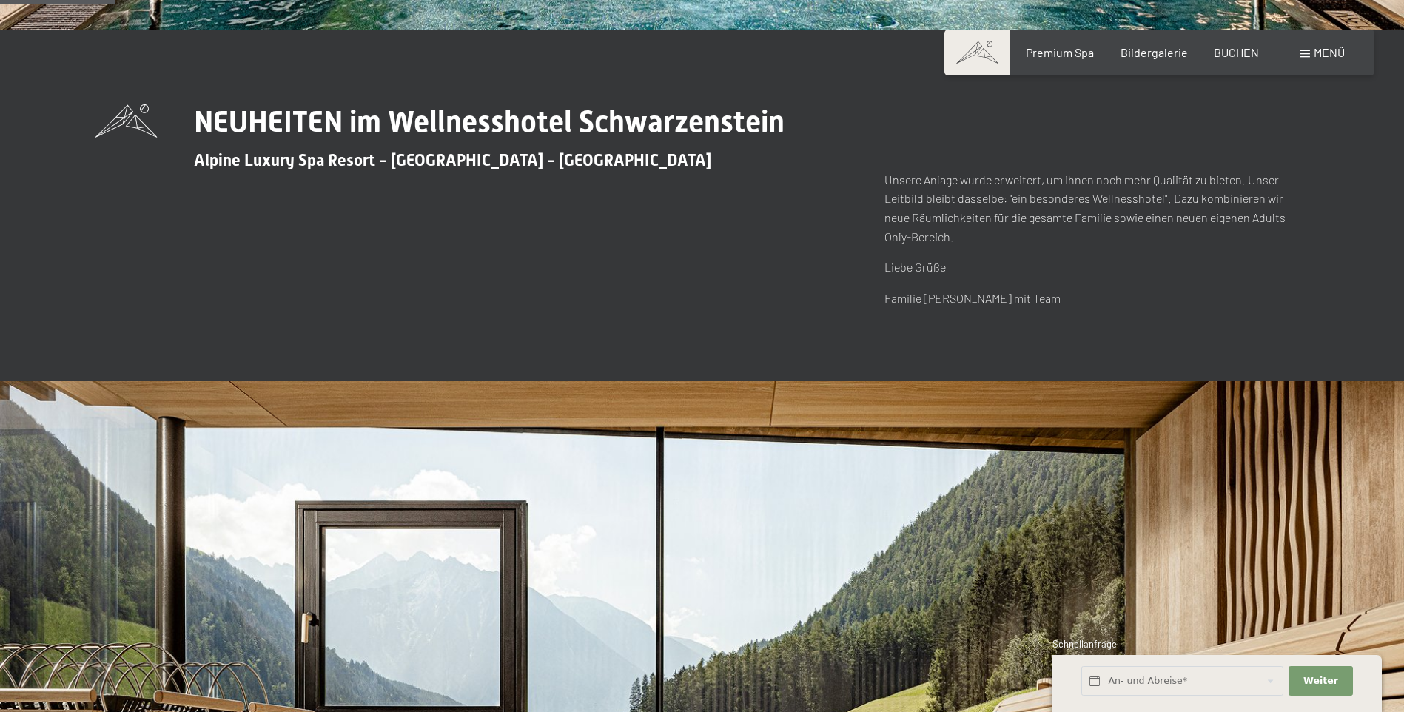
drag, startPoint x: 1404, startPoint y: 123, endPoint x: 1412, endPoint y: 174, distance: 51.8
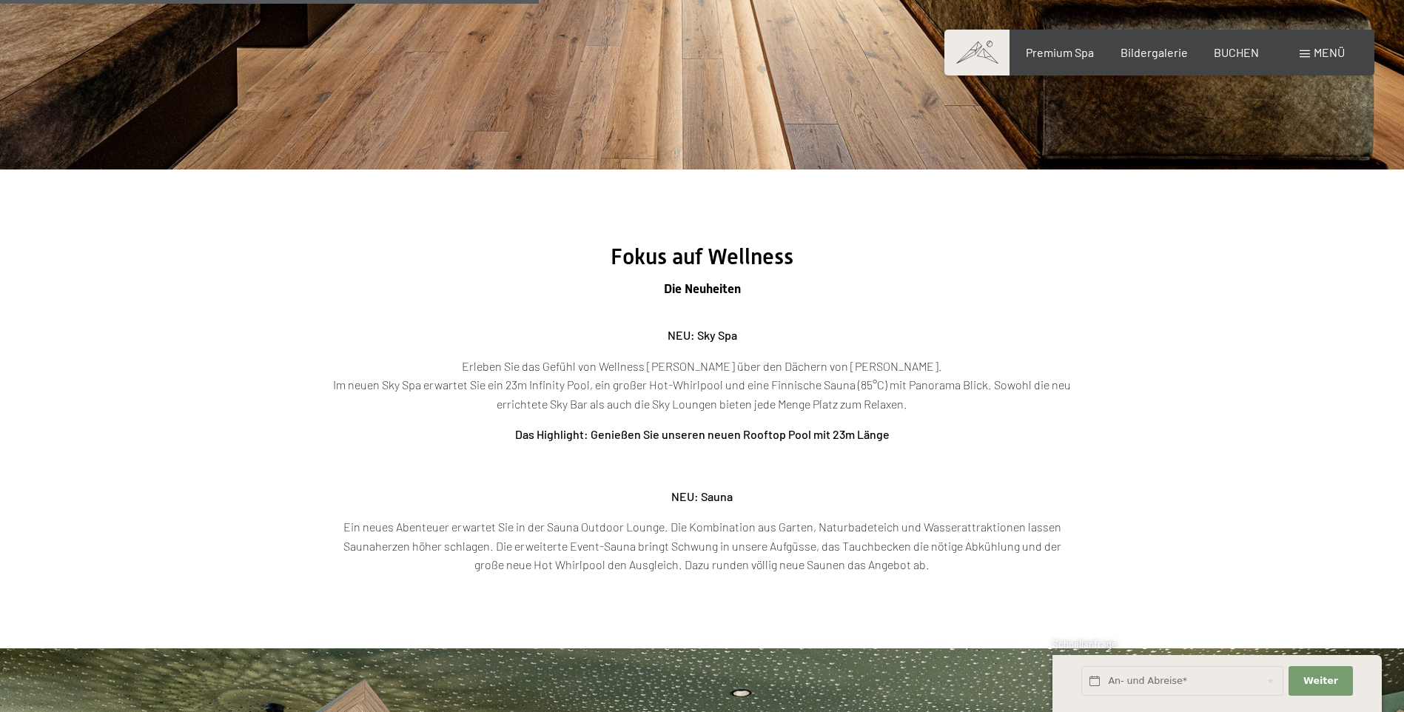
scroll to position [2477, 0]
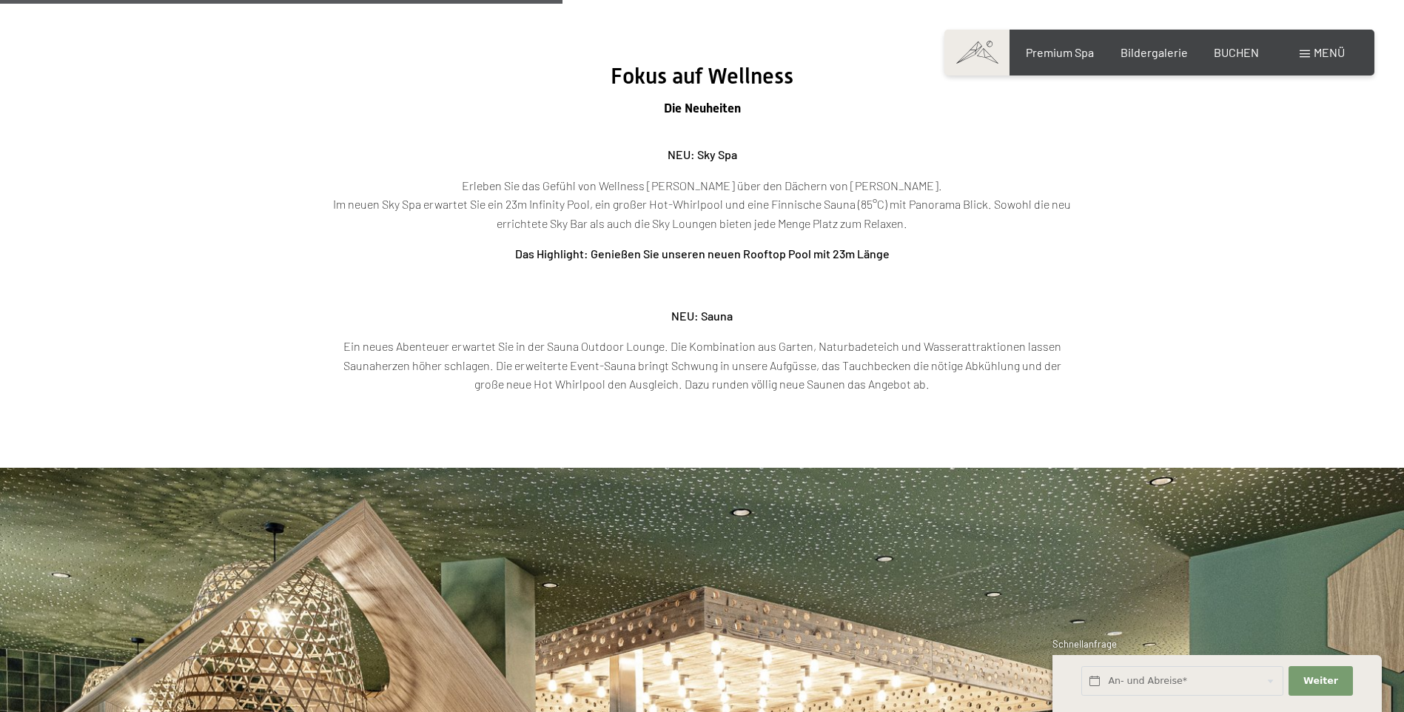
drag, startPoint x: 906, startPoint y: 222, endPoint x: 492, endPoint y: 179, distance: 416.8
click at [492, 179] on p "Erleben Sie das Gefühl von Wellness [PERSON_NAME] über den Dächern von [PERSON_…" at bounding box center [702, 204] width 740 height 57
drag, startPoint x: 492, startPoint y: 179, endPoint x: 506, endPoint y: 189, distance: 17.7
copy p "Erleben Sie das Gefühl von Wellness [PERSON_NAME] über den Dächern von [PERSON_…"
